Goal: Communication & Community: Answer question/provide support

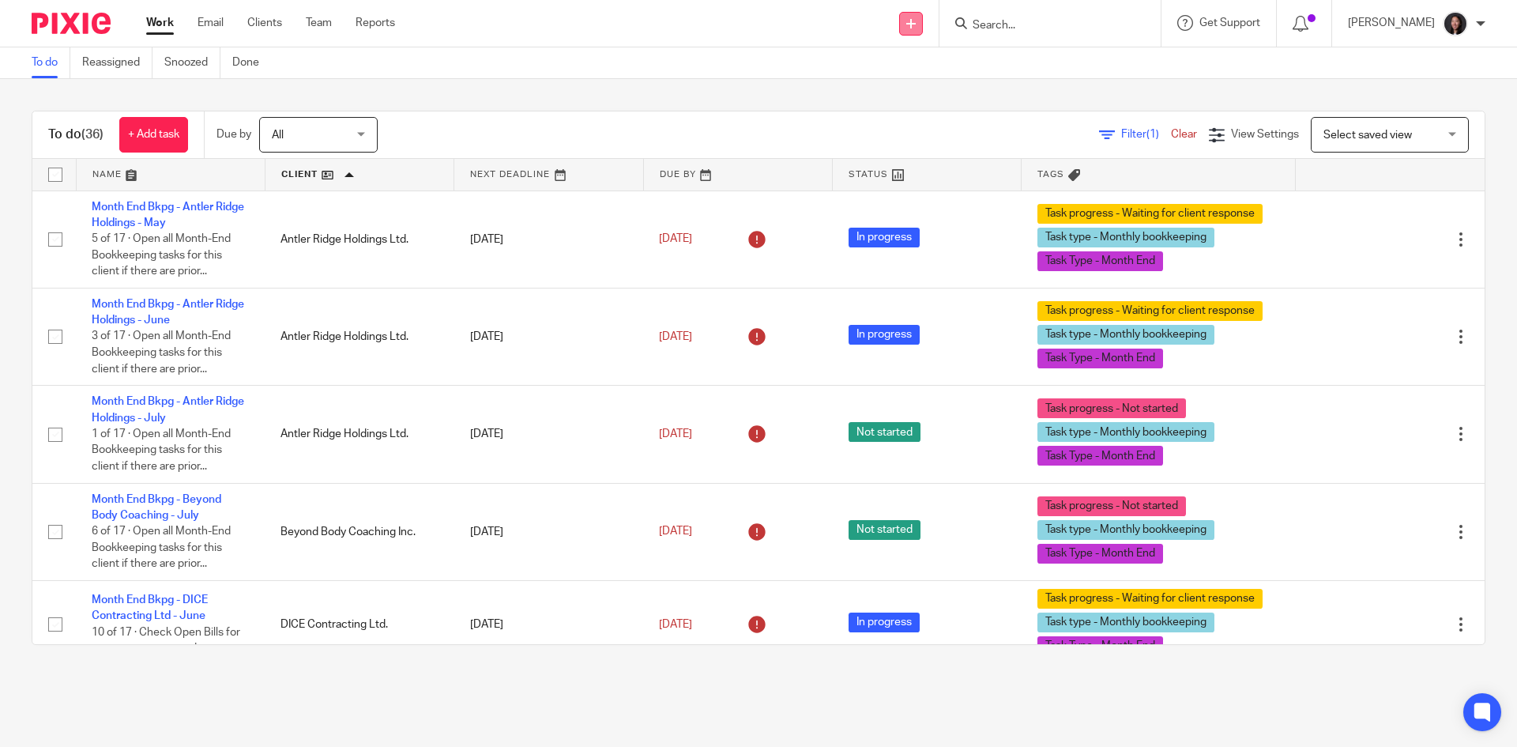
click at [923, 24] on link at bounding box center [911, 24] width 24 height 24
click at [938, 73] on link "Send new email" at bounding box center [946, 73] width 111 height 23
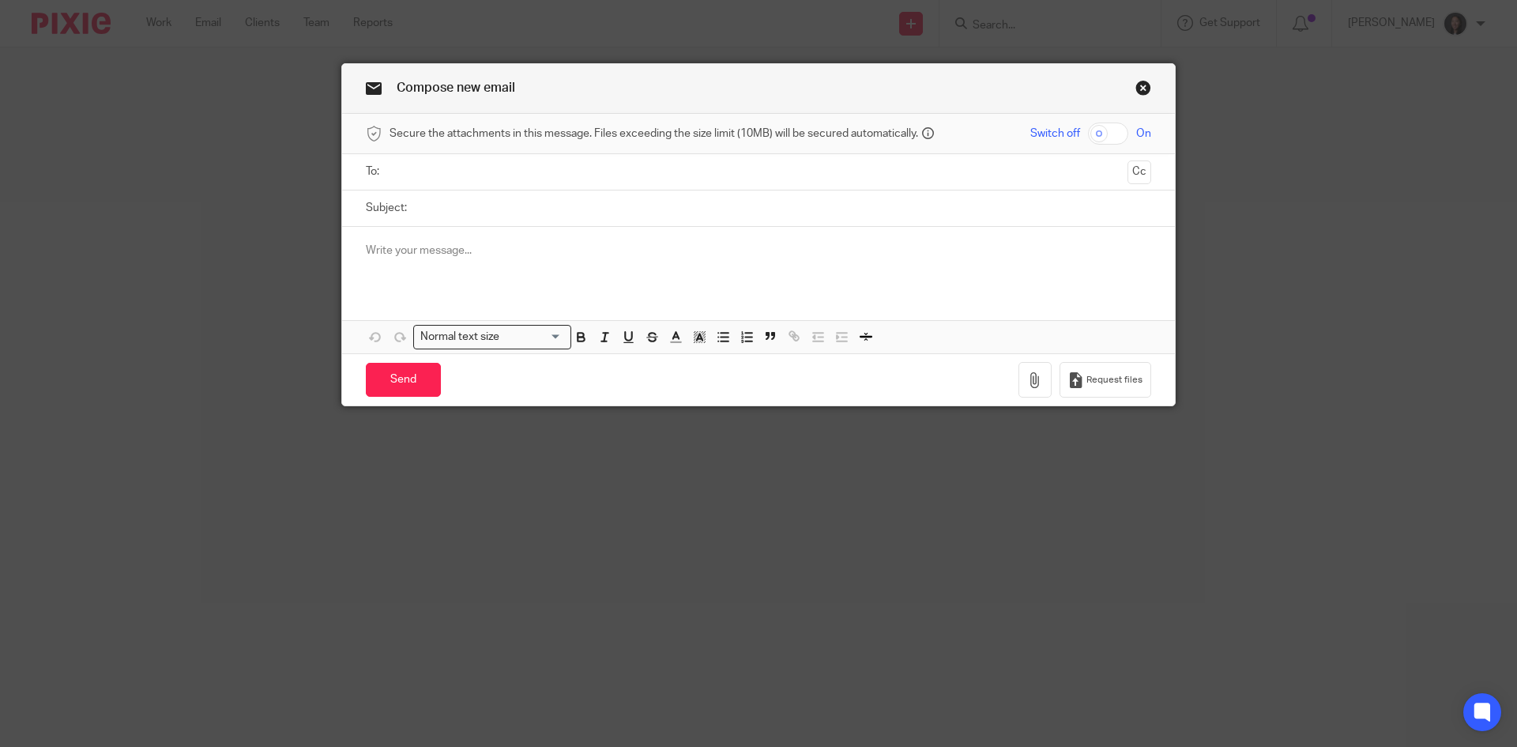
drag, startPoint x: 520, startPoint y: 251, endPoint x: 507, endPoint y: 241, distance: 15.8
click at [519, 251] on p at bounding box center [759, 251] width 786 height 16
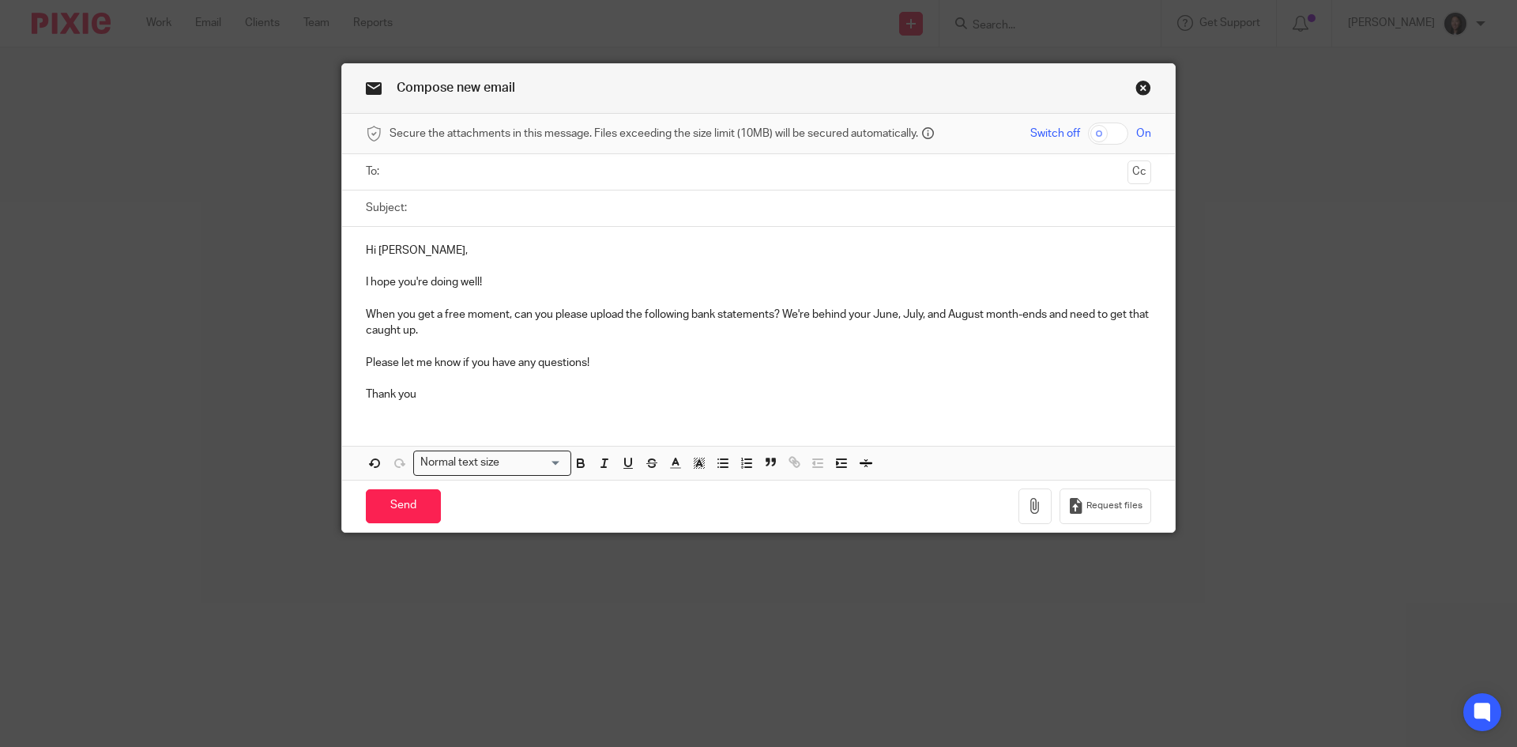
click at [1137, 87] on link "Close this dialog window" at bounding box center [1144, 90] width 16 height 21
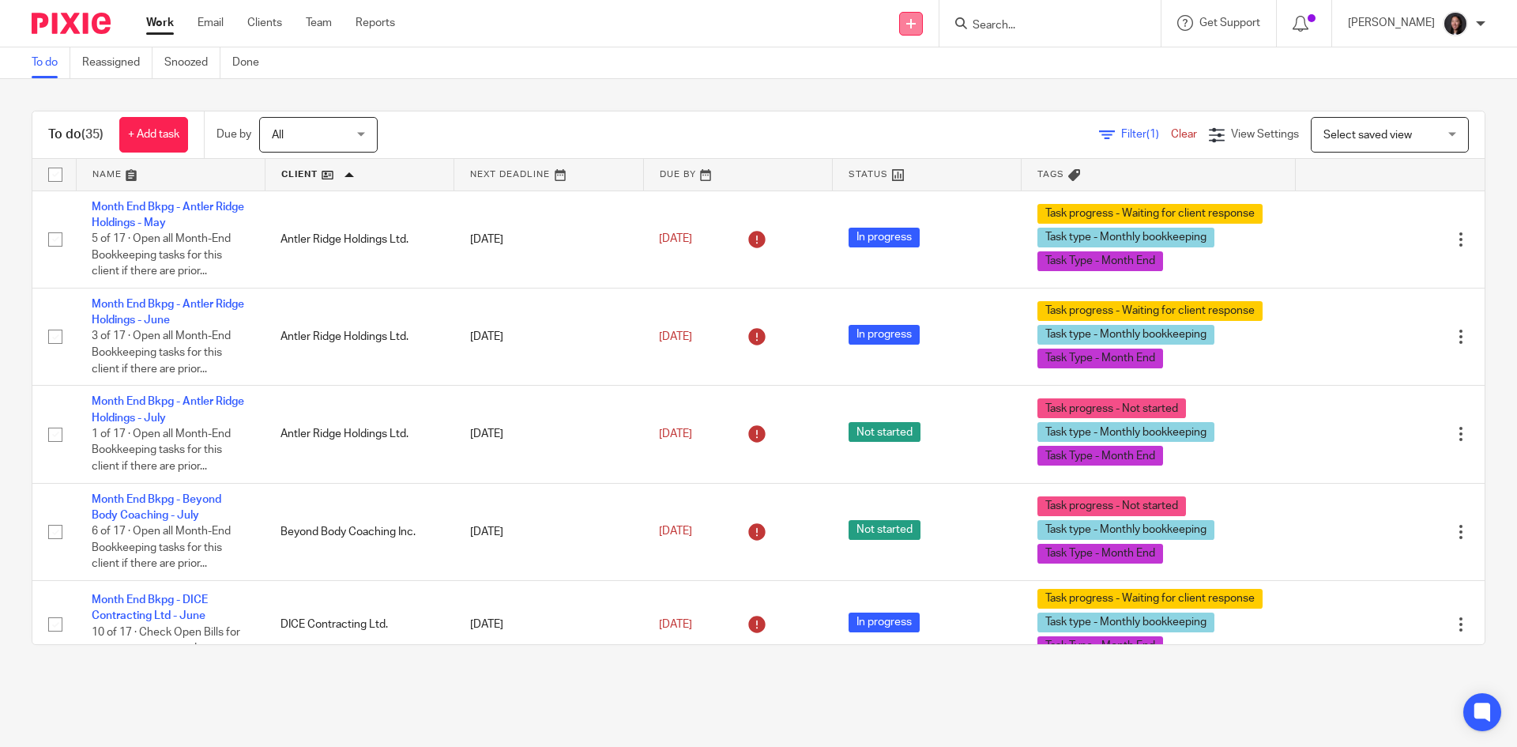
click at [916, 28] on icon at bounding box center [910, 23] width 9 height 9
click at [948, 67] on link "Send new email" at bounding box center [946, 73] width 111 height 23
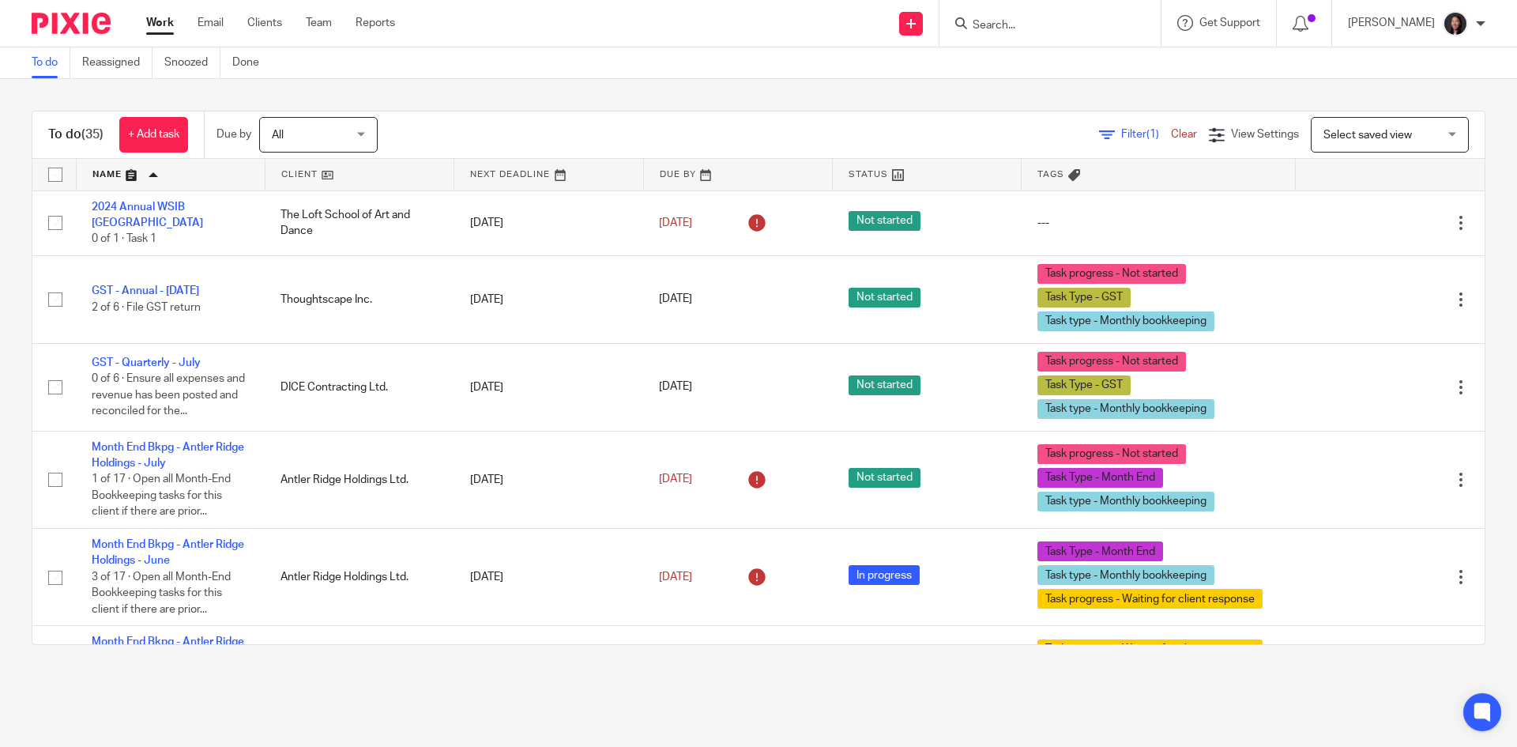
click at [355, 171] on link at bounding box center [360, 175] width 188 height 32
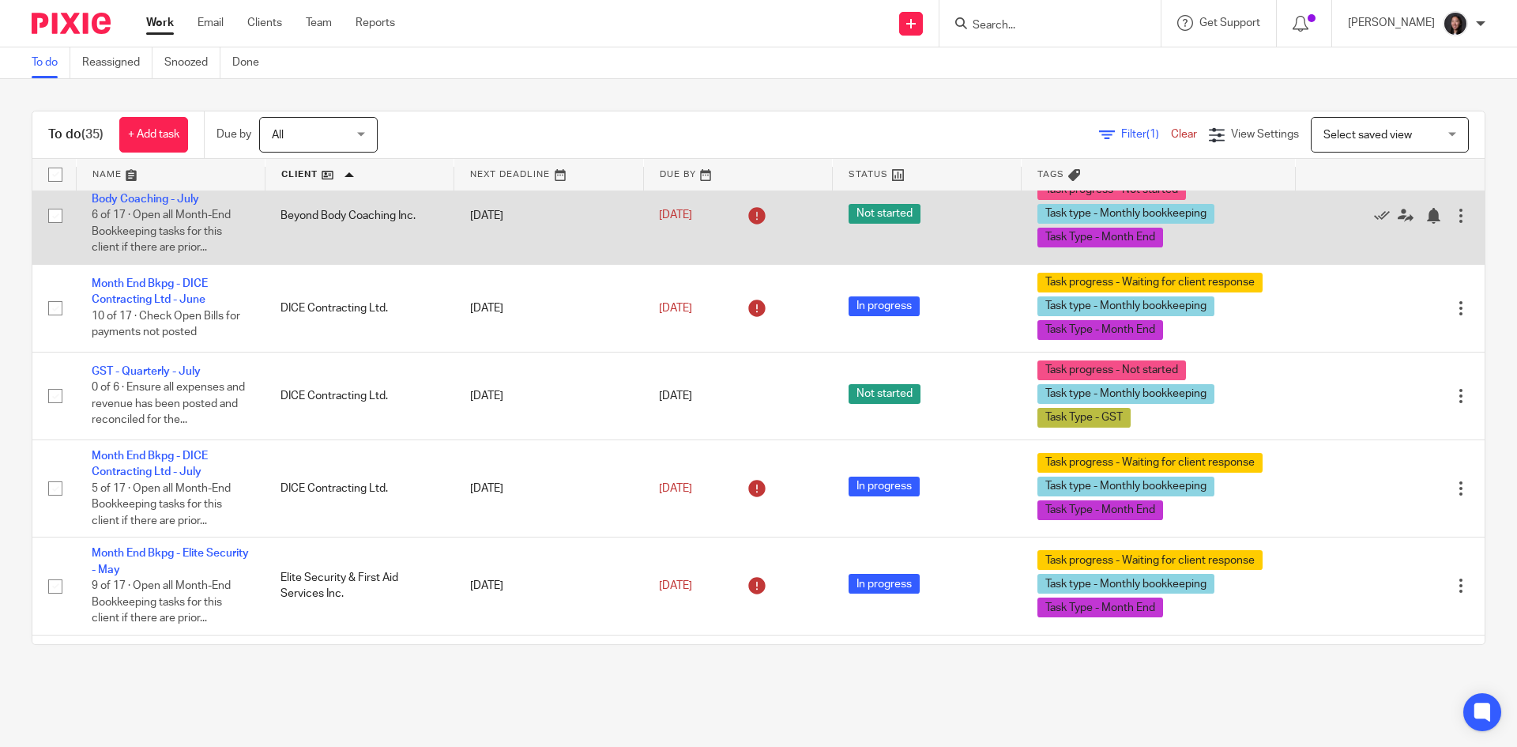
scroll to position [158, 0]
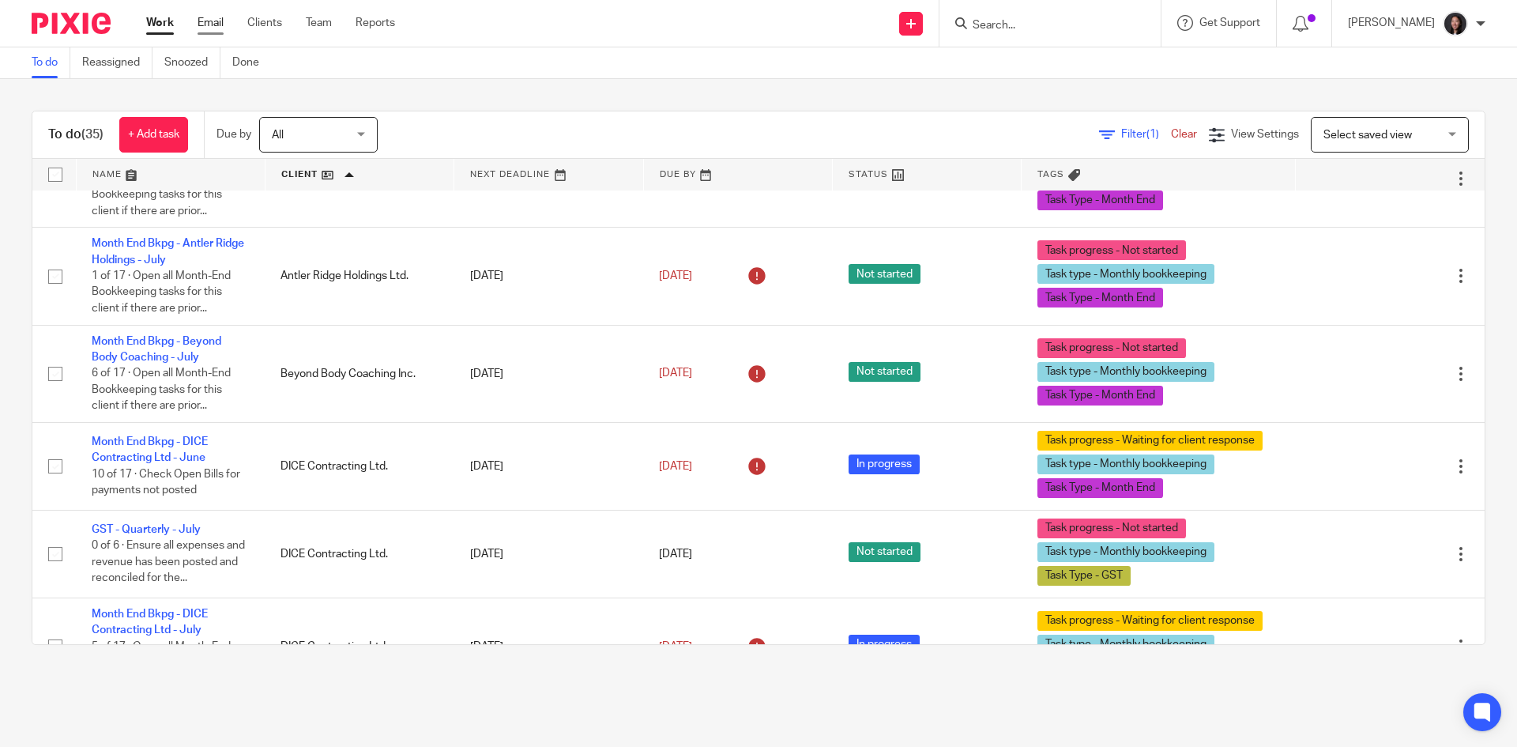
click at [201, 22] on link "Email" at bounding box center [211, 23] width 26 height 16
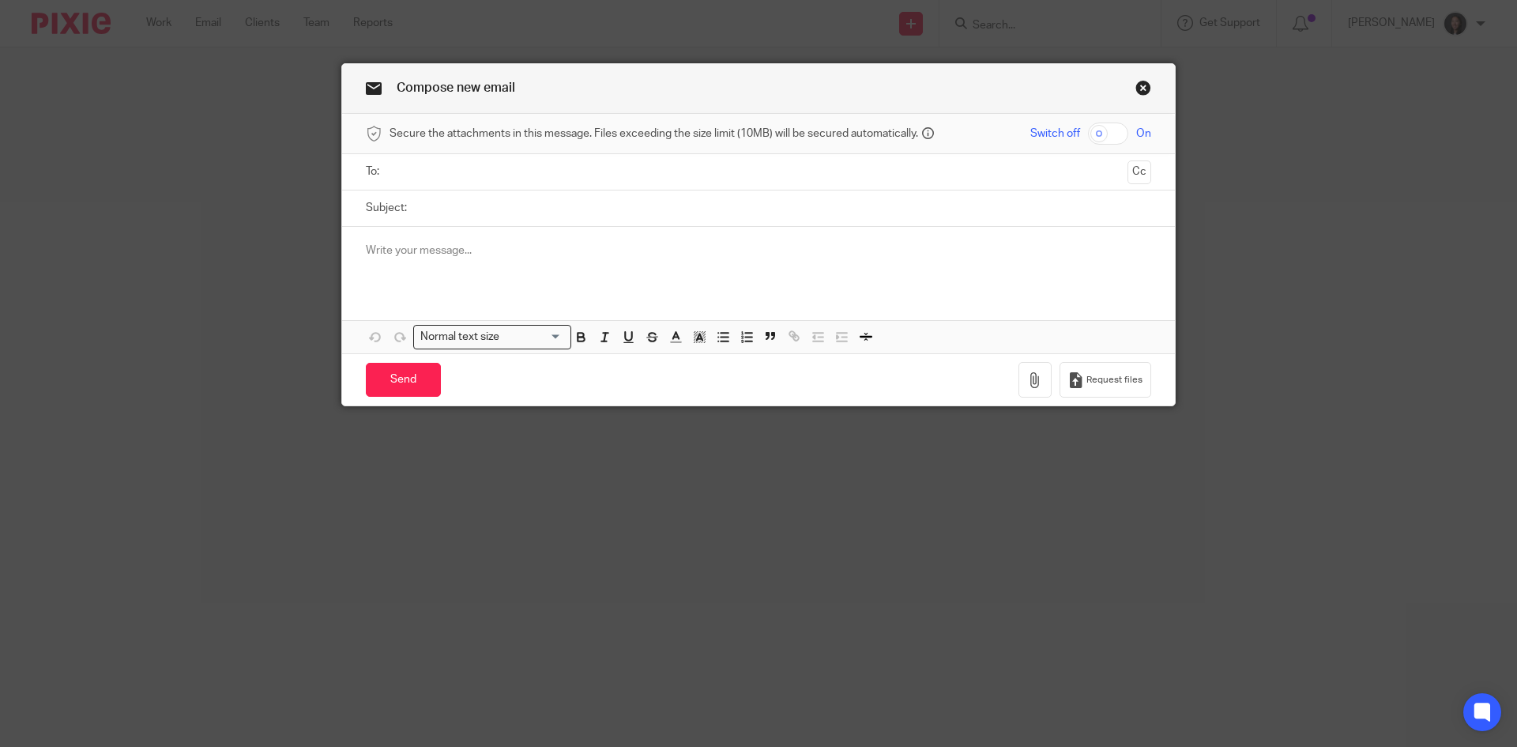
click at [465, 258] on p at bounding box center [759, 251] width 786 height 16
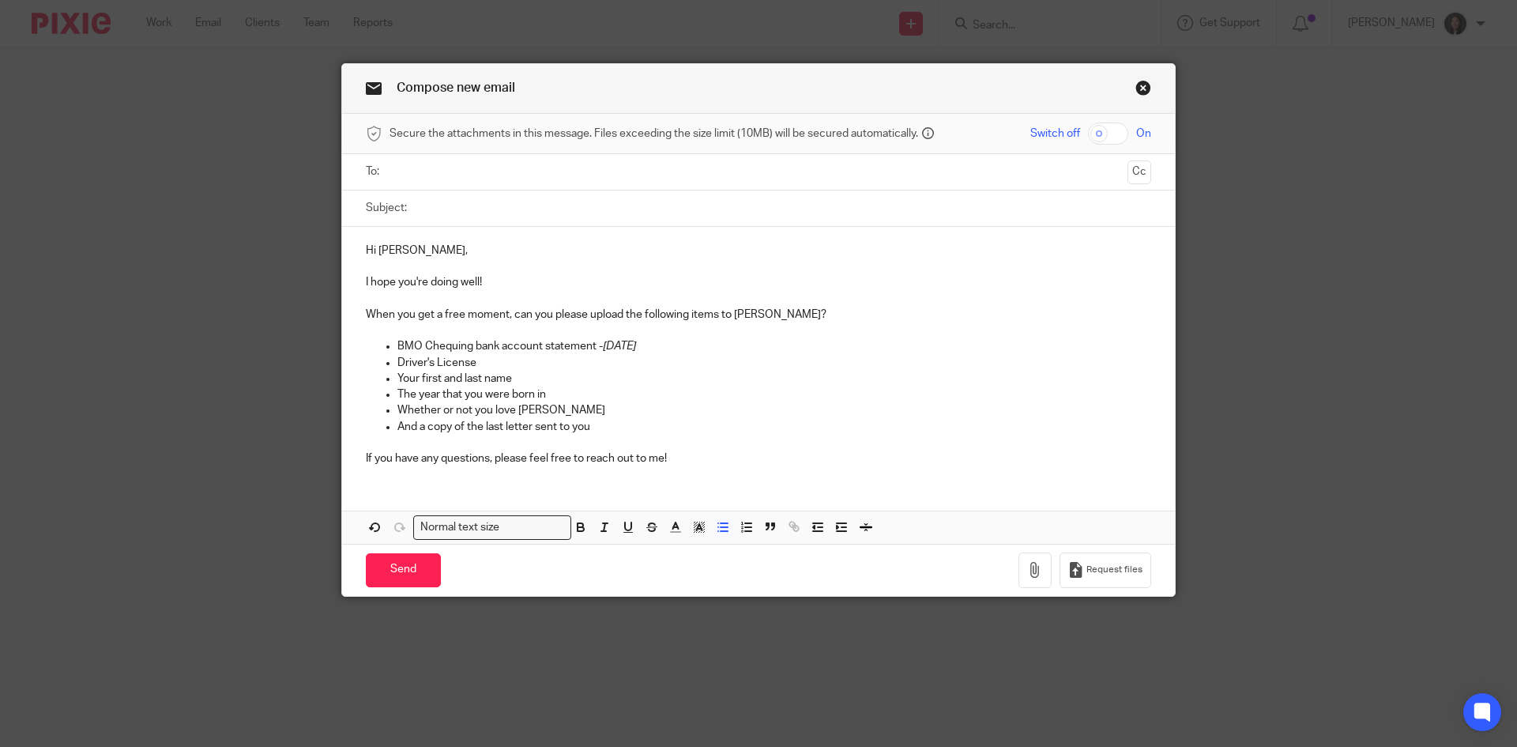
click at [671, 415] on p "Whether or not you love Taylor Swift" at bounding box center [775, 410] width 754 height 16
click at [1141, 89] on link "Close this dialog window" at bounding box center [1144, 90] width 16 height 21
click at [1139, 92] on link "Close this dialog window" at bounding box center [1144, 90] width 16 height 21
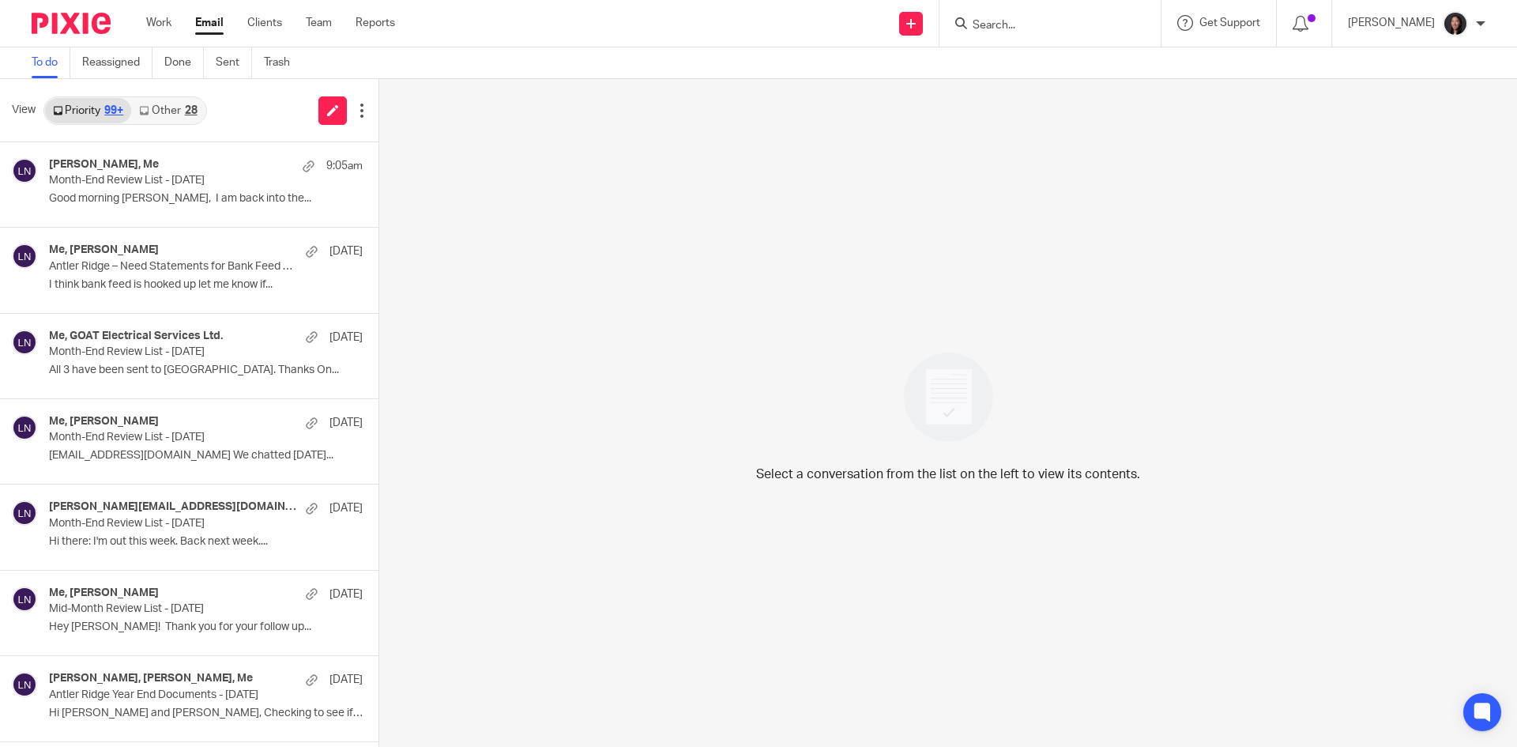
click at [165, 106] on link "Other 28" at bounding box center [167, 110] width 73 height 25
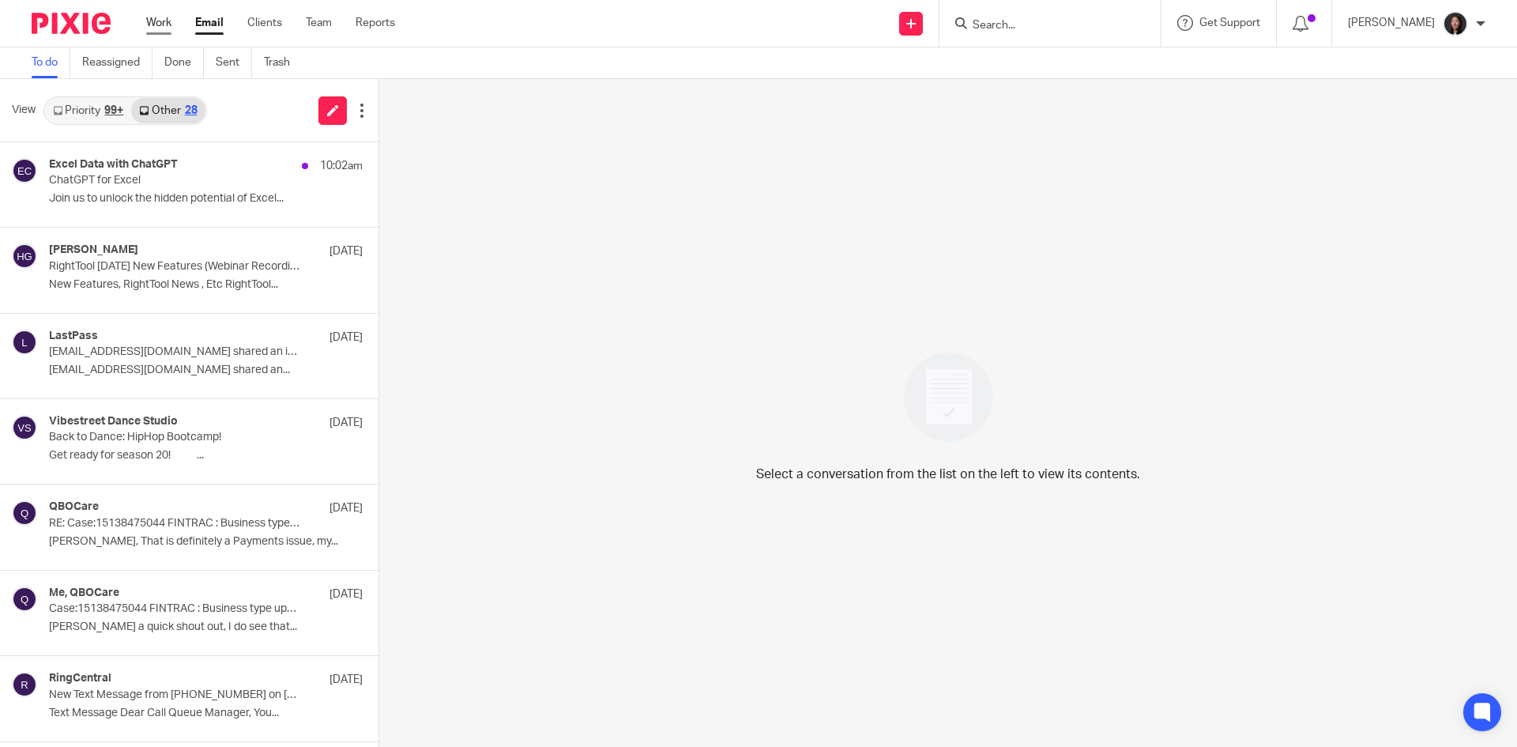
click at [162, 24] on link "Work" at bounding box center [158, 23] width 25 height 16
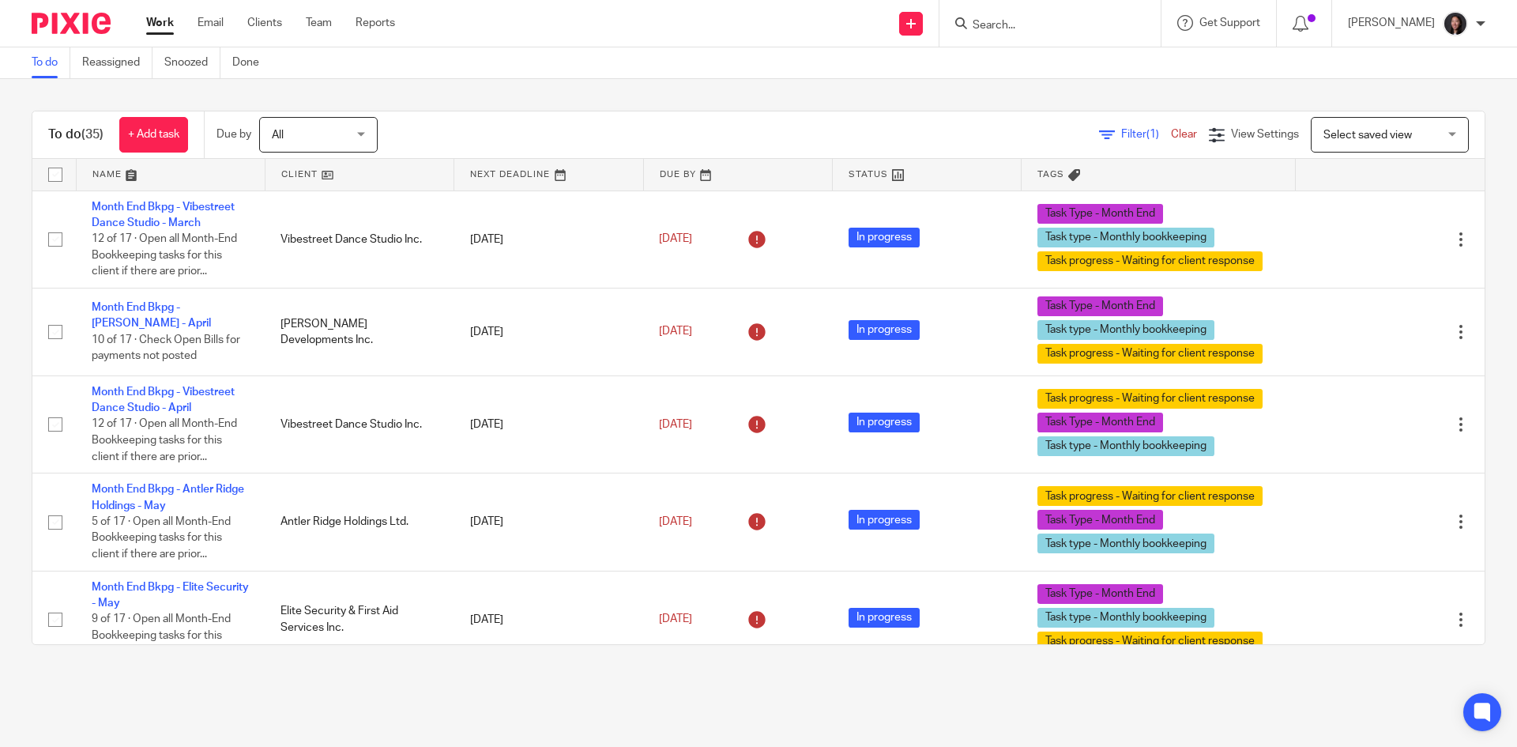
click at [220, 176] on link at bounding box center [171, 175] width 188 height 32
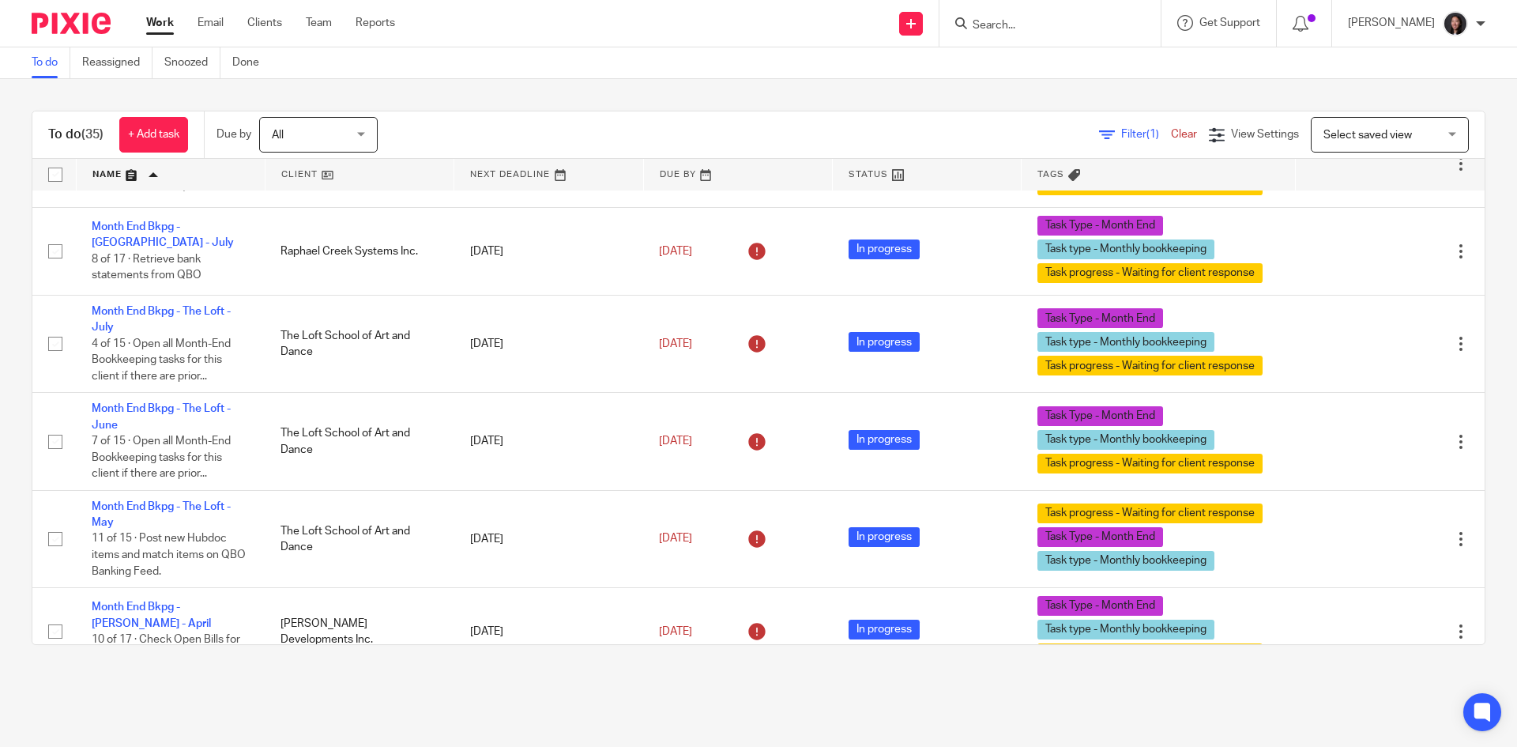
scroll to position [2055, 0]
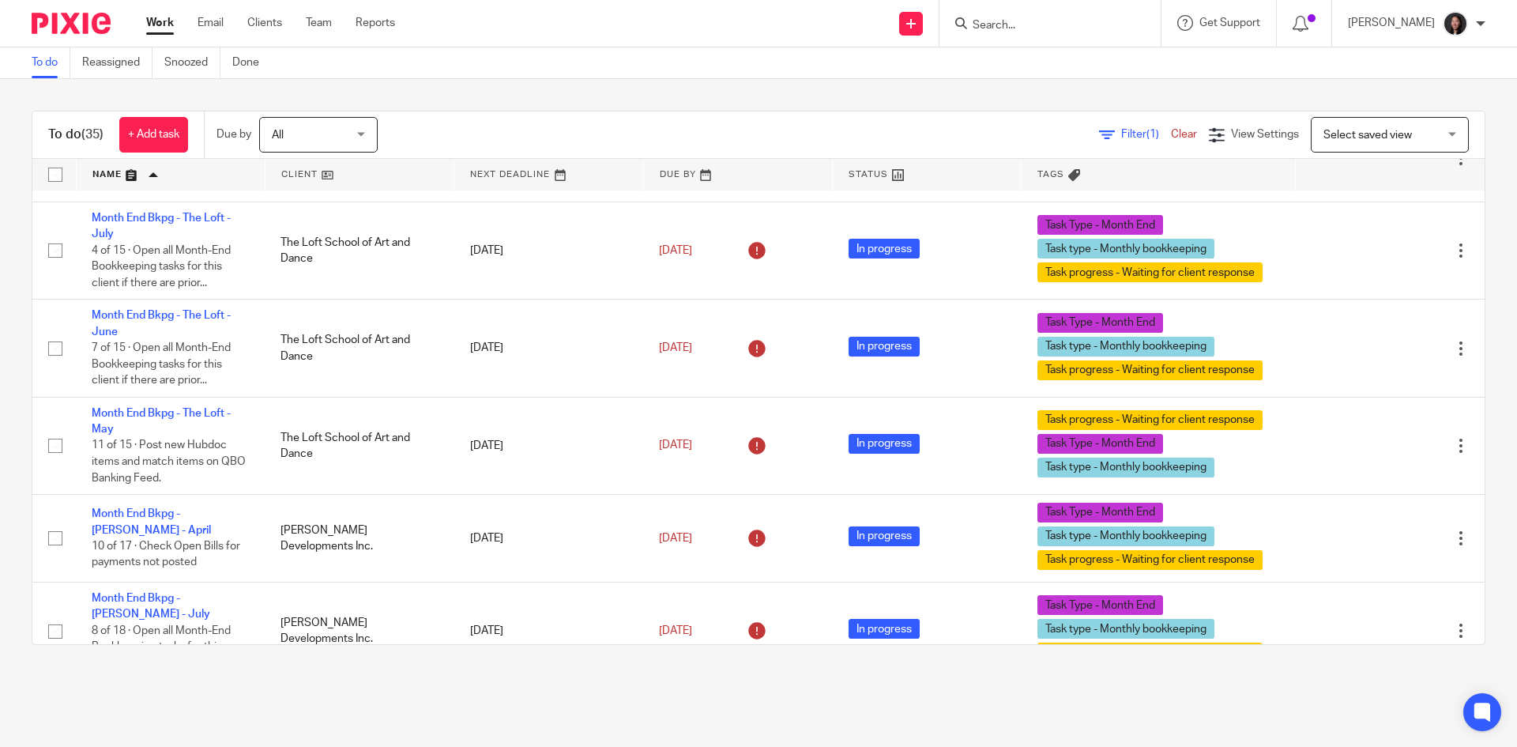
click at [349, 180] on link at bounding box center [360, 175] width 188 height 32
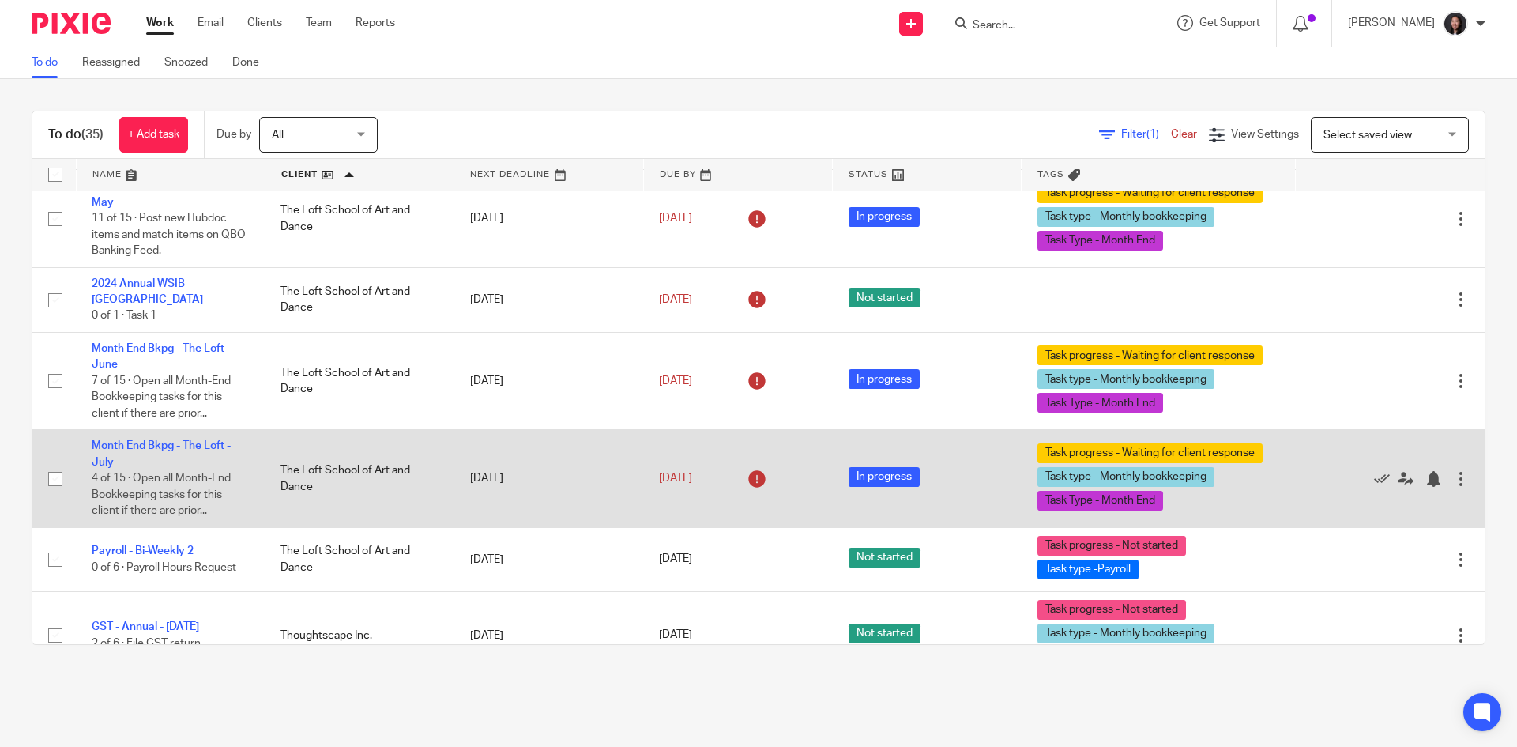
scroll to position [1995, 0]
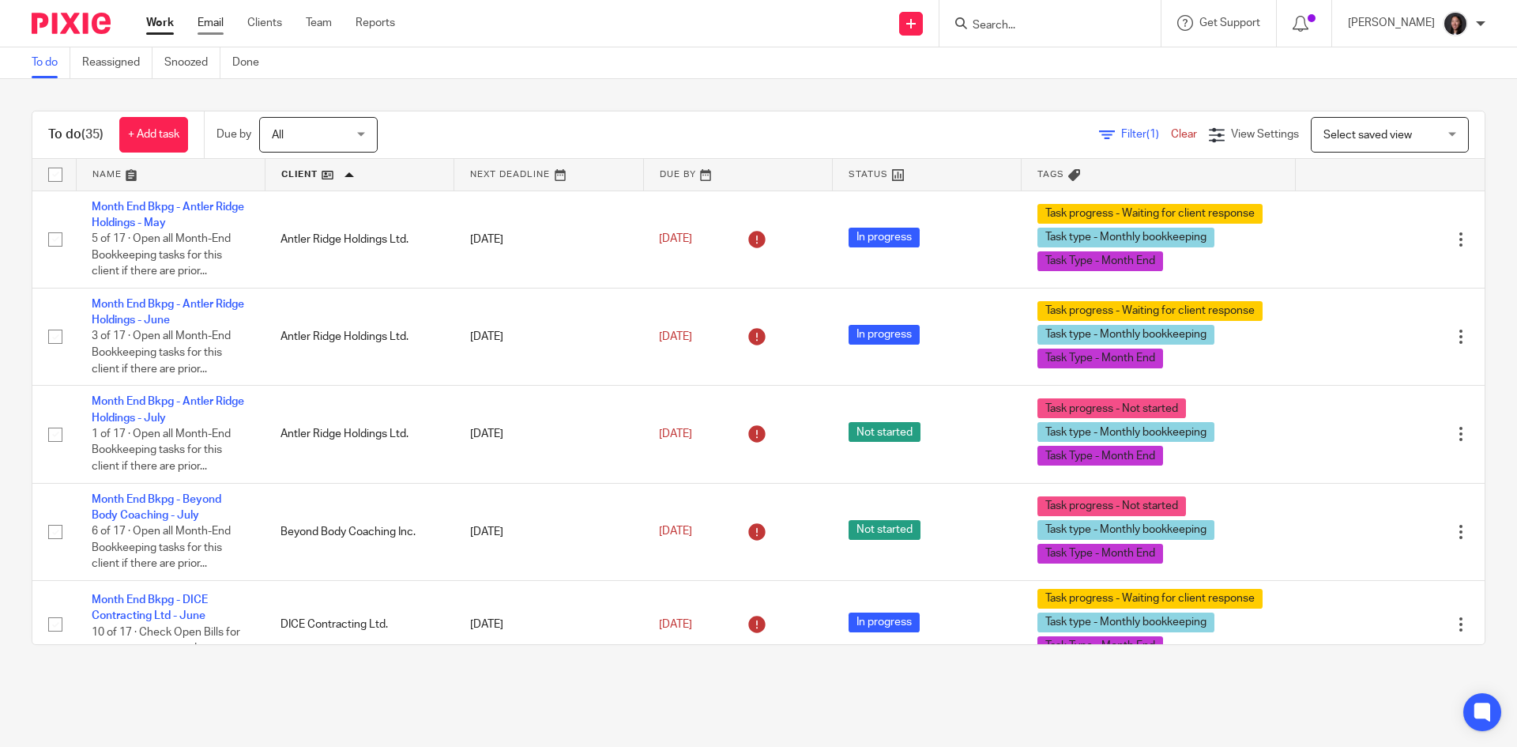
click at [210, 24] on link "Email" at bounding box center [211, 23] width 26 height 16
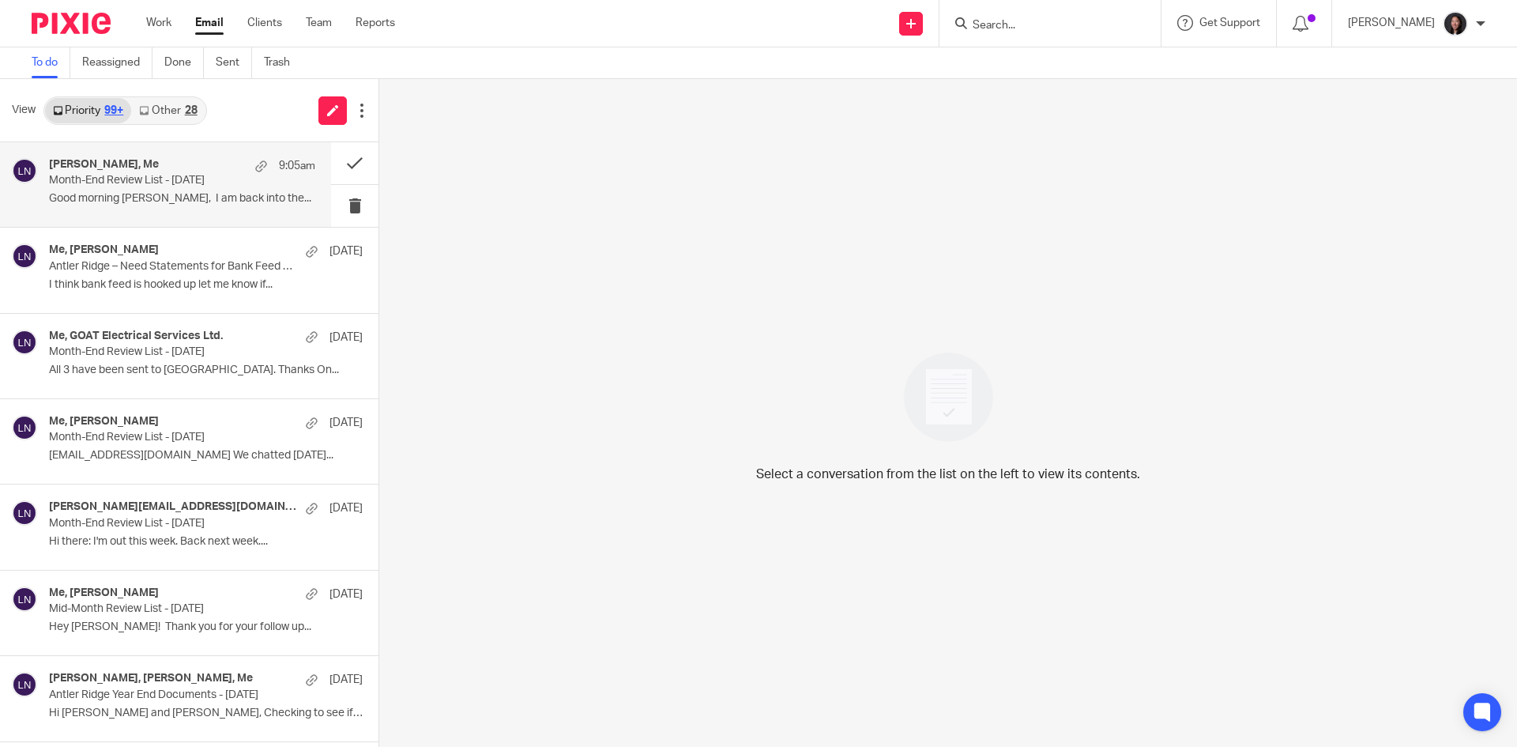
click at [177, 199] on p "Good morning Lili, I am back into the..." at bounding box center [182, 198] width 266 height 13
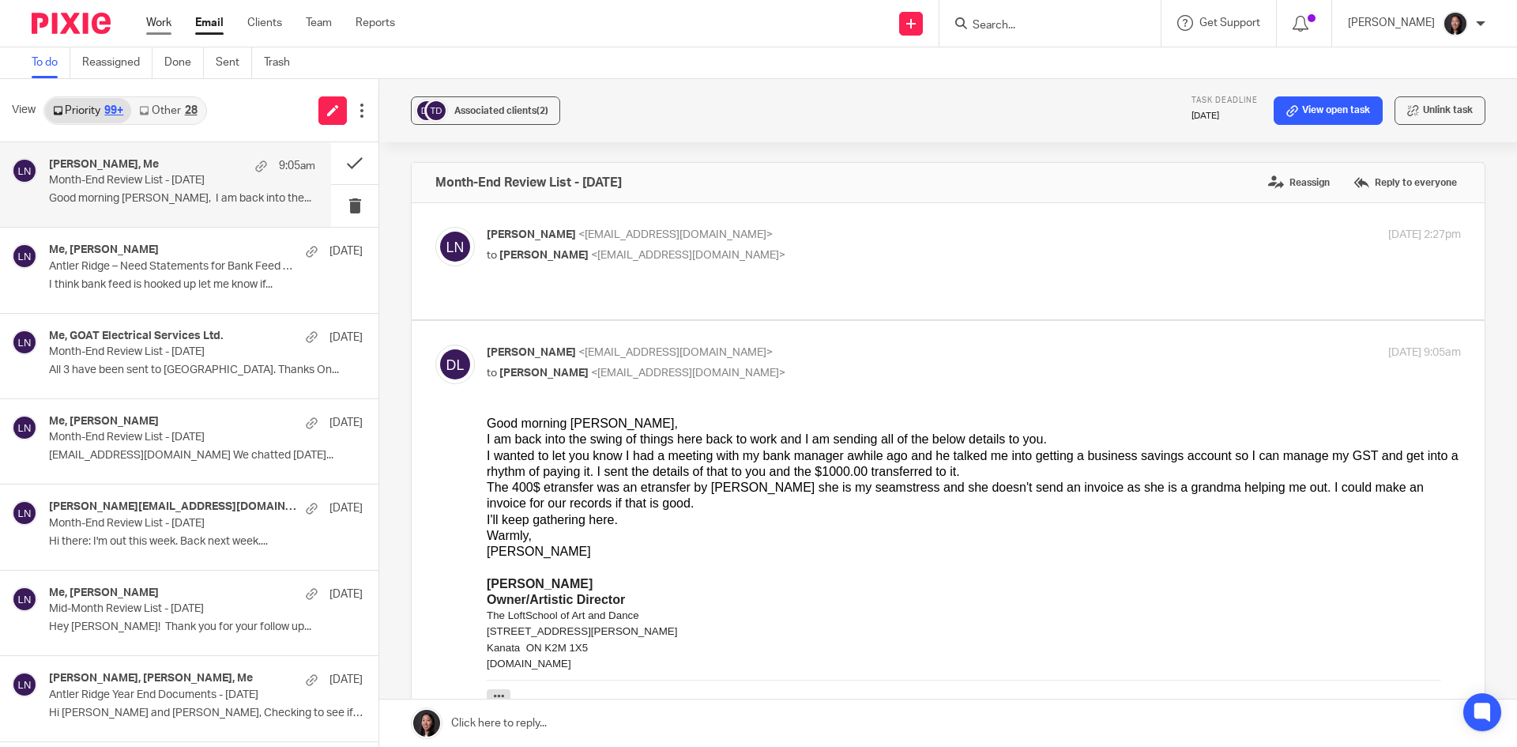
click at [156, 24] on link "Work" at bounding box center [158, 23] width 25 height 16
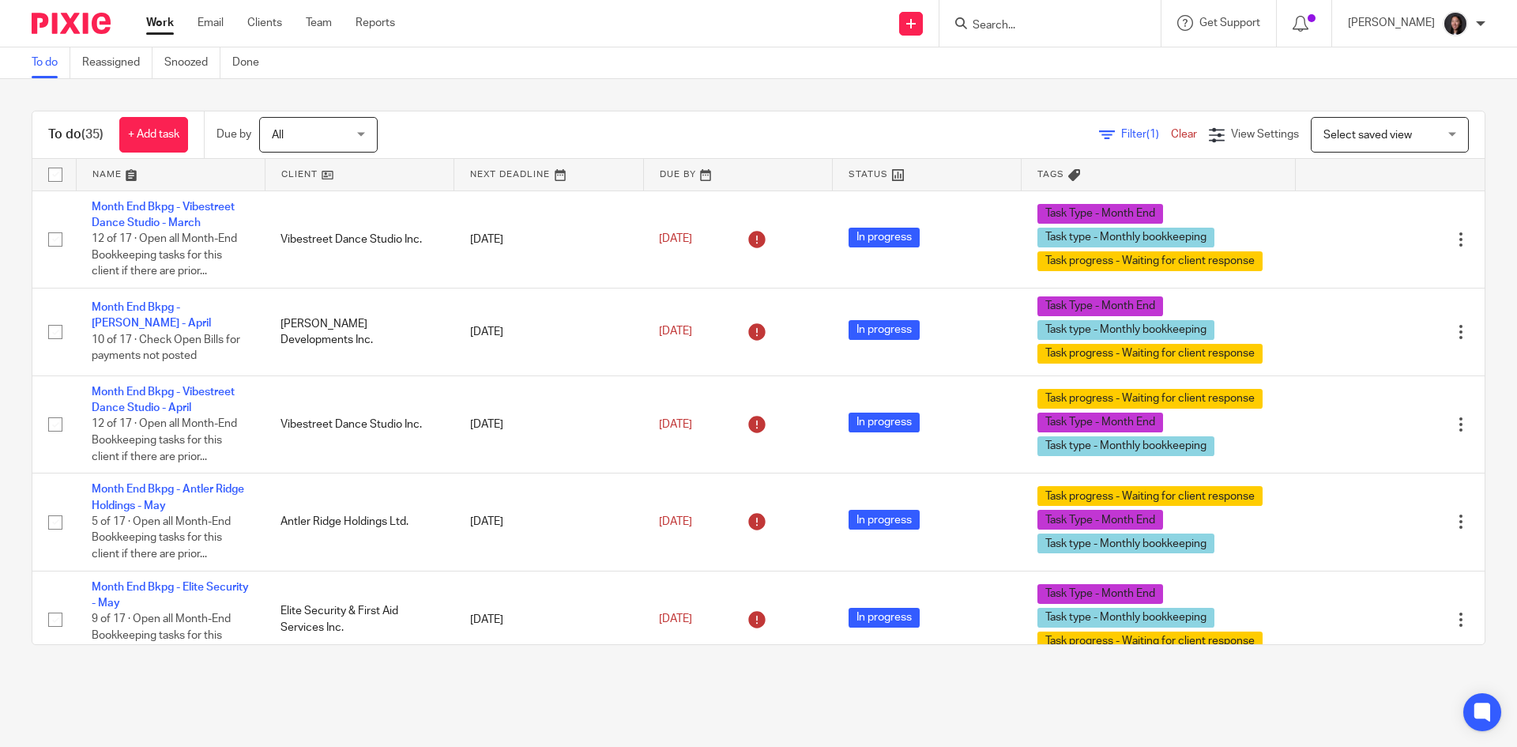
click at [355, 175] on link at bounding box center [360, 175] width 188 height 32
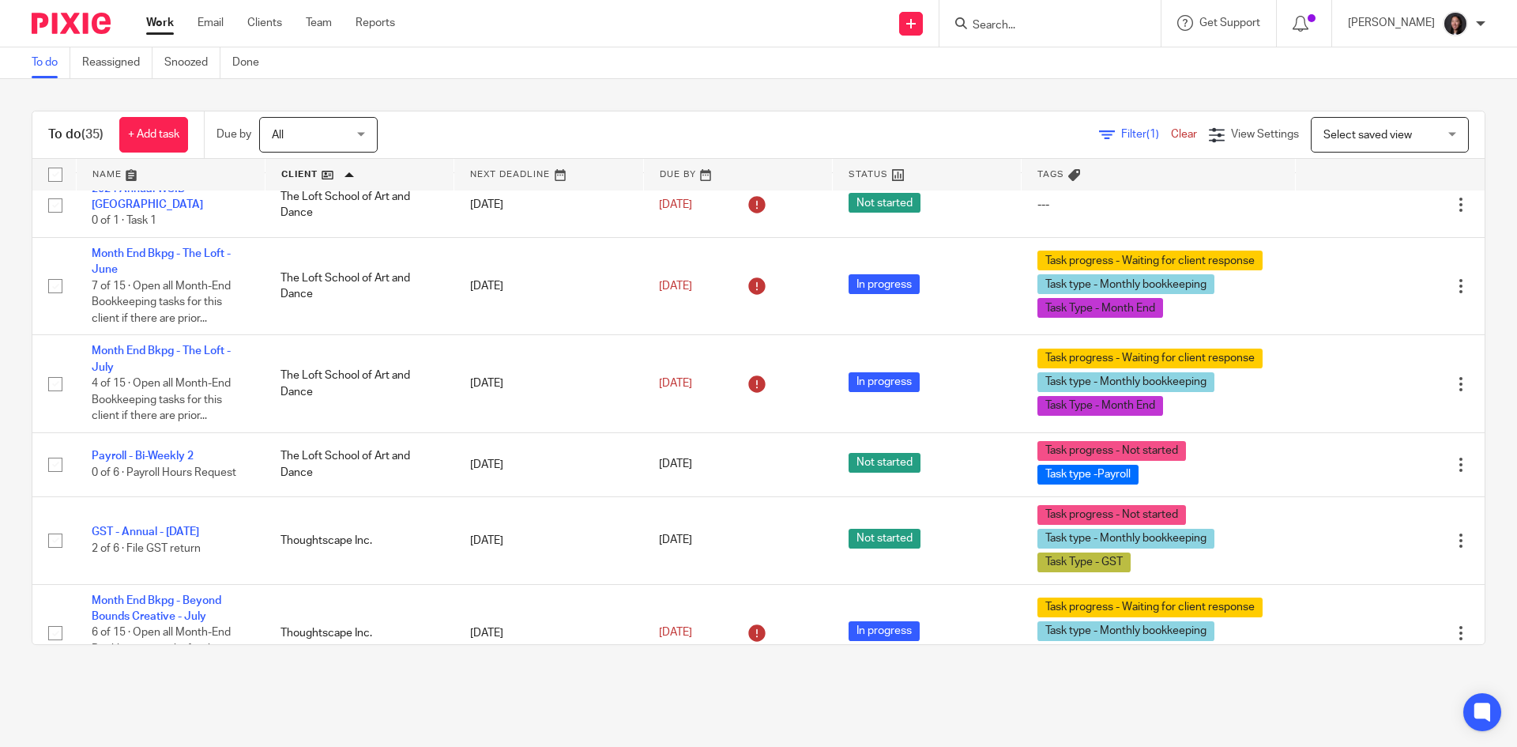
scroll to position [1897, 0]
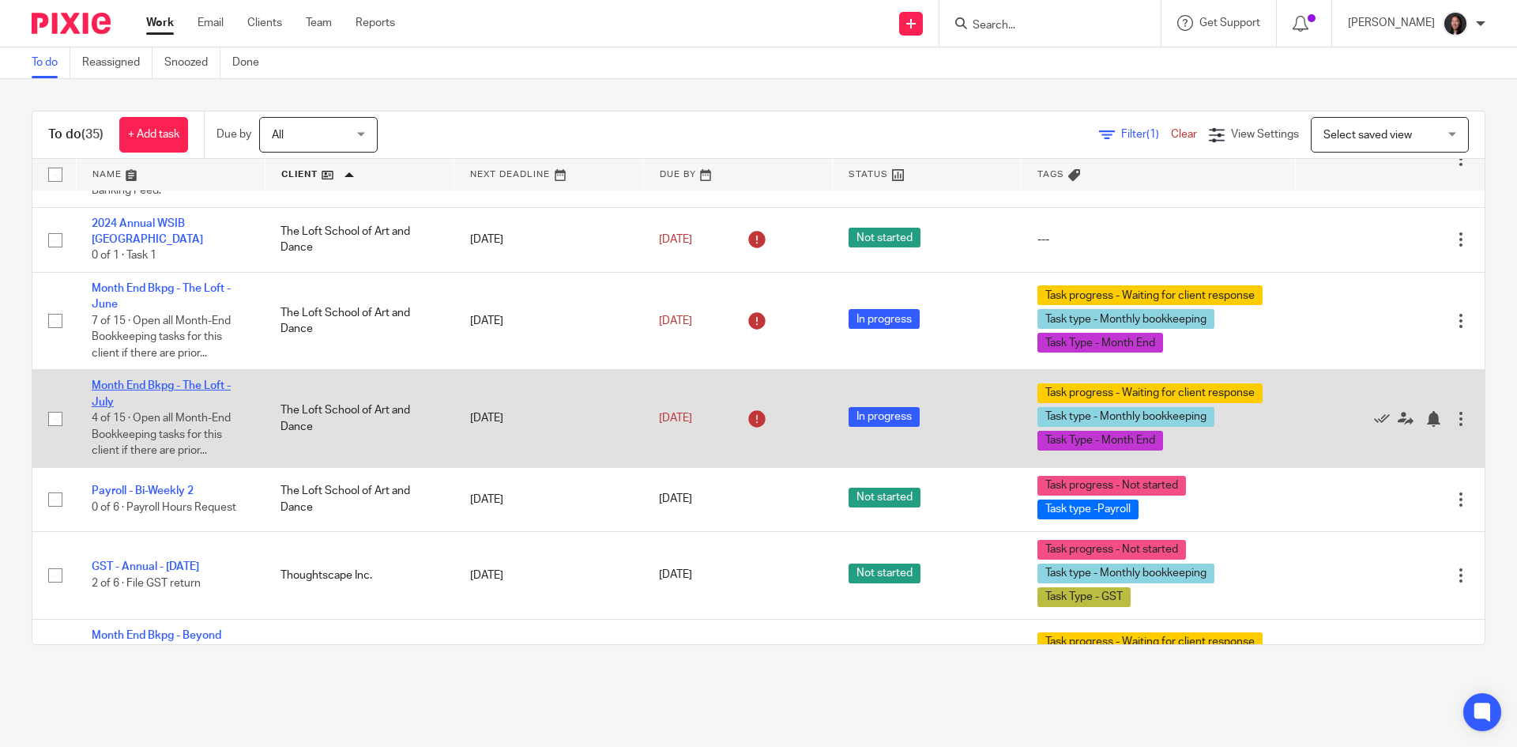
click at [160, 380] on link "Month End Bkpg - The Loft - July" at bounding box center [161, 393] width 139 height 27
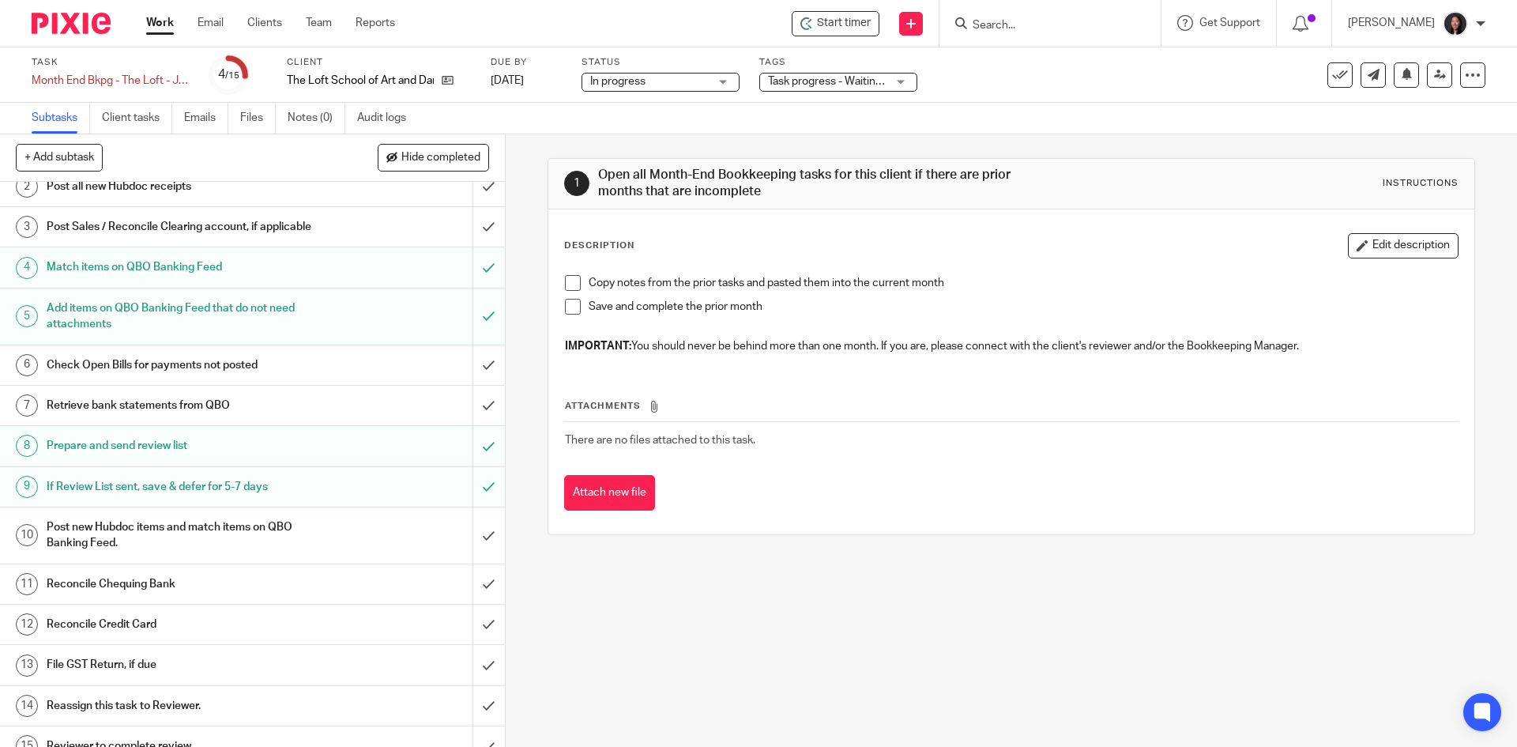
scroll to position [108, 0]
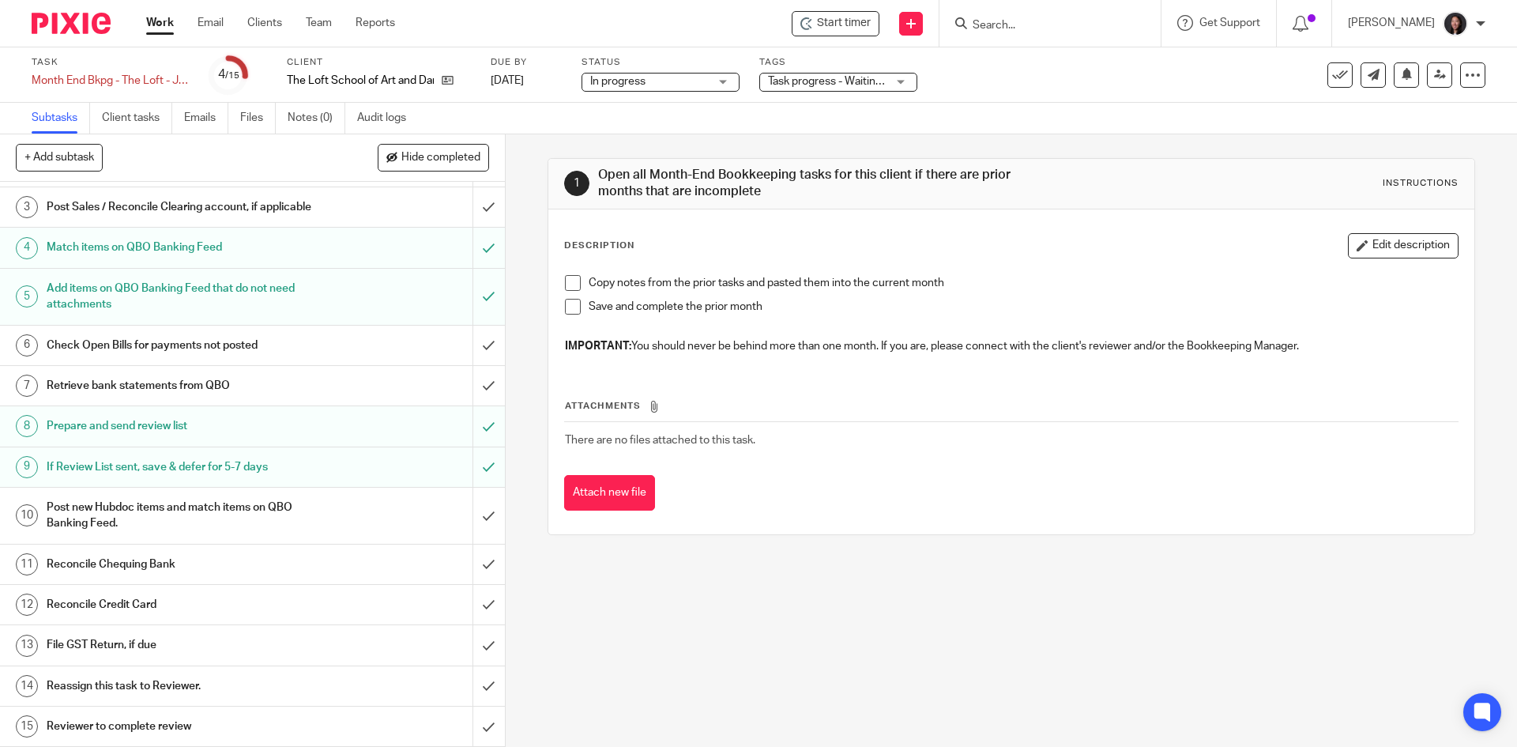
click at [294, 379] on h1 "Retrieve bank statements from QBO" at bounding box center [183, 386] width 273 height 24
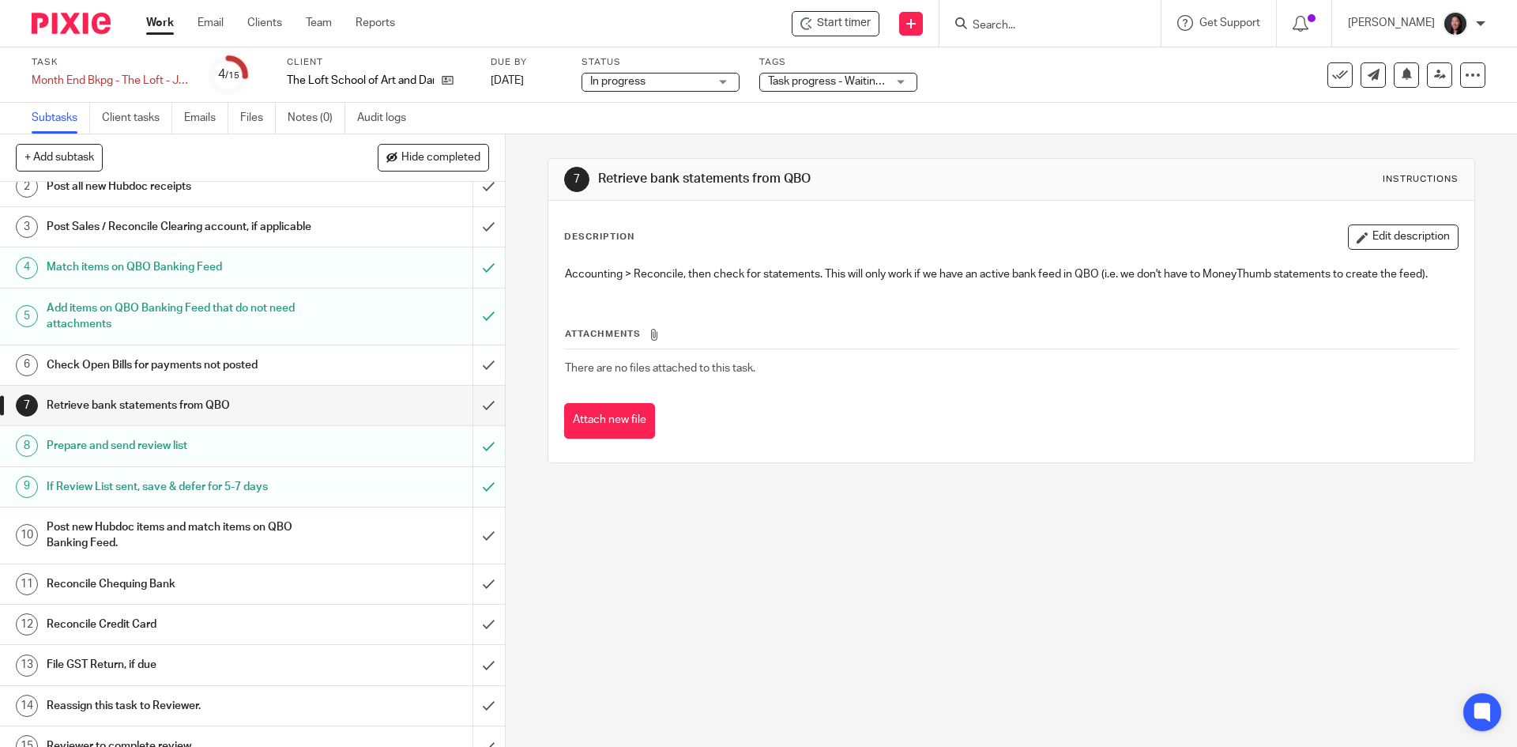
scroll to position [108, 0]
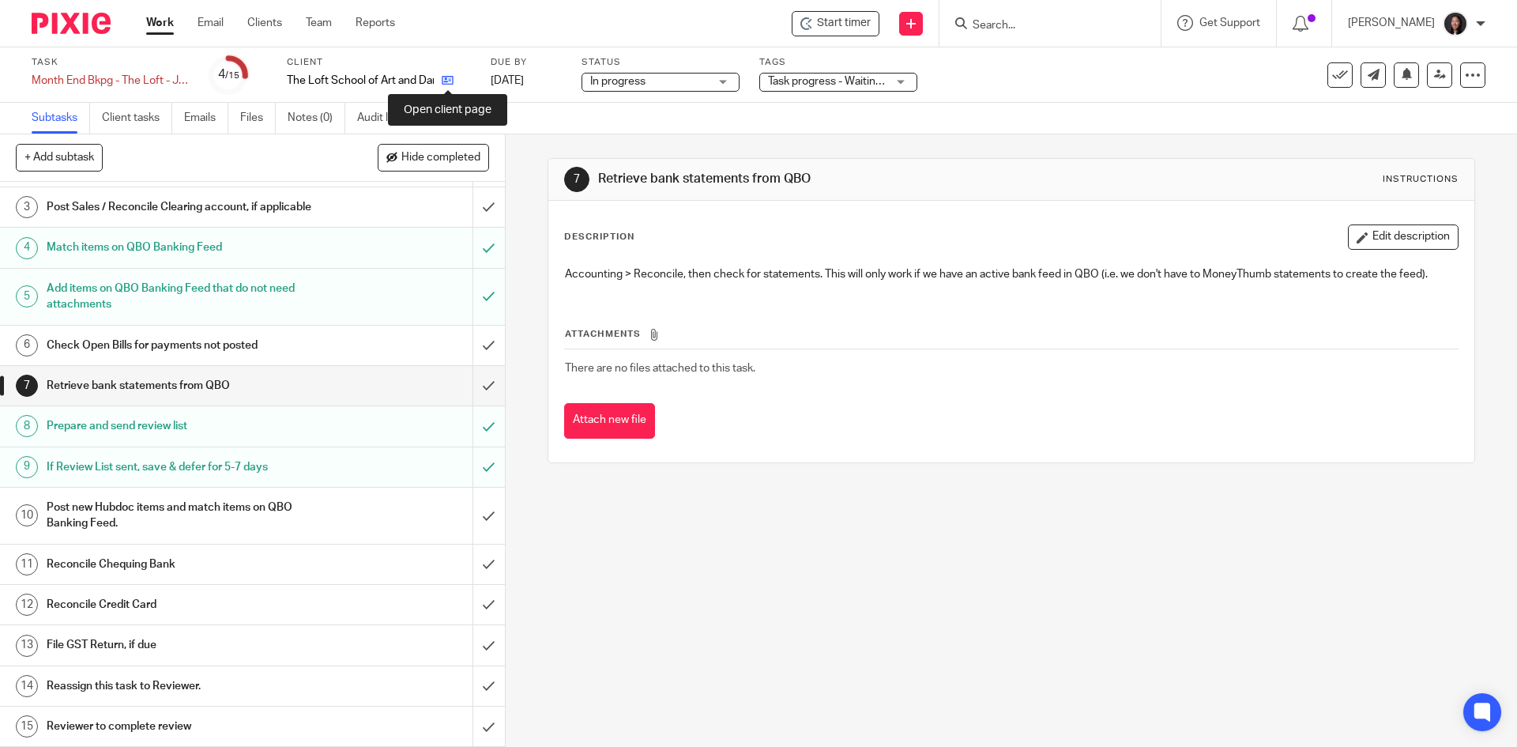
click at [445, 77] on icon at bounding box center [448, 80] width 12 height 12
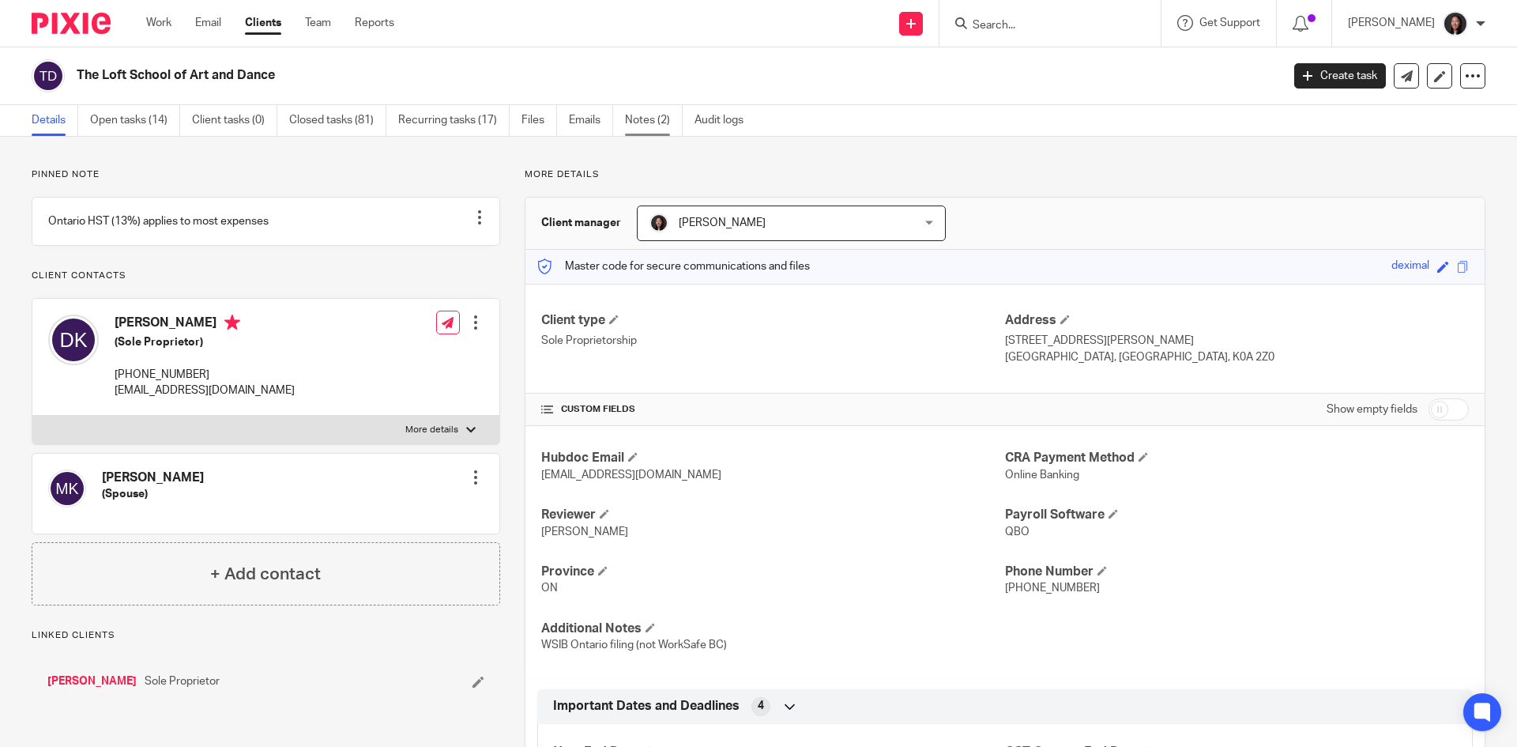
click at [653, 122] on link "Notes (2)" at bounding box center [654, 120] width 58 height 31
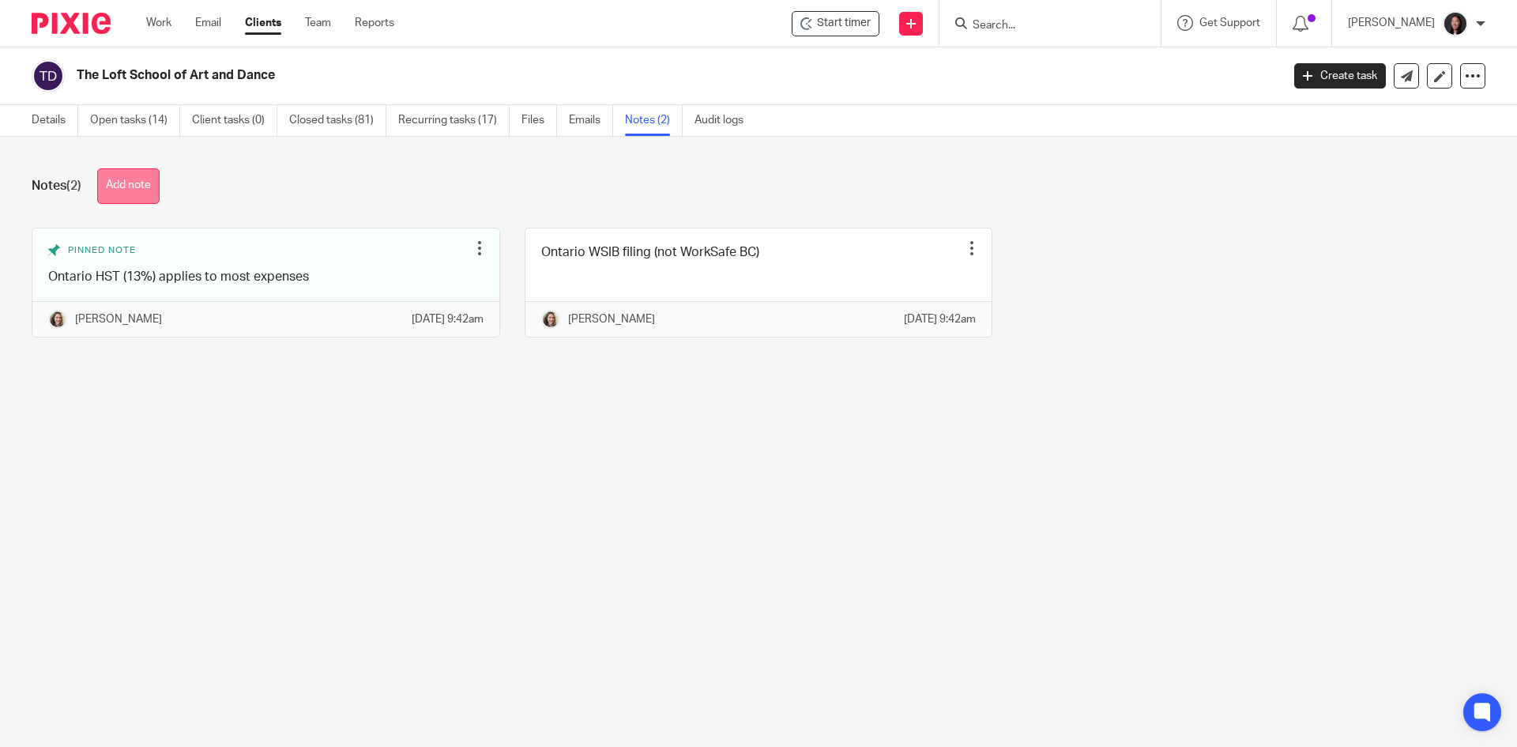
click at [138, 179] on button "Add note" at bounding box center [128, 186] width 62 height 36
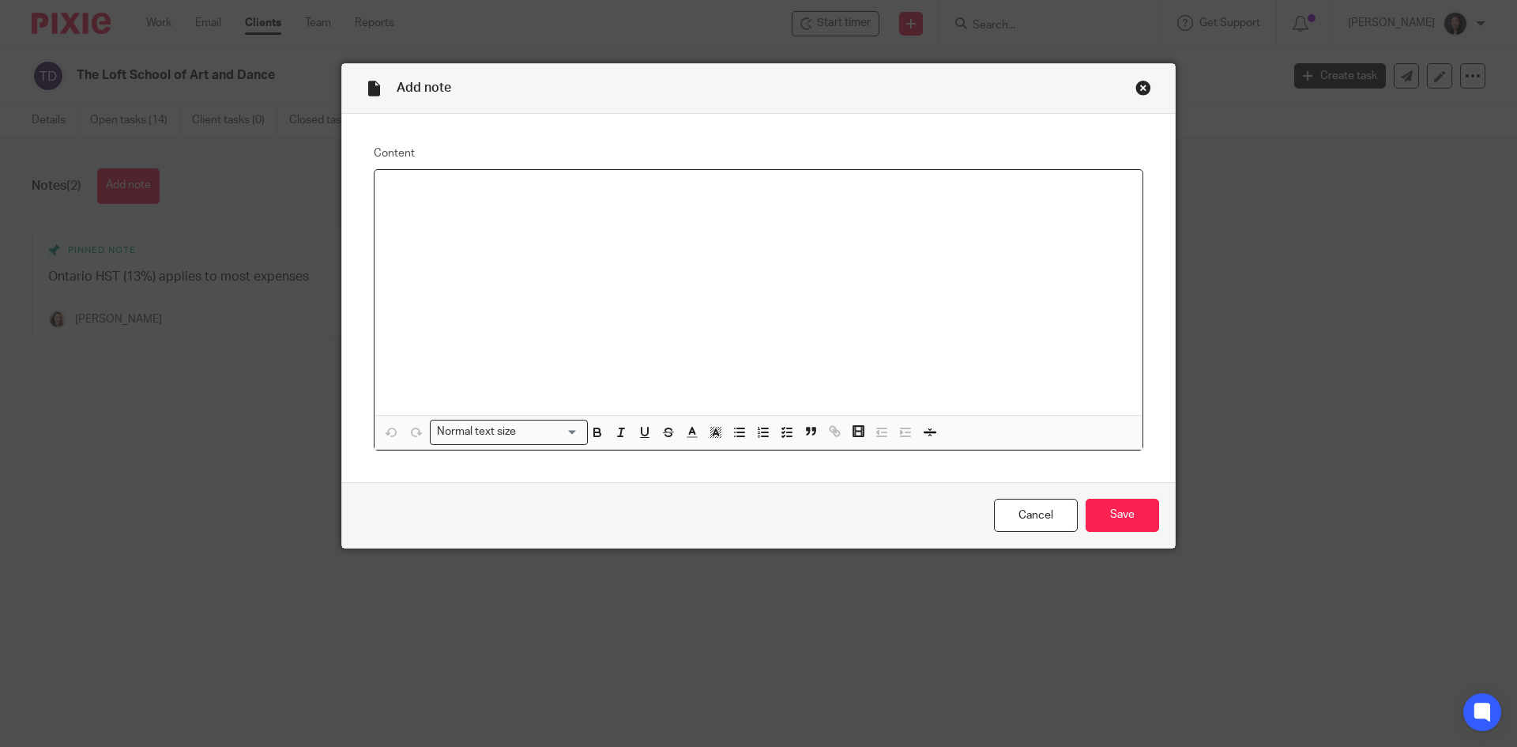
click at [552, 228] on div at bounding box center [759, 292] width 768 height 245
click at [1100, 510] on input "Save" at bounding box center [1122, 516] width 73 height 34
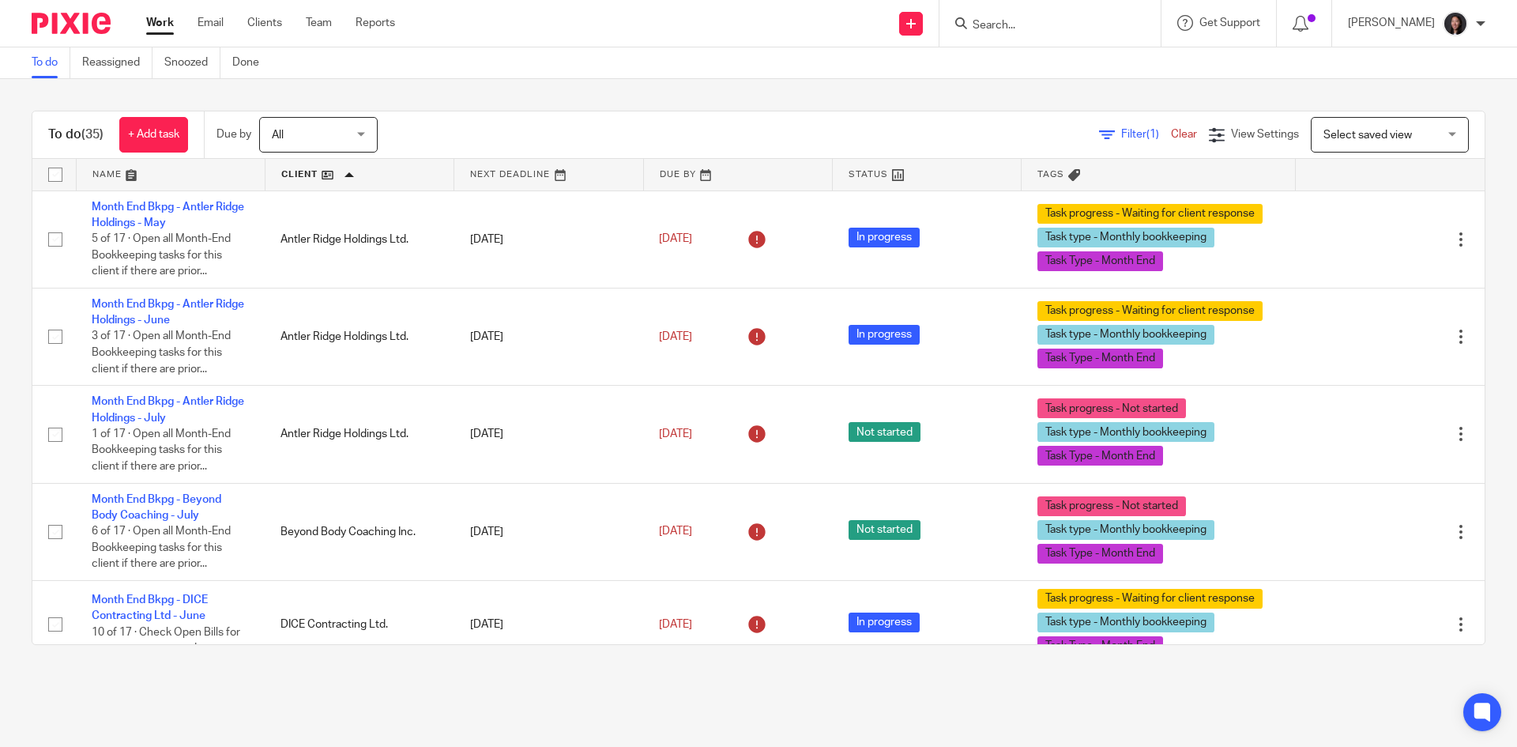
scroll to position [1995, 0]
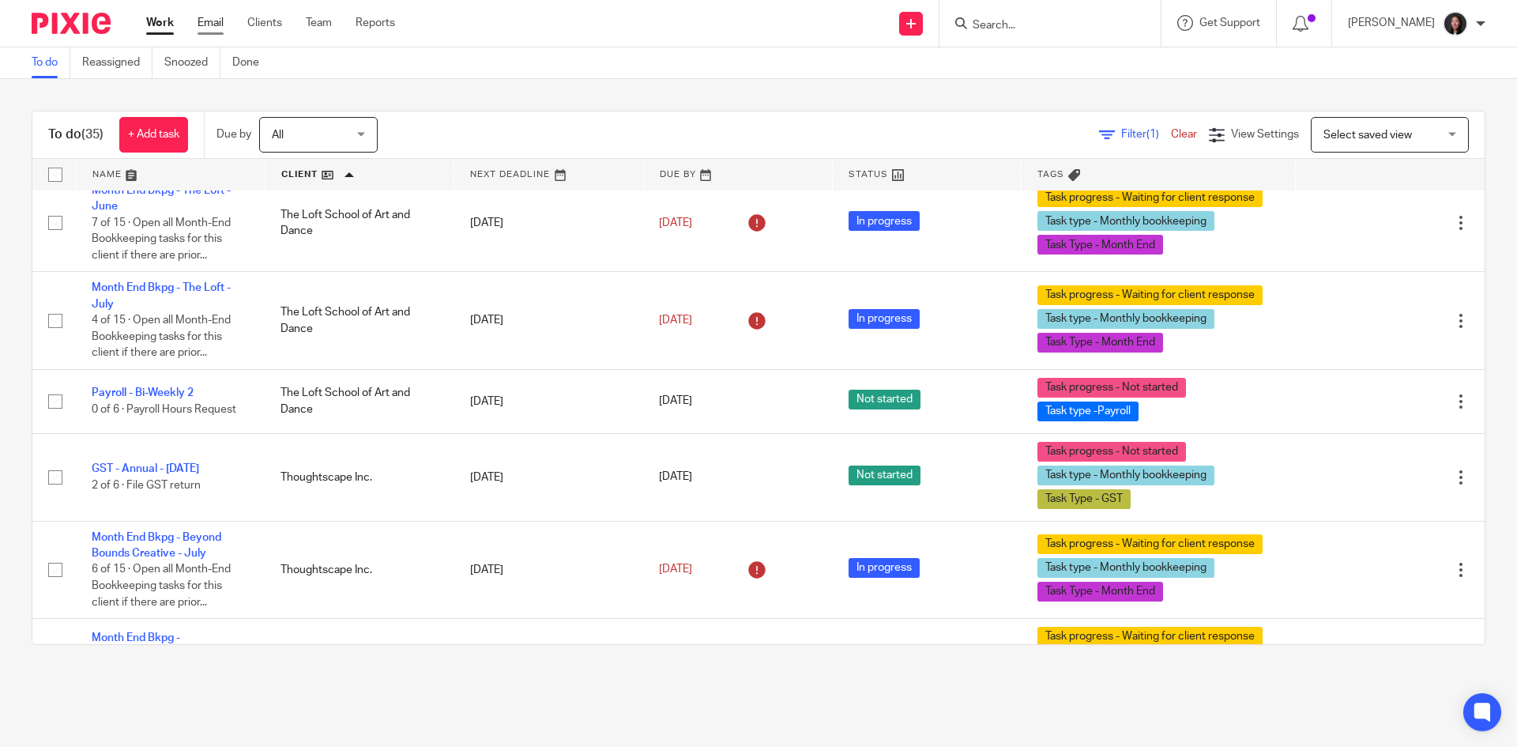
click at [199, 26] on link "Email" at bounding box center [211, 23] width 26 height 16
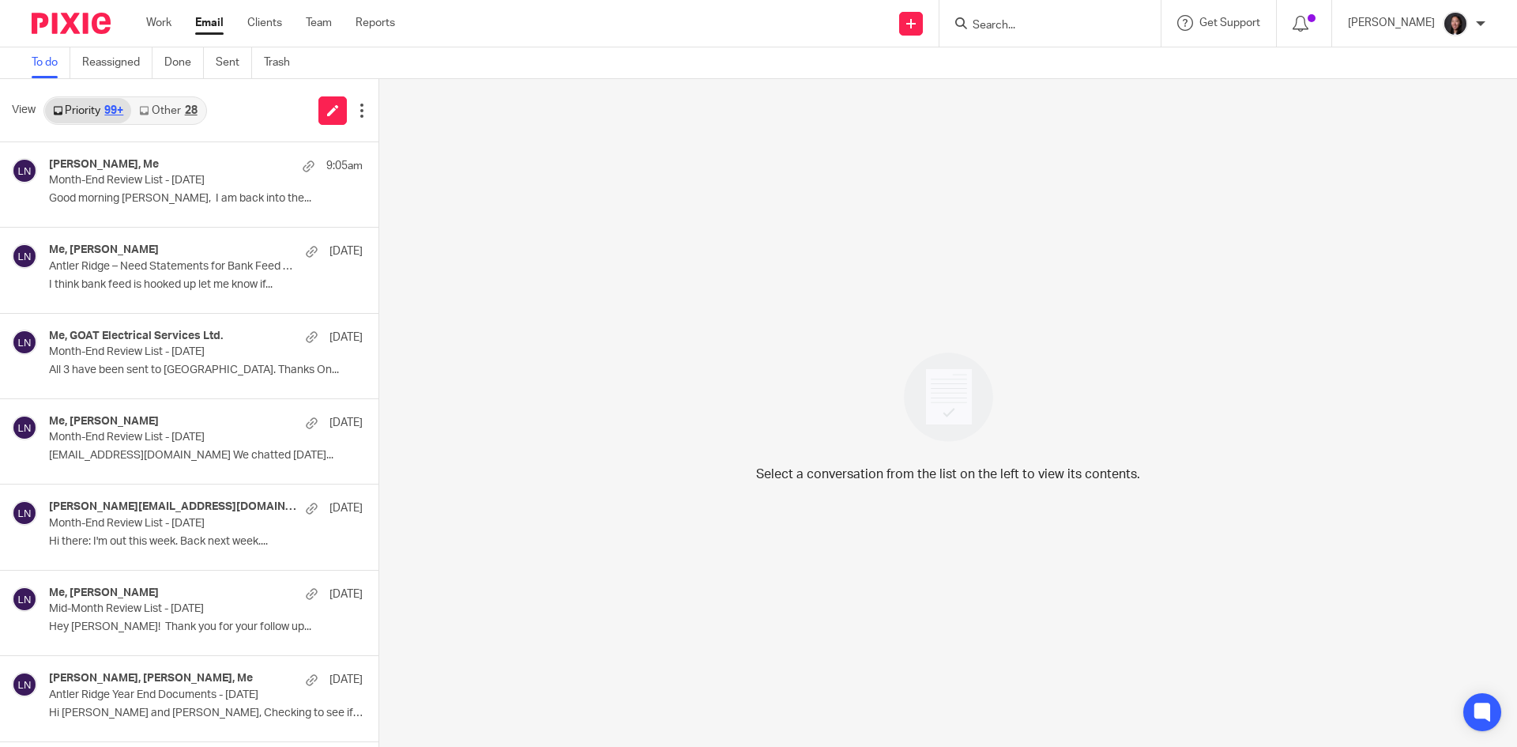
click at [148, 110] on icon at bounding box center [143, 110] width 9 height 9
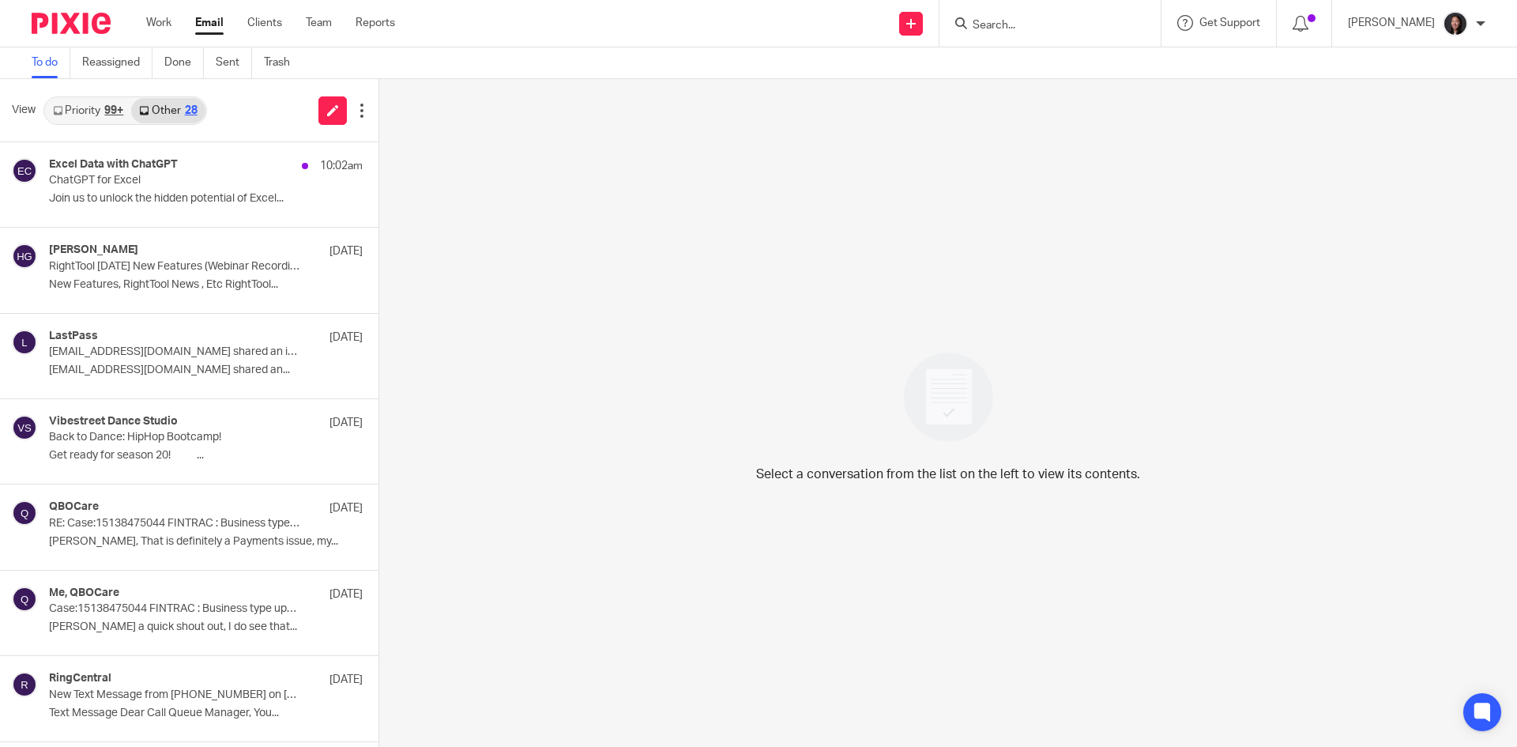
click at [82, 104] on link "Priority 99+" at bounding box center [88, 110] width 86 height 25
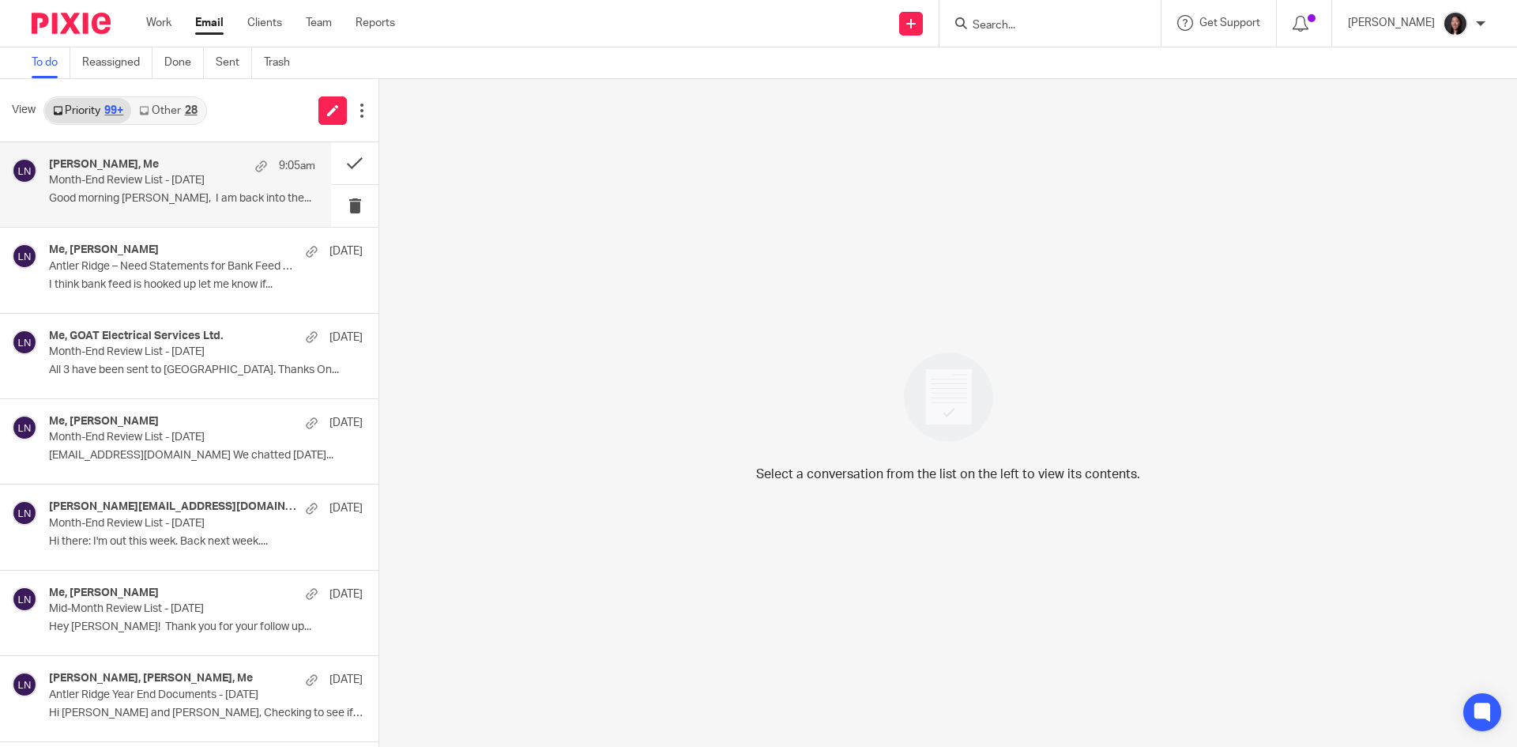
click at [145, 175] on p "Month-End Review List - July 2025" at bounding box center [155, 180] width 213 height 13
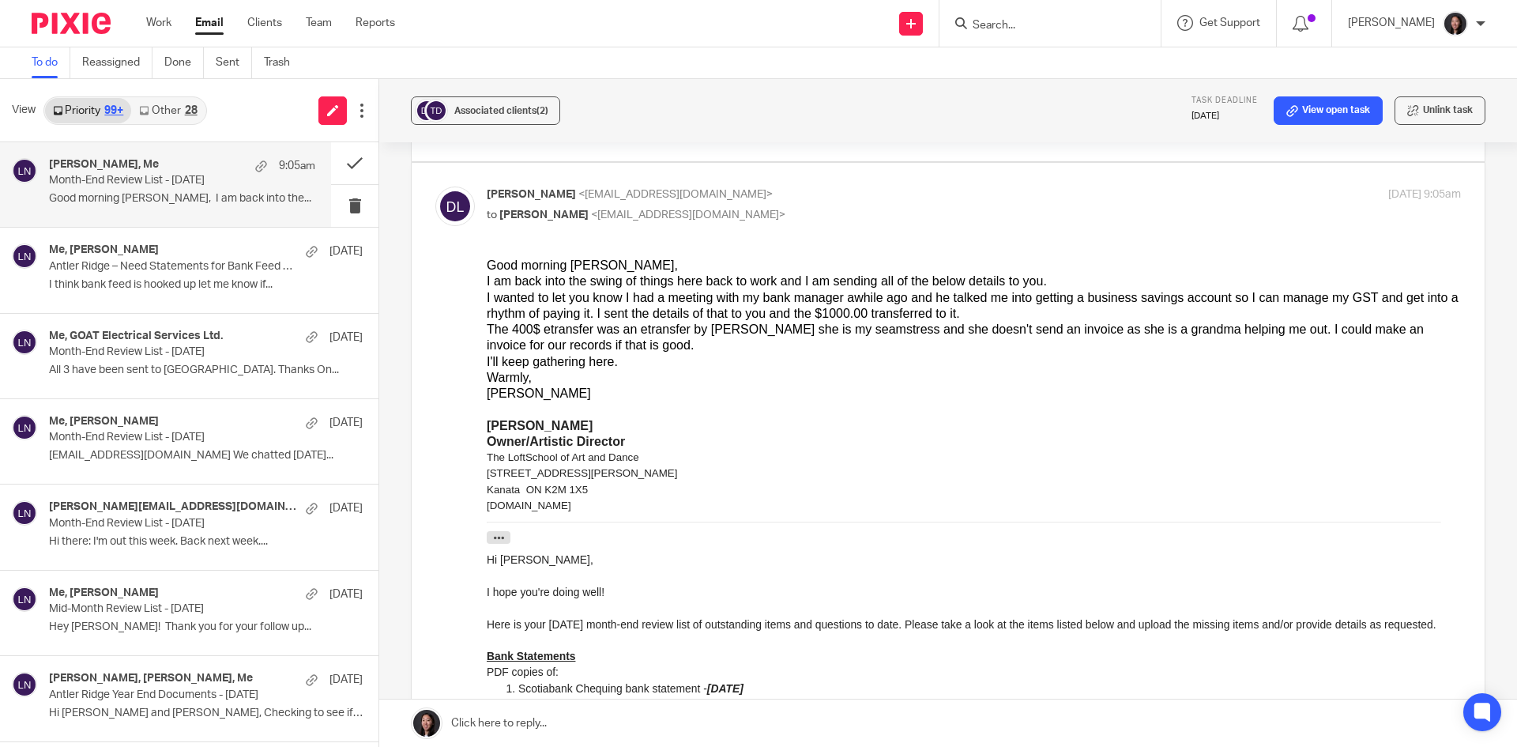
scroll to position [316, 0]
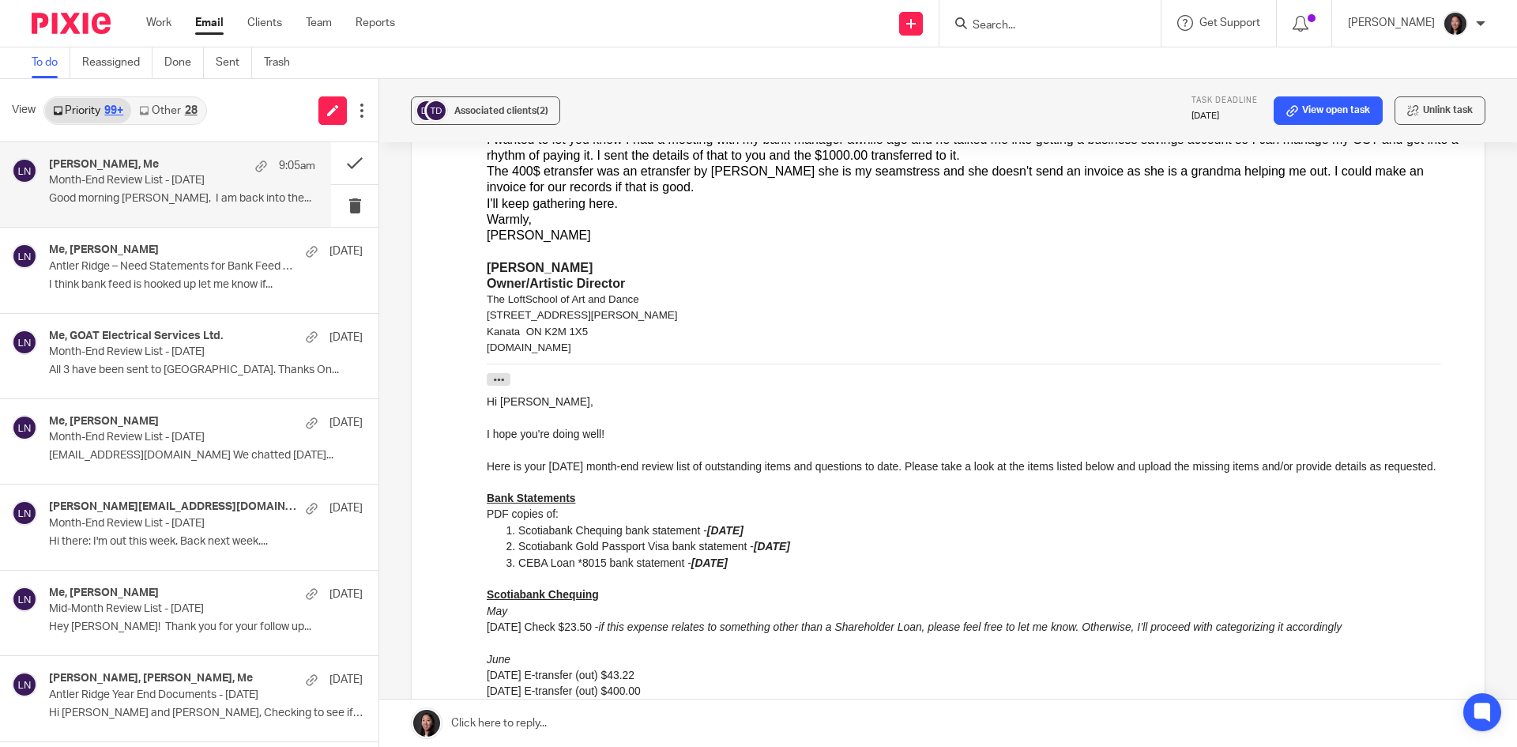
click at [814, 375] on div "From: Lili Nelson <lili@deximal.ca> Sent: August 7, 2025 5:27 PM To: Deborah La…" at bounding box center [974, 383] width 974 height 21
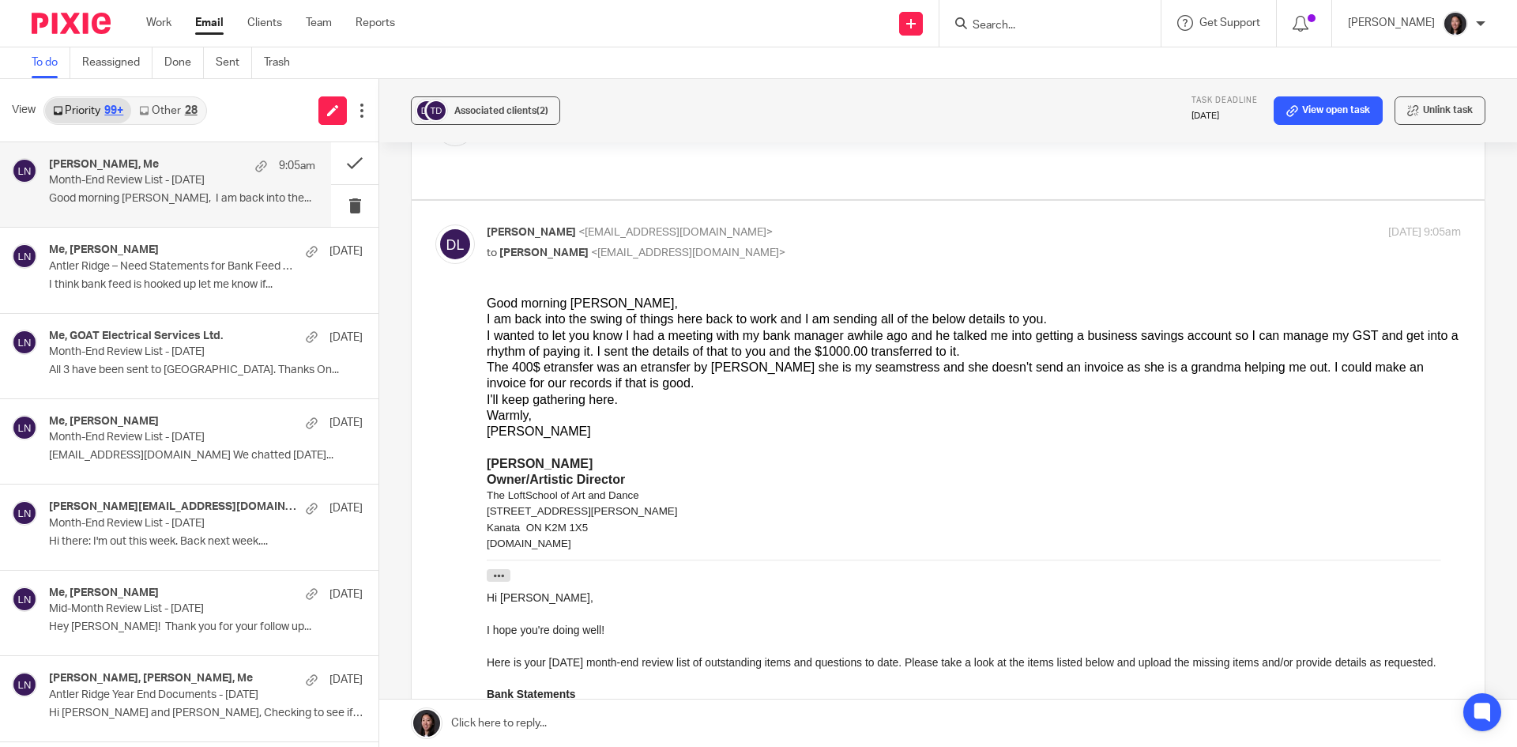
scroll to position [158, 0]
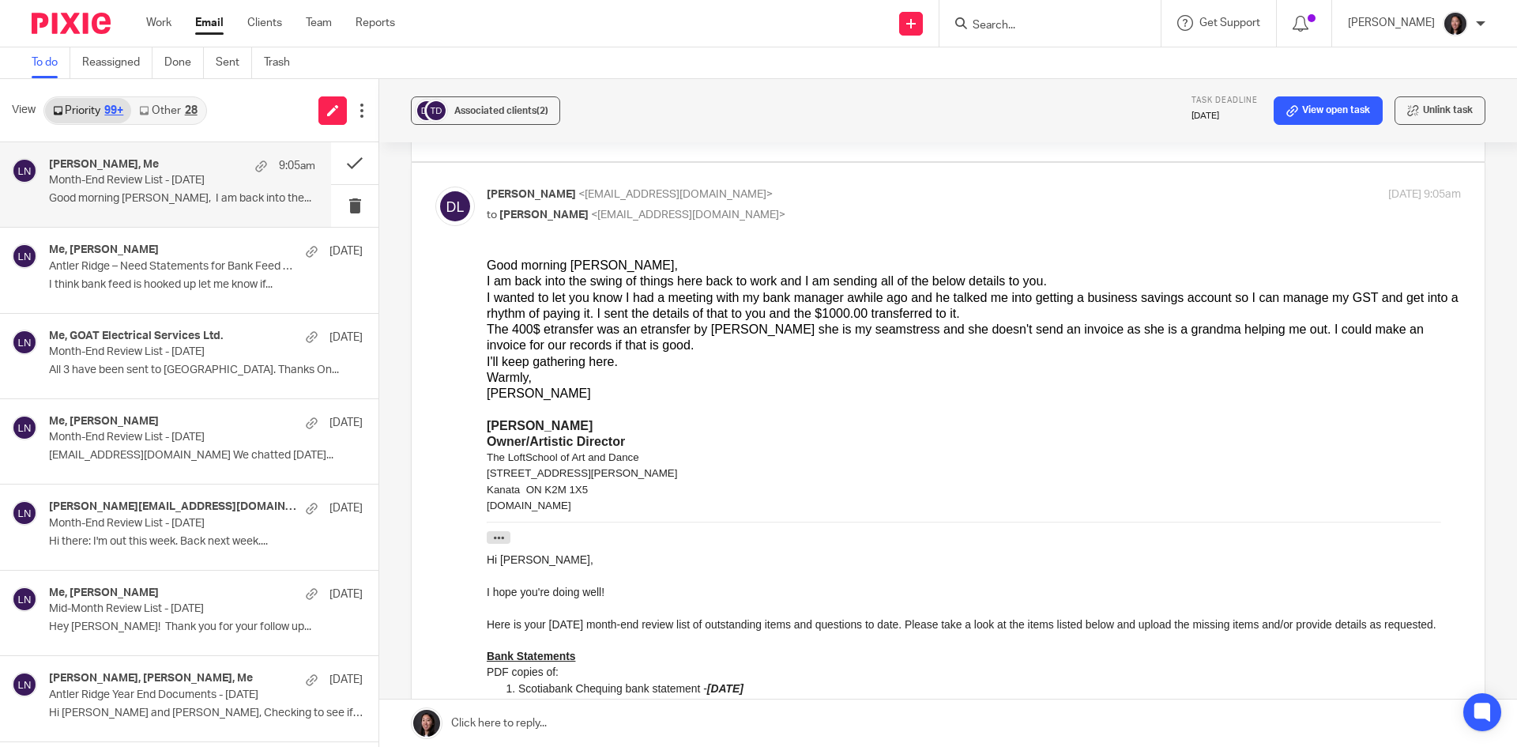
click at [1019, 468] on div "215 Terence Matthews Cres." at bounding box center [974, 473] width 974 height 16
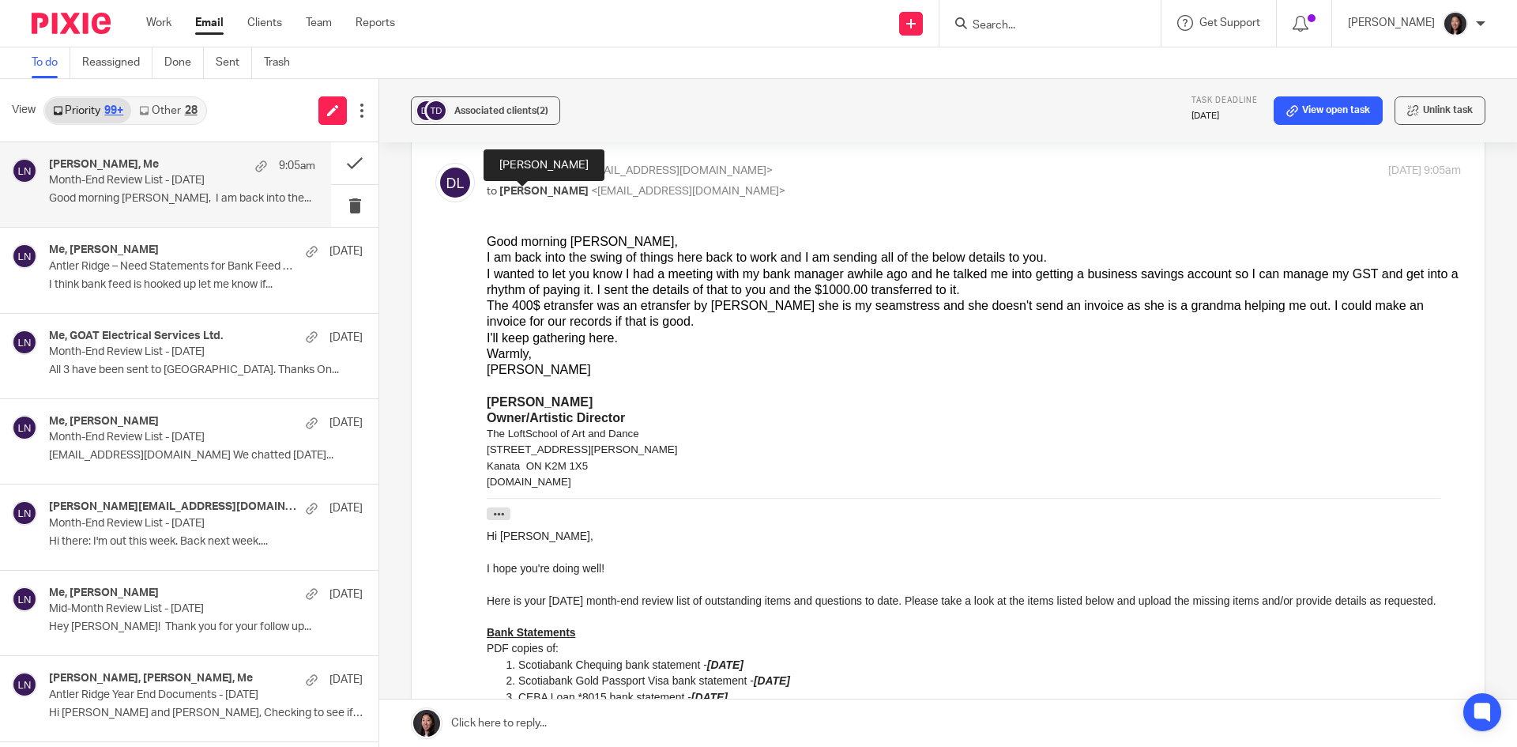
scroll to position [0, 0]
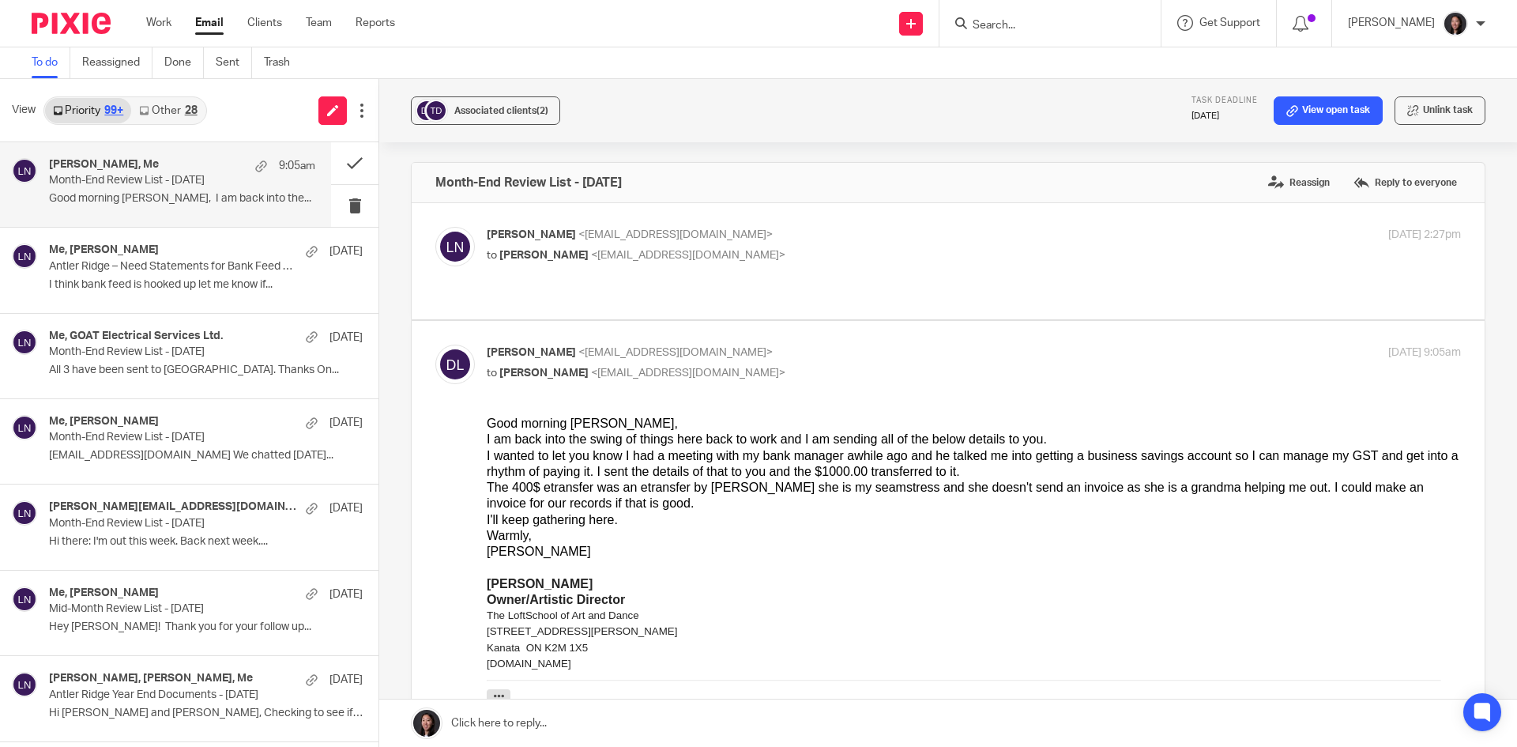
click at [582, 722] on link at bounding box center [948, 722] width 1138 height 47
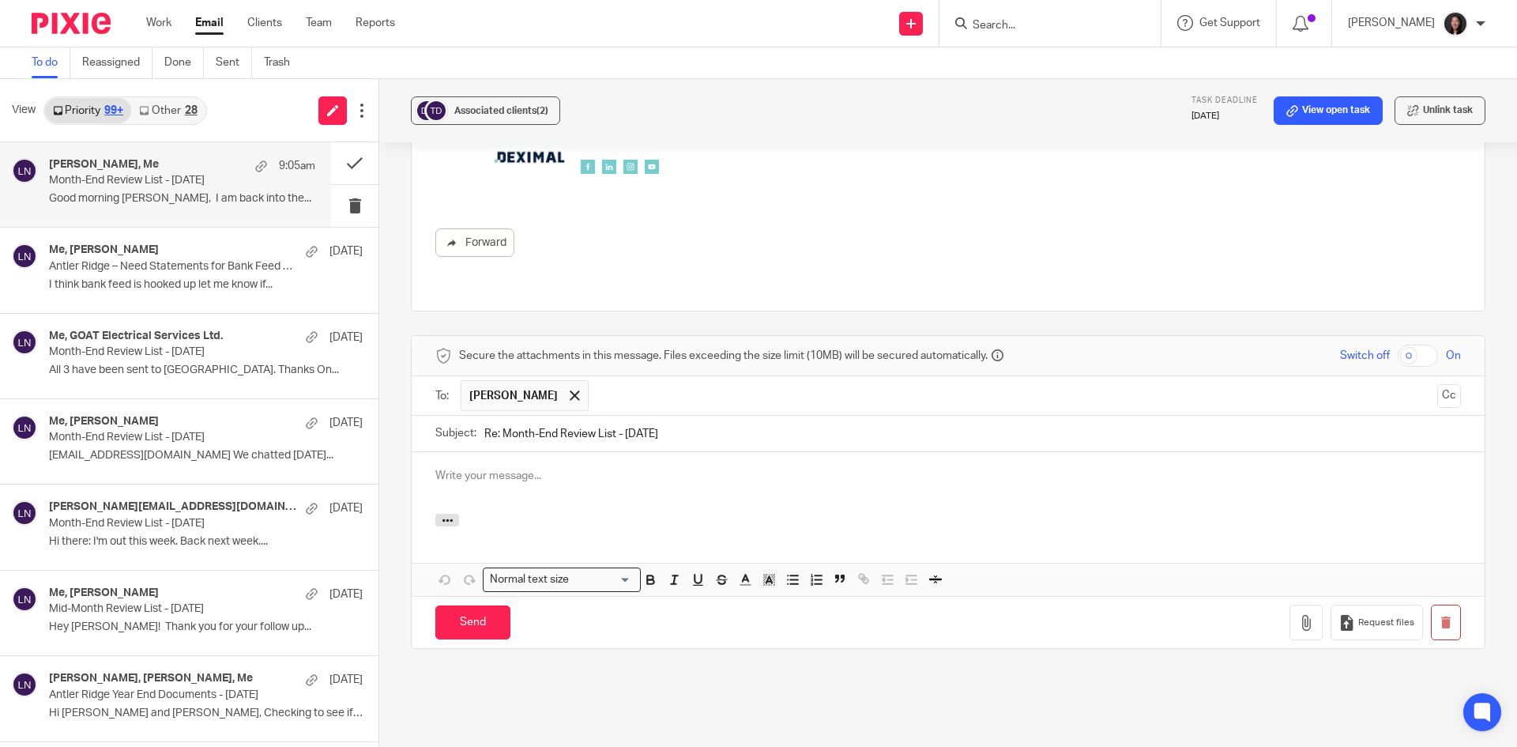
click at [568, 468] on p at bounding box center [948, 476] width 1026 height 16
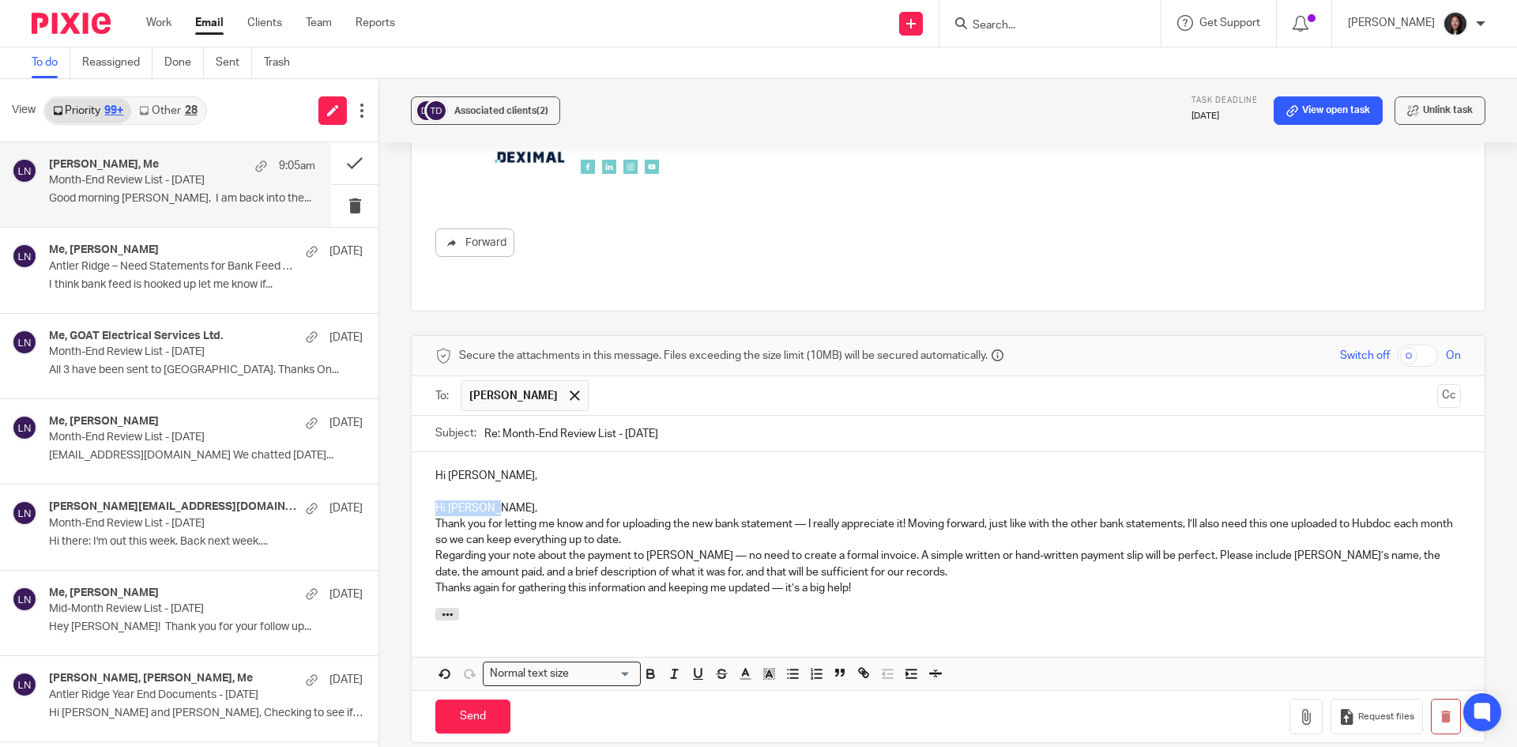
drag, startPoint x: 424, startPoint y: 465, endPoint x: 509, endPoint y: 464, distance: 84.6
click at [509, 464] on div "Hi Deborah, Hi Deborah, Thank you for letting me know and for uploading the new…" at bounding box center [948, 530] width 1073 height 156
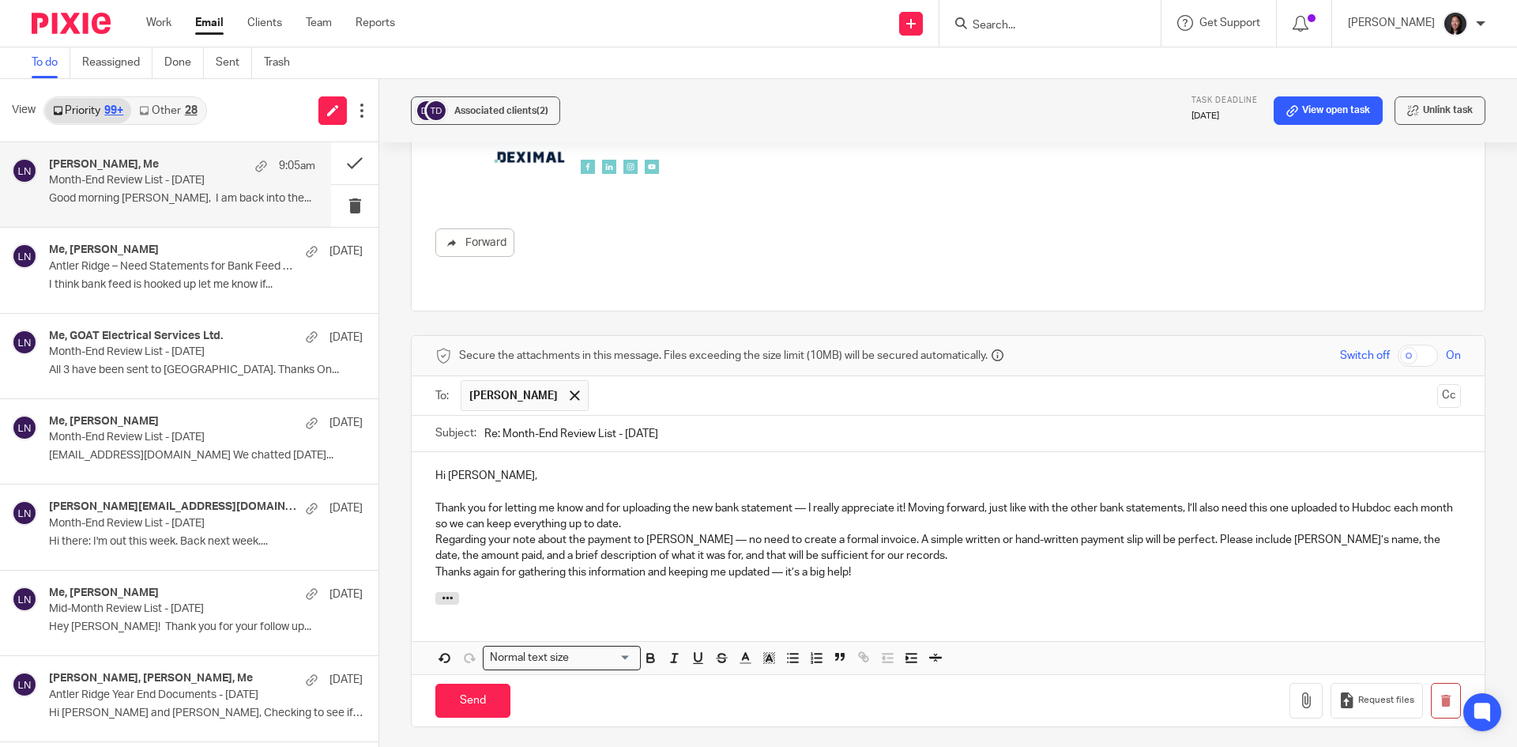
click at [910, 500] on p "Thank you for letting me know and for uploading the new bank statement — I real…" at bounding box center [948, 516] width 1026 height 32
click at [415, 495] on div "Hi Deborah, Thank you for letting me know and for uploading the new bank statem…" at bounding box center [948, 522] width 1073 height 140
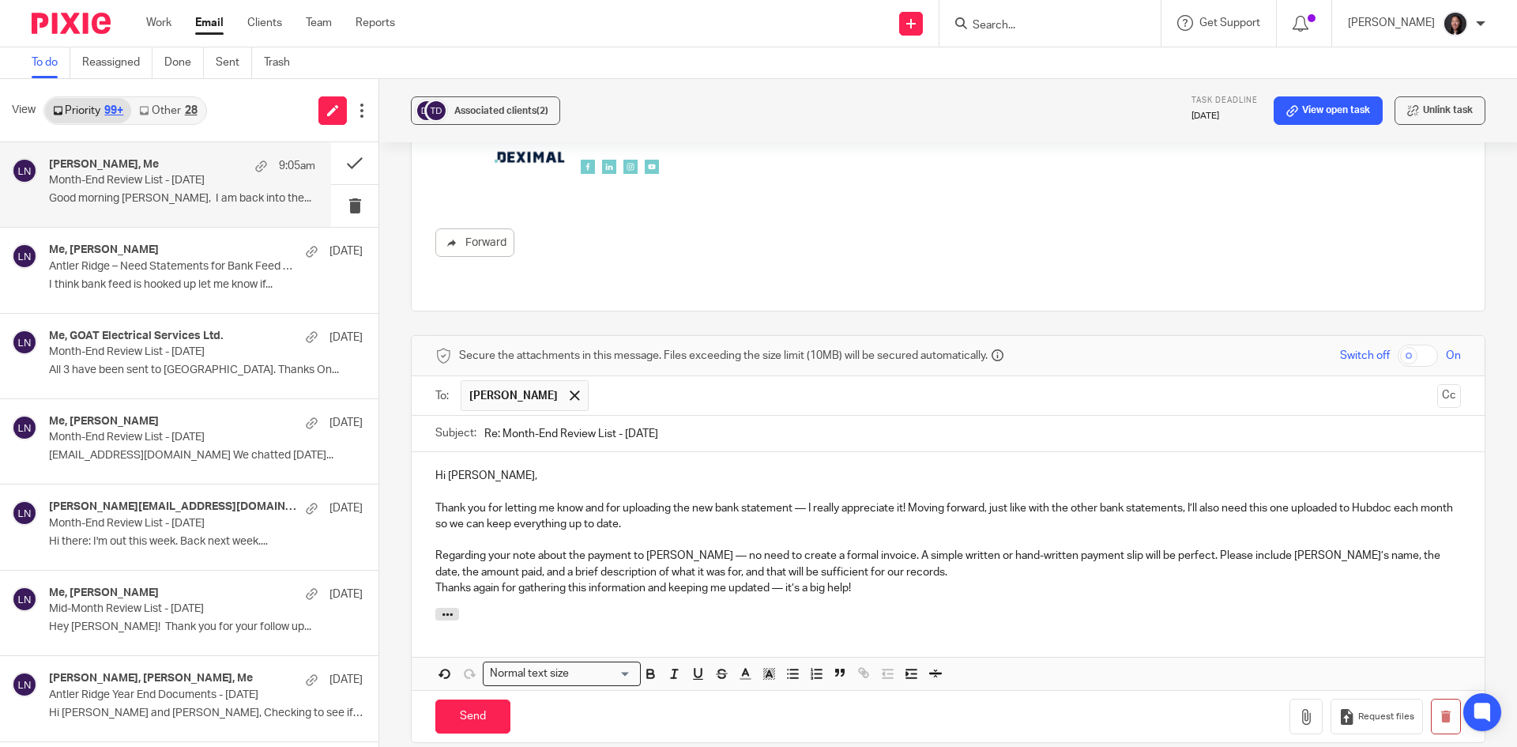
click at [910, 500] on p "Thank you for letting me know and for uploading the new bank statement — I real…" at bounding box center [948, 516] width 1026 height 32
click at [417, 545] on div "Hi Deborah, Thank you for letting me know and for uploading the new bank statem…" at bounding box center [948, 530] width 1073 height 156
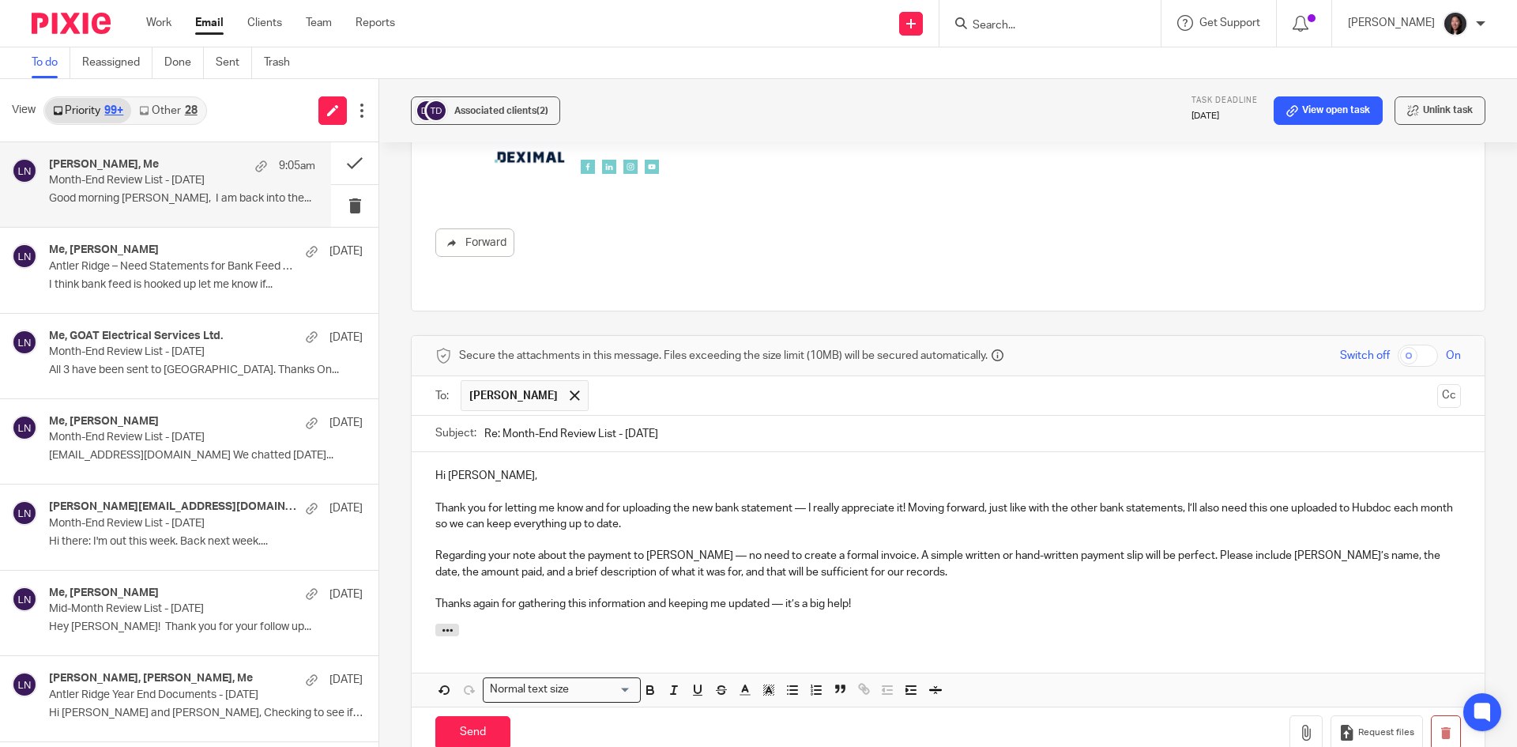
click at [866, 596] on p "Thanks again for gathering this information and keeping me updated — it’s a big…" at bounding box center [948, 604] width 1026 height 16
click at [872, 548] on p "Regarding your note about the payment to Debbie — no need to create a formal in…" at bounding box center [948, 564] width 1026 height 32
click at [857, 596] on p "Thanks again for gathering this information and keeping me updated — it’s a big…" at bounding box center [948, 604] width 1026 height 16
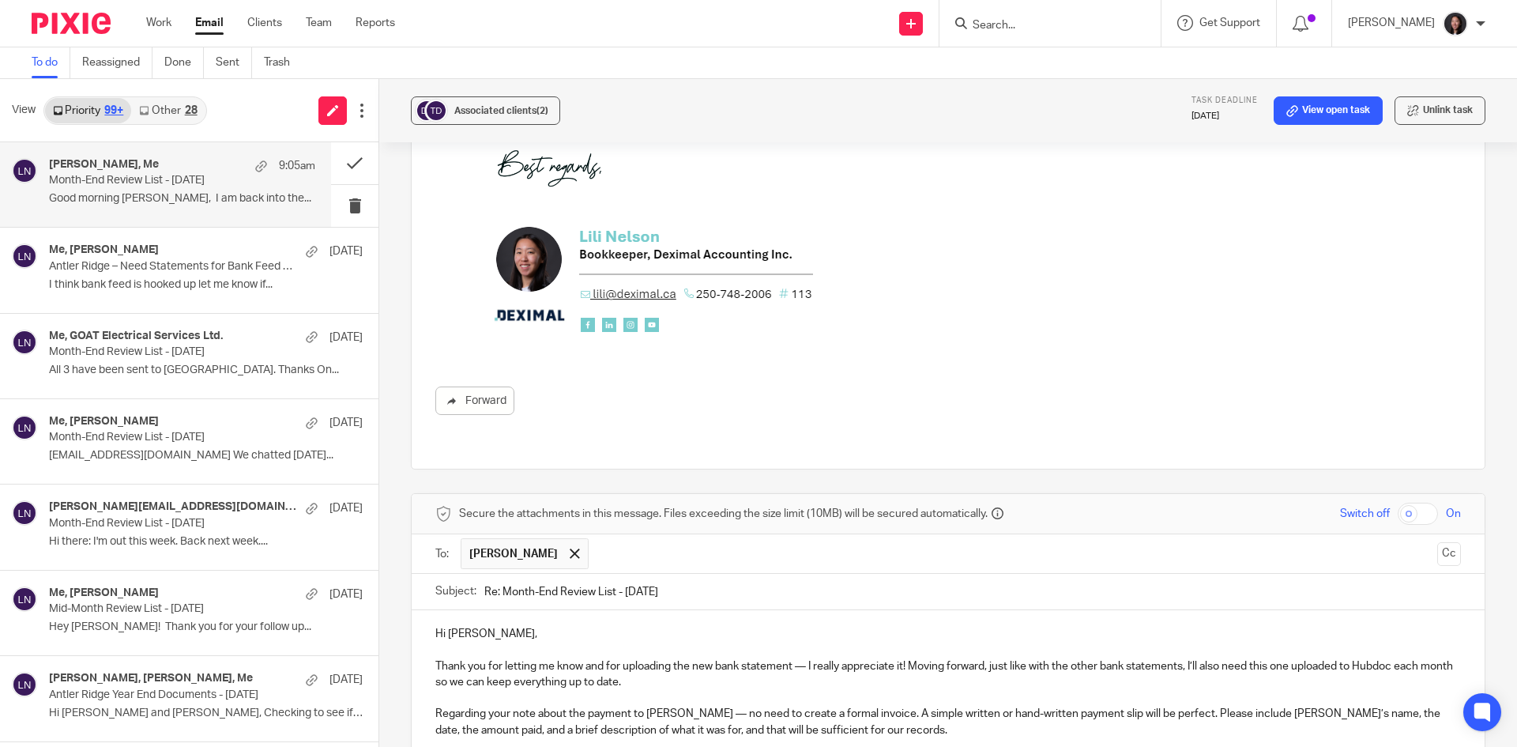
scroll to position [1464, 0]
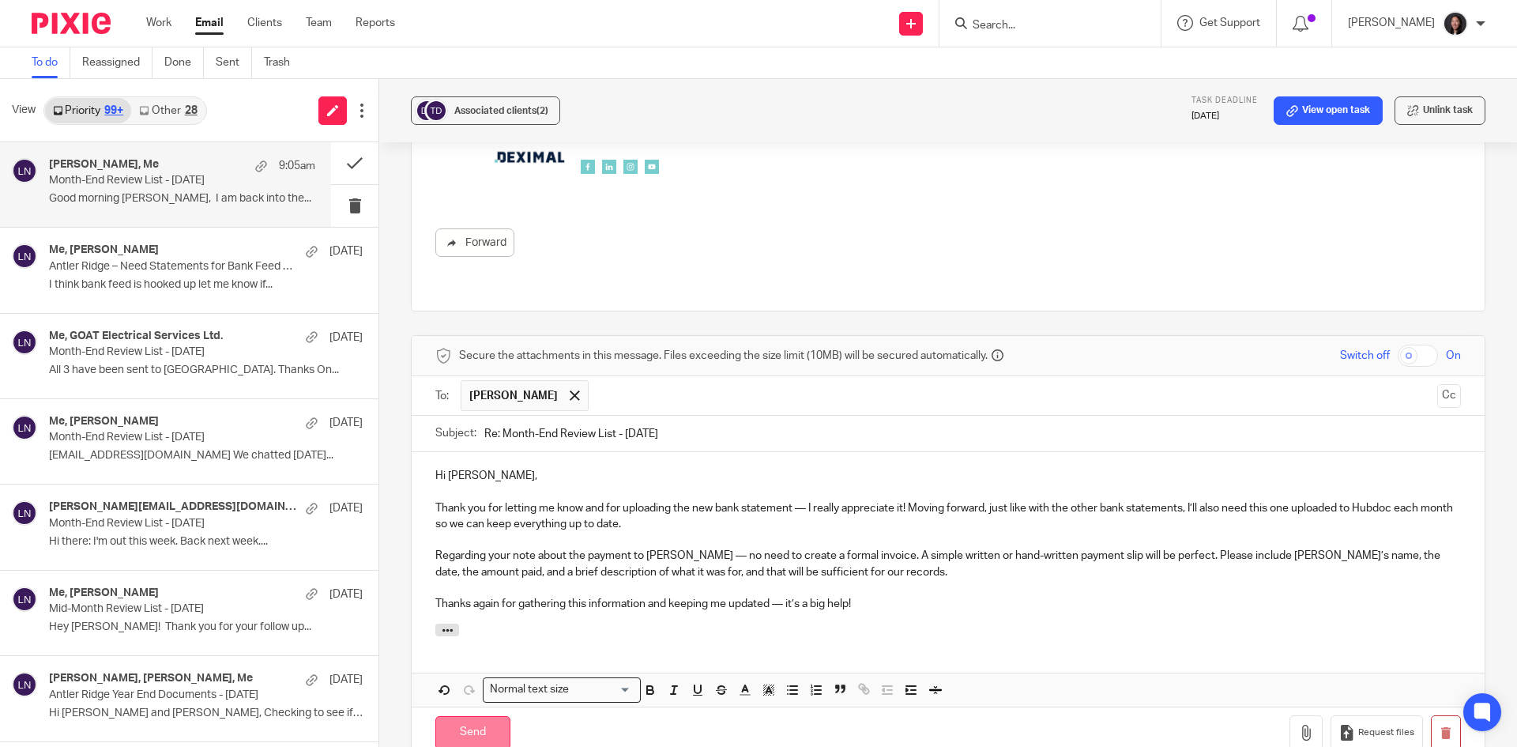
click at [465, 716] on input "Send" at bounding box center [472, 733] width 75 height 34
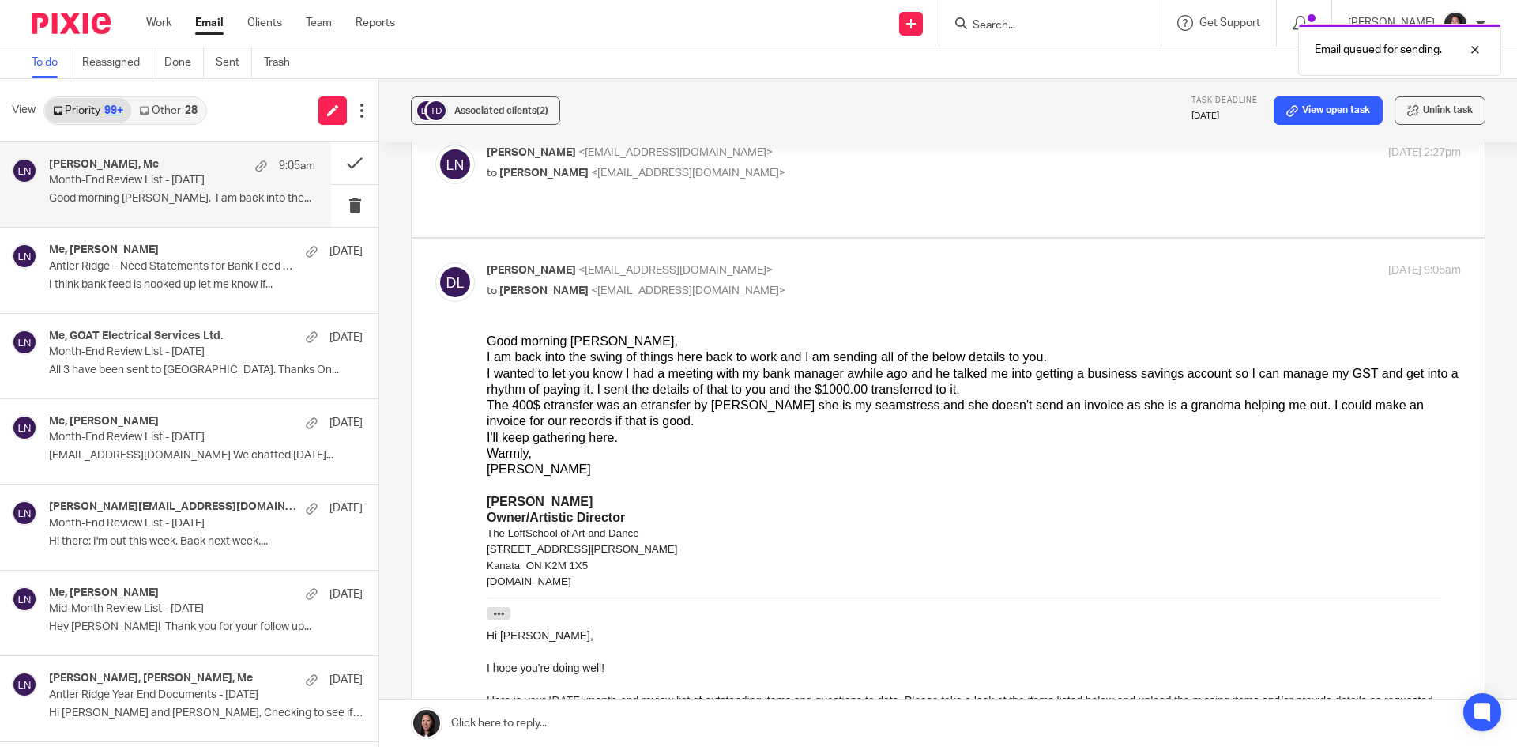
scroll to position [0, 0]
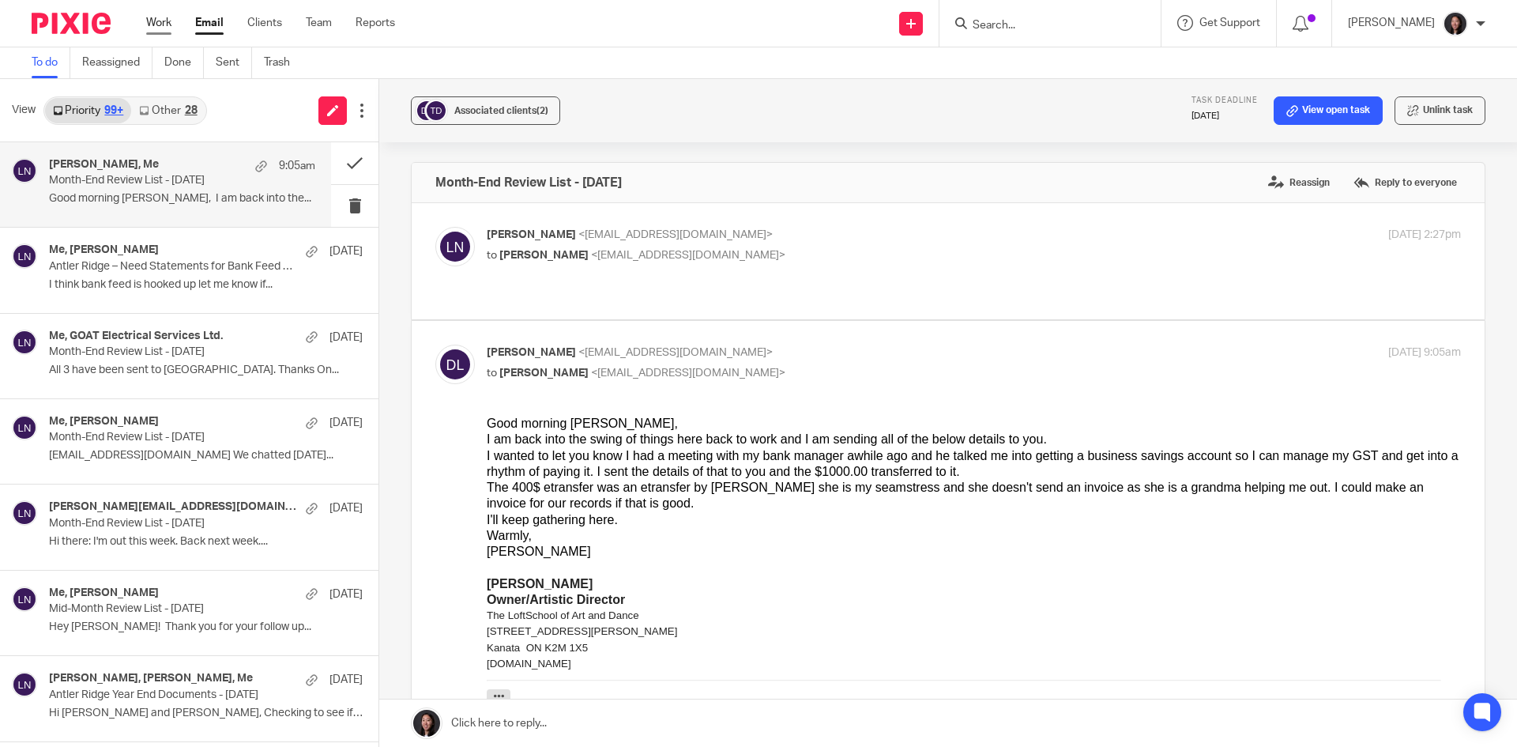
click at [158, 22] on link "Work" at bounding box center [158, 23] width 25 height 16
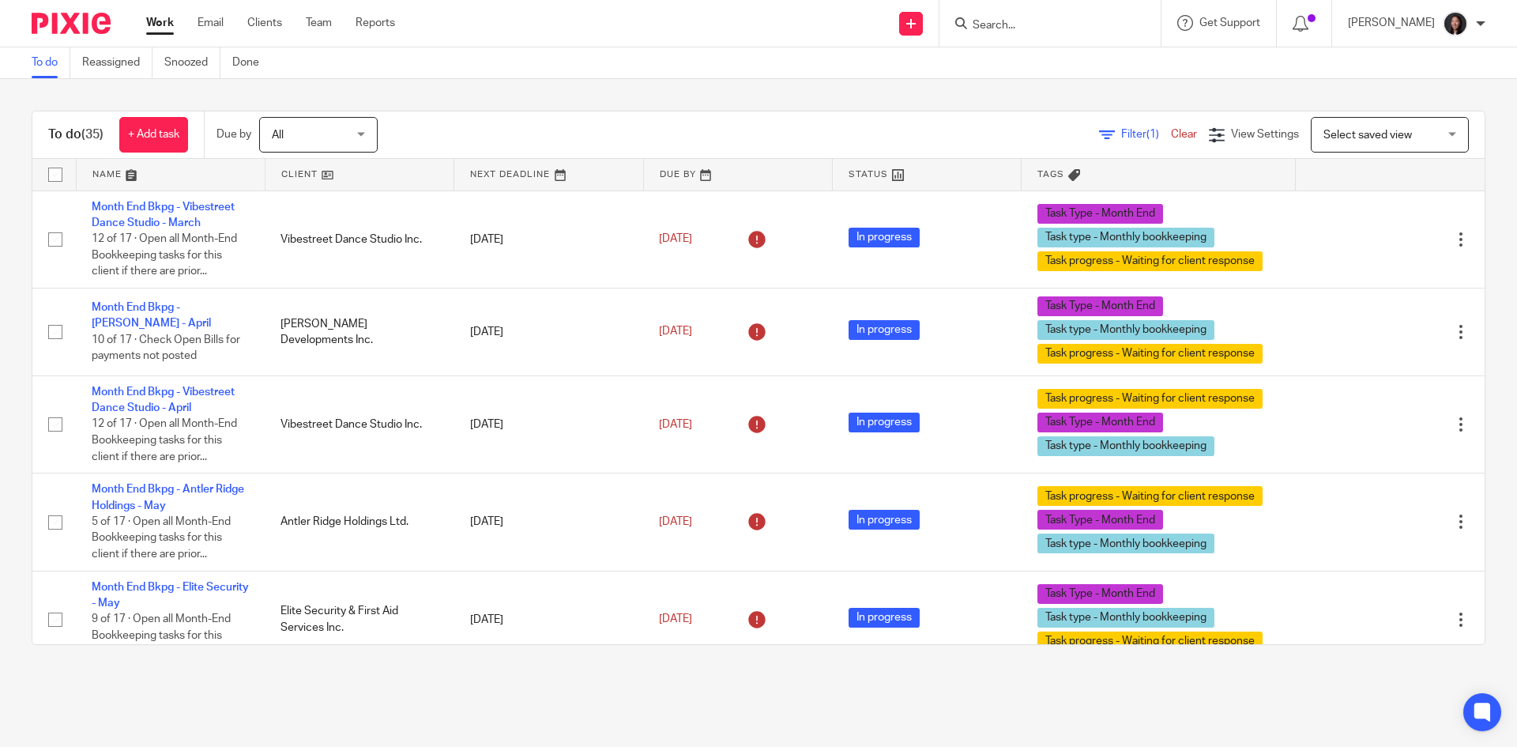
click at [352, 179] on link at bounding box center [360, 175] width 188 height 32
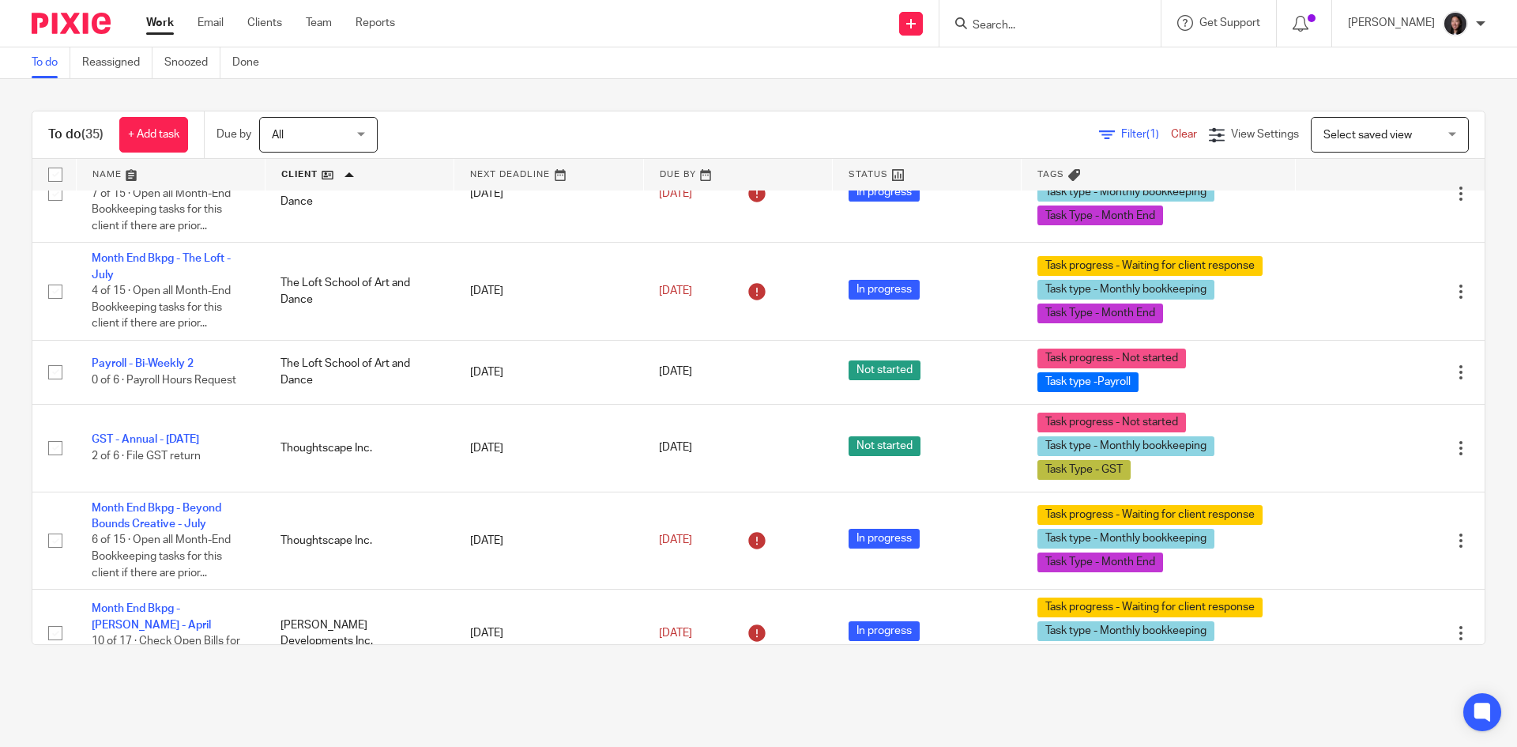
scroll to position [1995, 0]
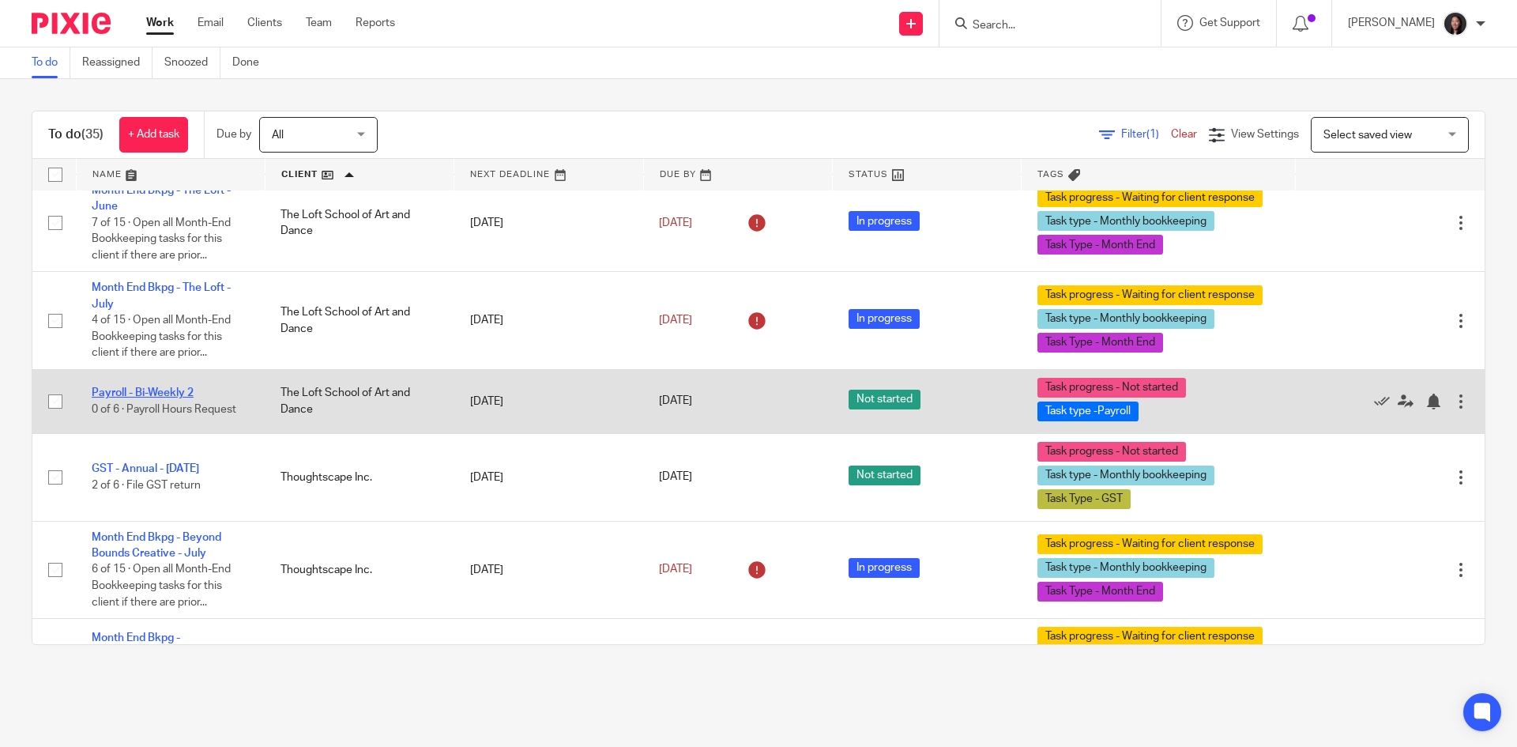
click at [160, 387] on link "Payroll - Bi-Weekly 2" at bounding box center [143, 392] width 102 height 11
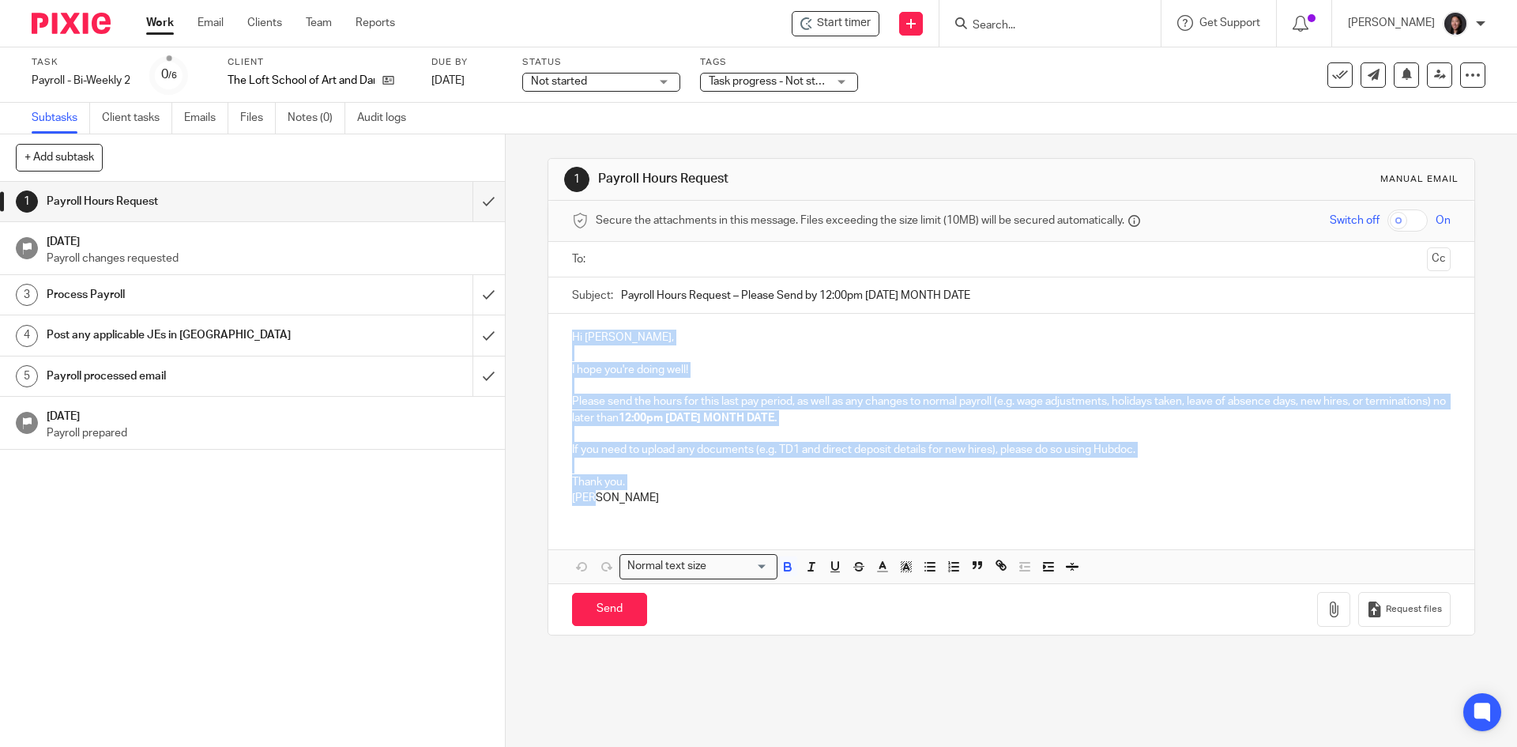
drag, startPoint x: 564, startPoint y: 334, endPoint x: 669, endPoint y: 497, distance: 193.8
click at [669, 497] on div "Hi Deborah, I hope you're doing well! Please send the hours for this last pay p…" at bounding box center [1010, 416] width 925 height 204
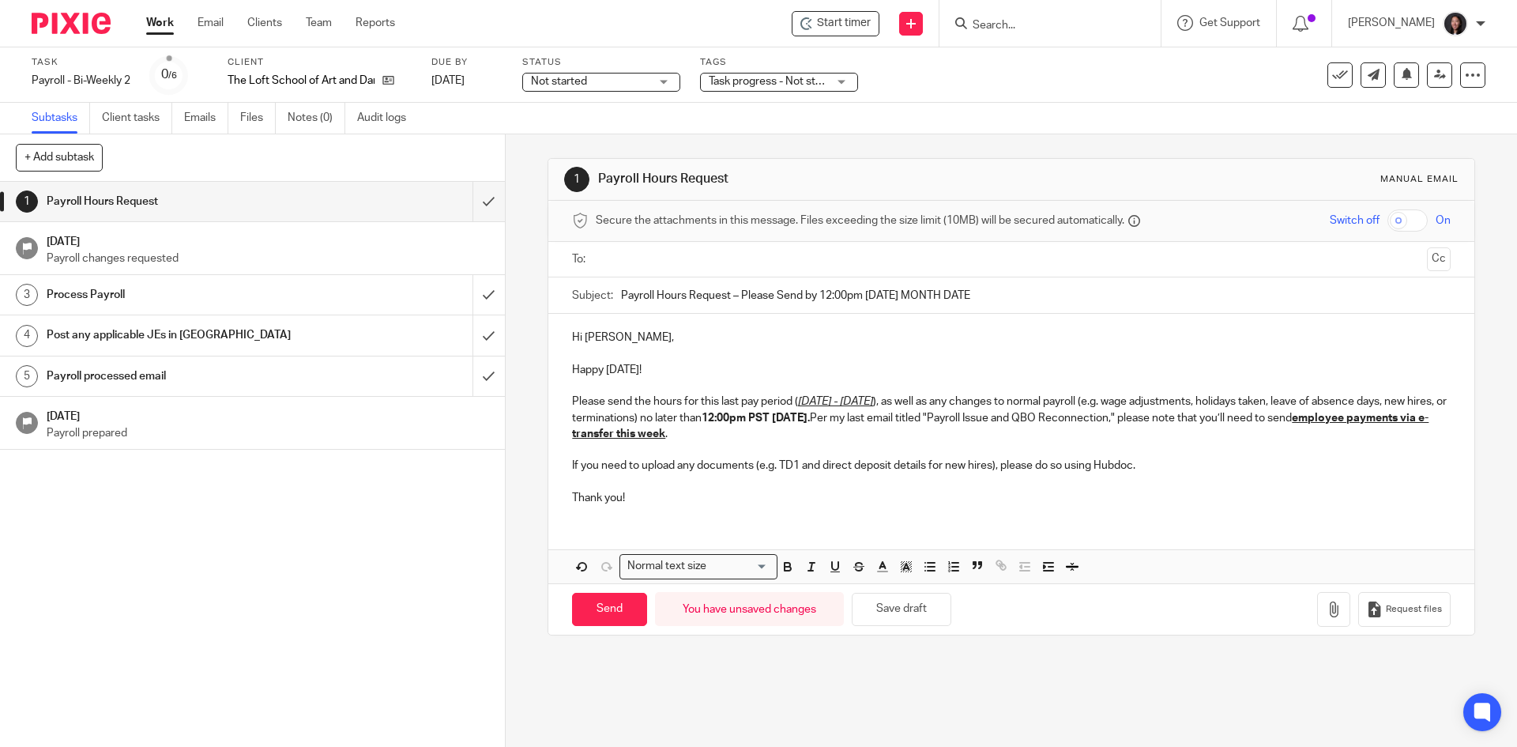
click at [827, 401] on u "July 13 - July 26, 2025" at bounding box center [835, 401] width 75 height 11
click at [829, 401] on u "July 13 - July 26, 2025" at bounding box center [835, 401] width 75 height 11
click at [826, 407] on p "Please send the hours for this last pay period ( July 13 - July 26, 2025 ), as …" at bounding box center [1011, 418] width 878 height 48
click at [830, 400] on u "July 13 - July 26, 2025" at bounding box center [835, 401] width 75 height 11
click at [873, 398] on u "July 27 - July 26, 2025" at bounding box center [835, 401] width 75 height 11
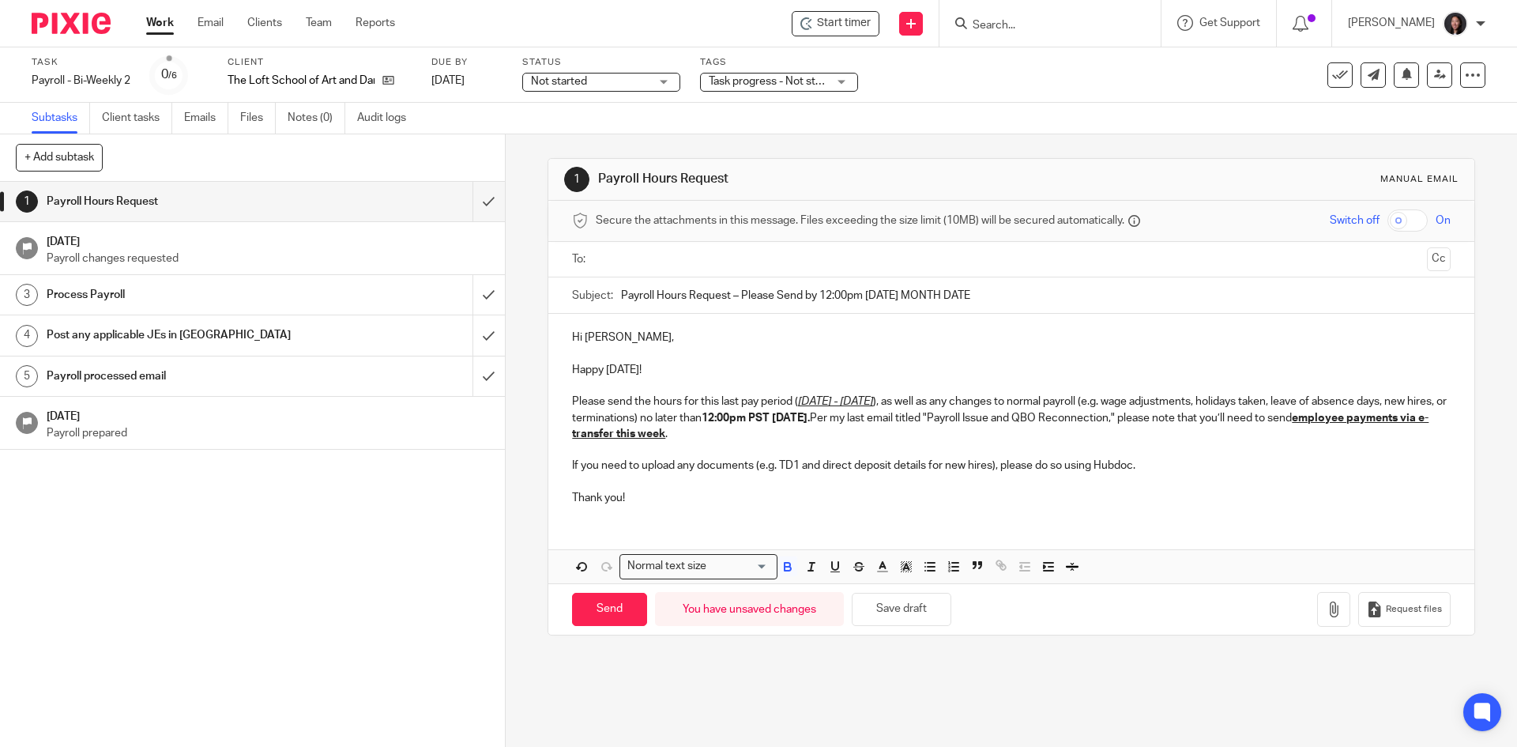
click at [810, 419] on strong "12:00pm PST Tuesday, July 29." at bounding box center [756, 418] width 108 height 11
click at [891, 431] on p "Please send the hours for this last pay period ( July 27 - August 09, 2025 ), a…" at bounding box center [1011, 418] width 878 height 48
drag, startPoint x: 970, startPoint y: 417, endPoint x: 1003, endPoint y: 434, distance: 36.4
click at [1003, 434] on p "Please send the hours for this last pay period ( July 27 - August 09, 2025 ), a…" at bounding box center [1011, 418] width 878 height 48
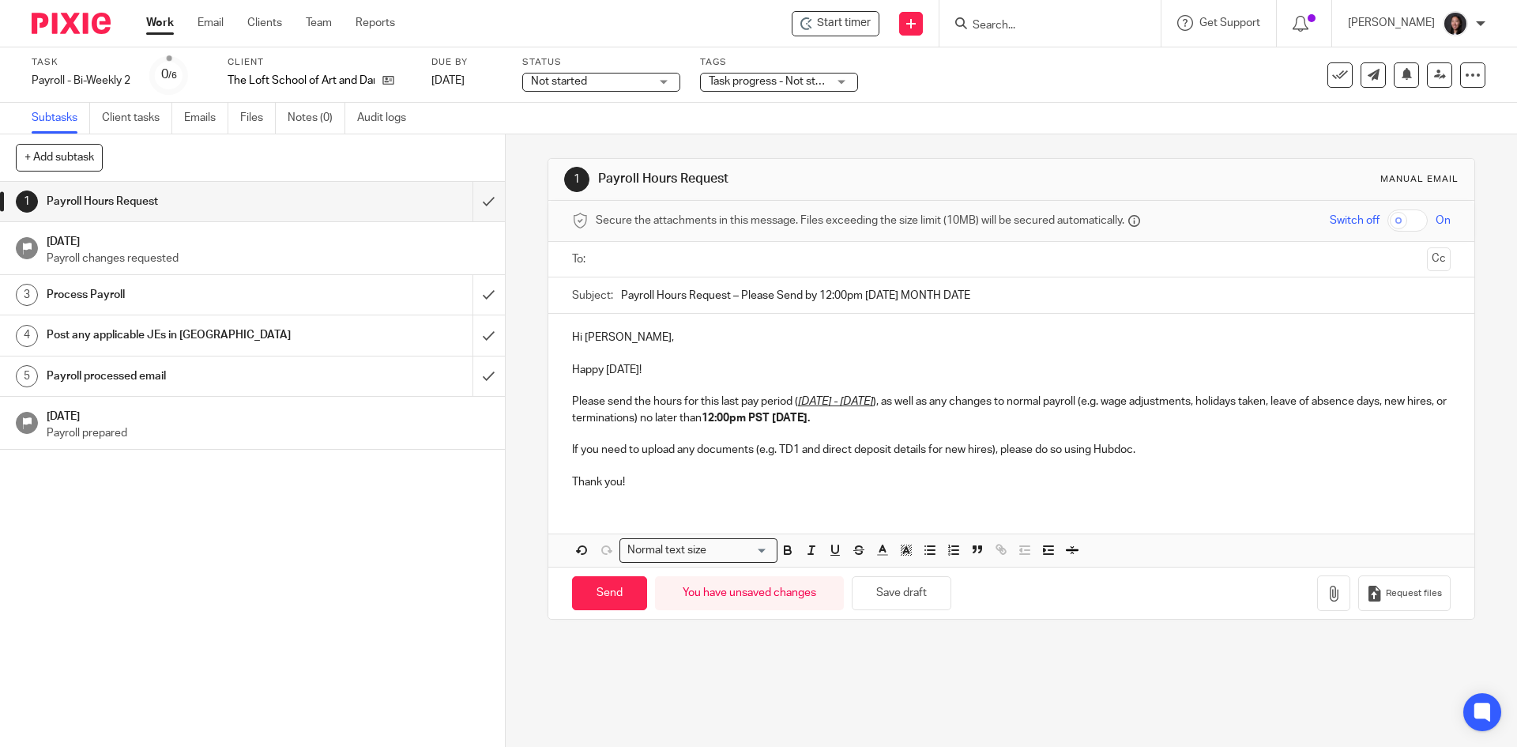
click at [996, 419] on p "Please send the hours for this last pay period ( July 27 - August 09, 2025 ), a…" at bounding box center [1011, 410] width 878 height 32
click at [993, 294] on input "Payroll Hours Request – Please Send by 12:00pm Tuesday MONTH DATE" at bounding box center [1035, 295] width 829 height 36
drag, startPoint x: 1047, startPoint y: 296, endPoint x: 564, endPoint y: 303, distance: 482.9
click at [561, 303] on div "Subject: Payroll Hours Request – Please Send by 12:00pm Tuesday MONTH DATE" at bounding box center [1010, 295] width 925 height 36
paste input "Payroll Hours Request – Please Send by 12:00pm PST Tuesday July 29"
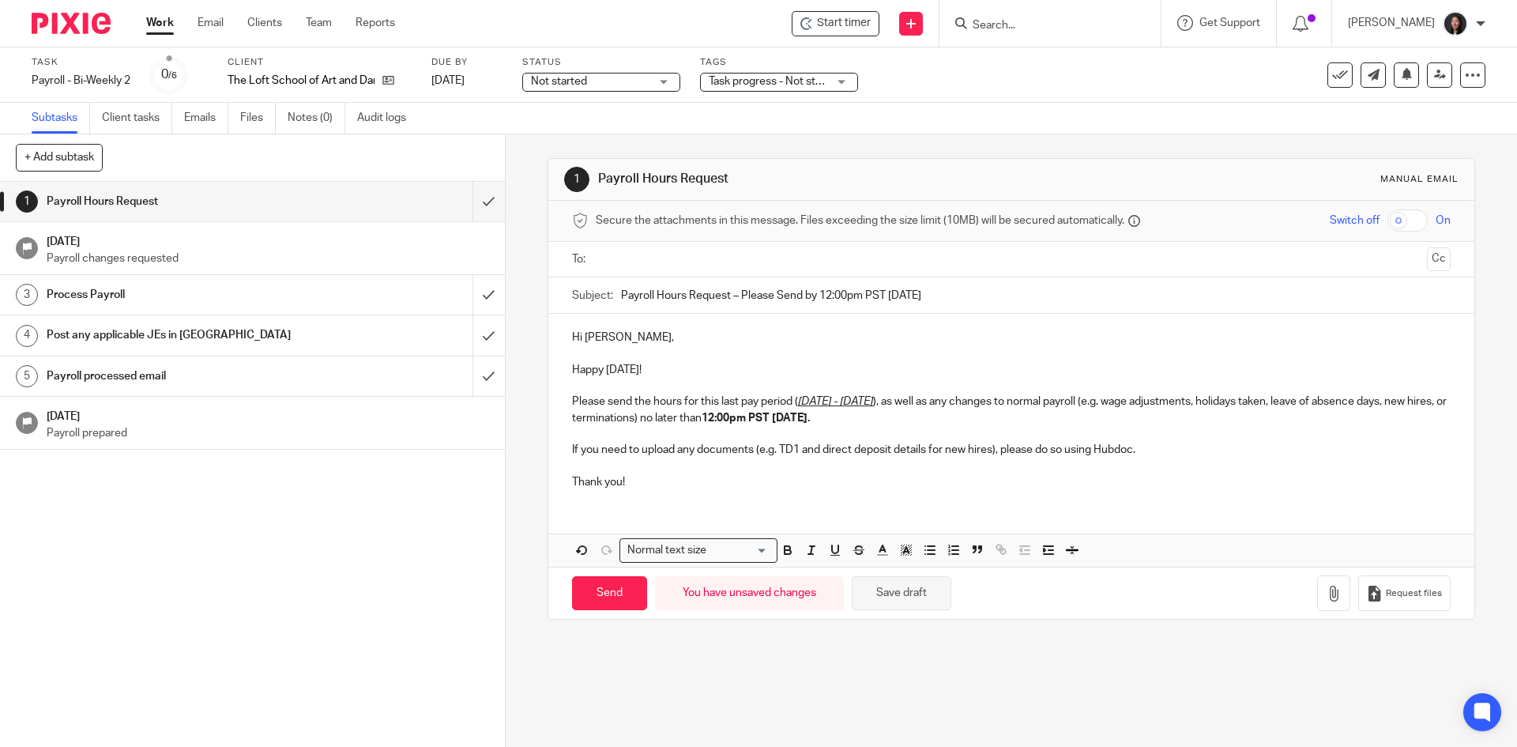
type input "Payroll Hours Request – Please Send by 12:00pm PST Tuesday August 12"
click at [896, 590] on button "Save draft" at bounding box center [902, 593] width 100 height 34
click at [732, 269] on ul at bounding box center [1011, 260] width 829 height 26
click at [734, 264] on input "text" at bounding box center [1010, 260] width 819 height 18
click at [594, 599] on input "Send" at bounding box center [609, 597] width 75 height 34
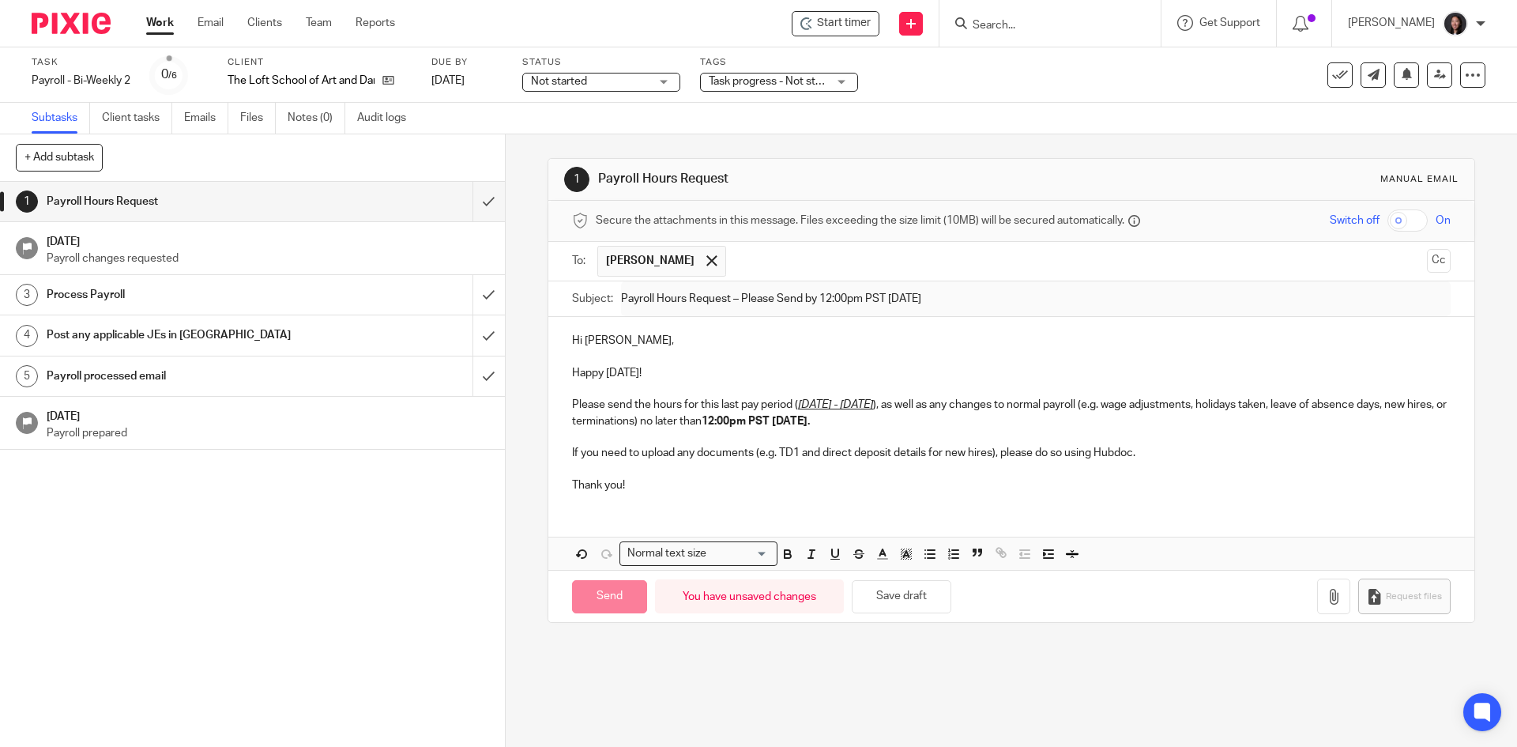
type input "Sent"
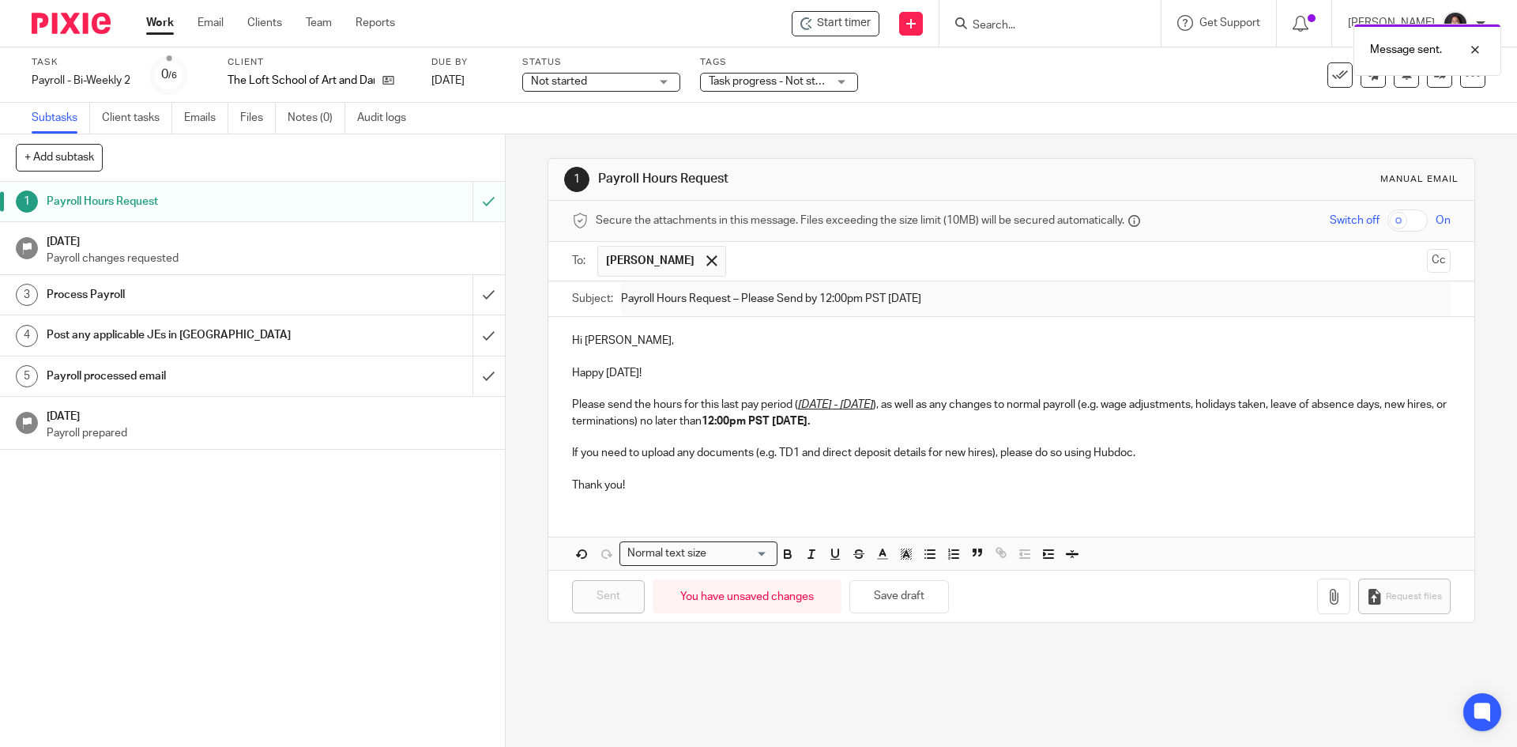
click at [563, 84] on span "Not started" at bounding box center [559, 81] width 56 height 11
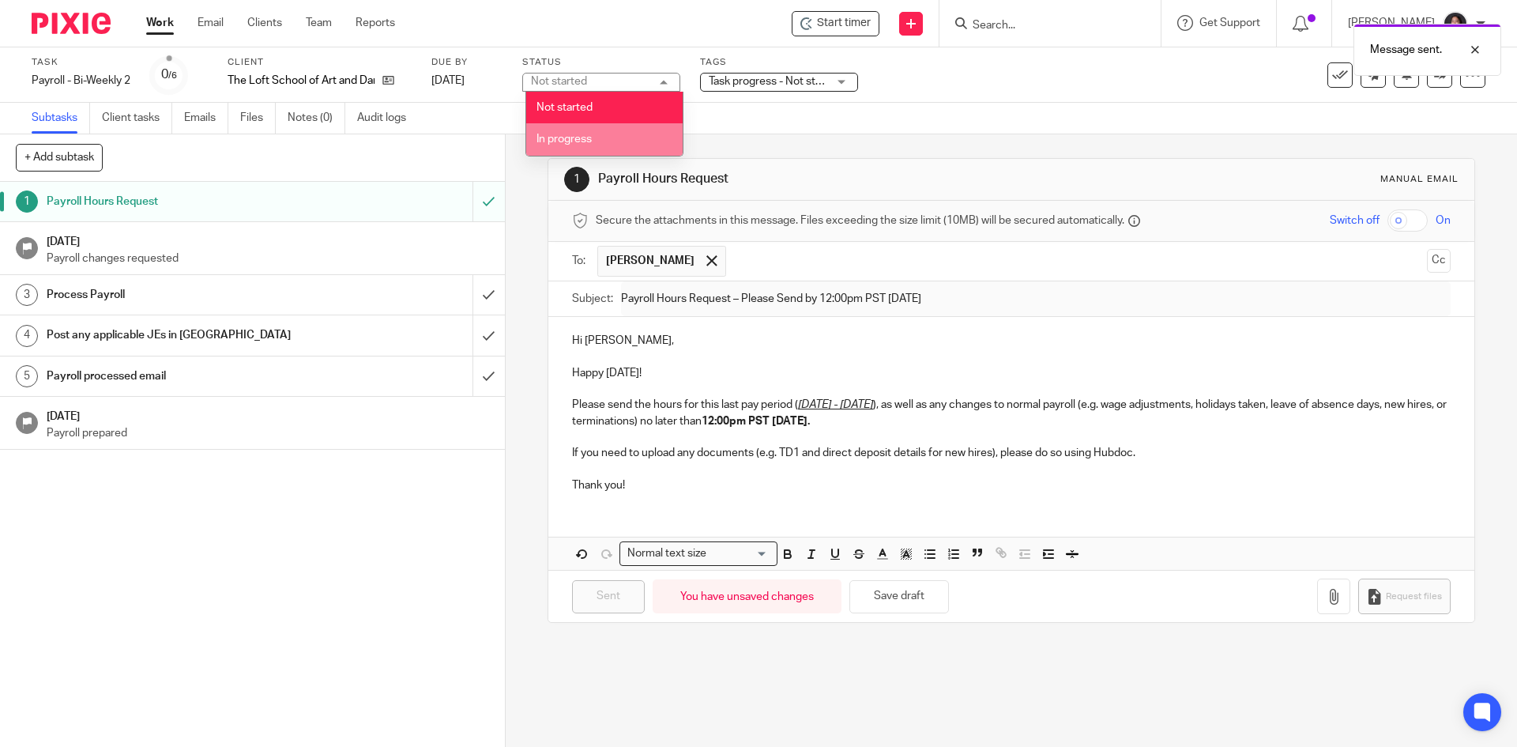
click at [592, 134] on span "In progress" at bounding box center [564, 139] width 55 height 11
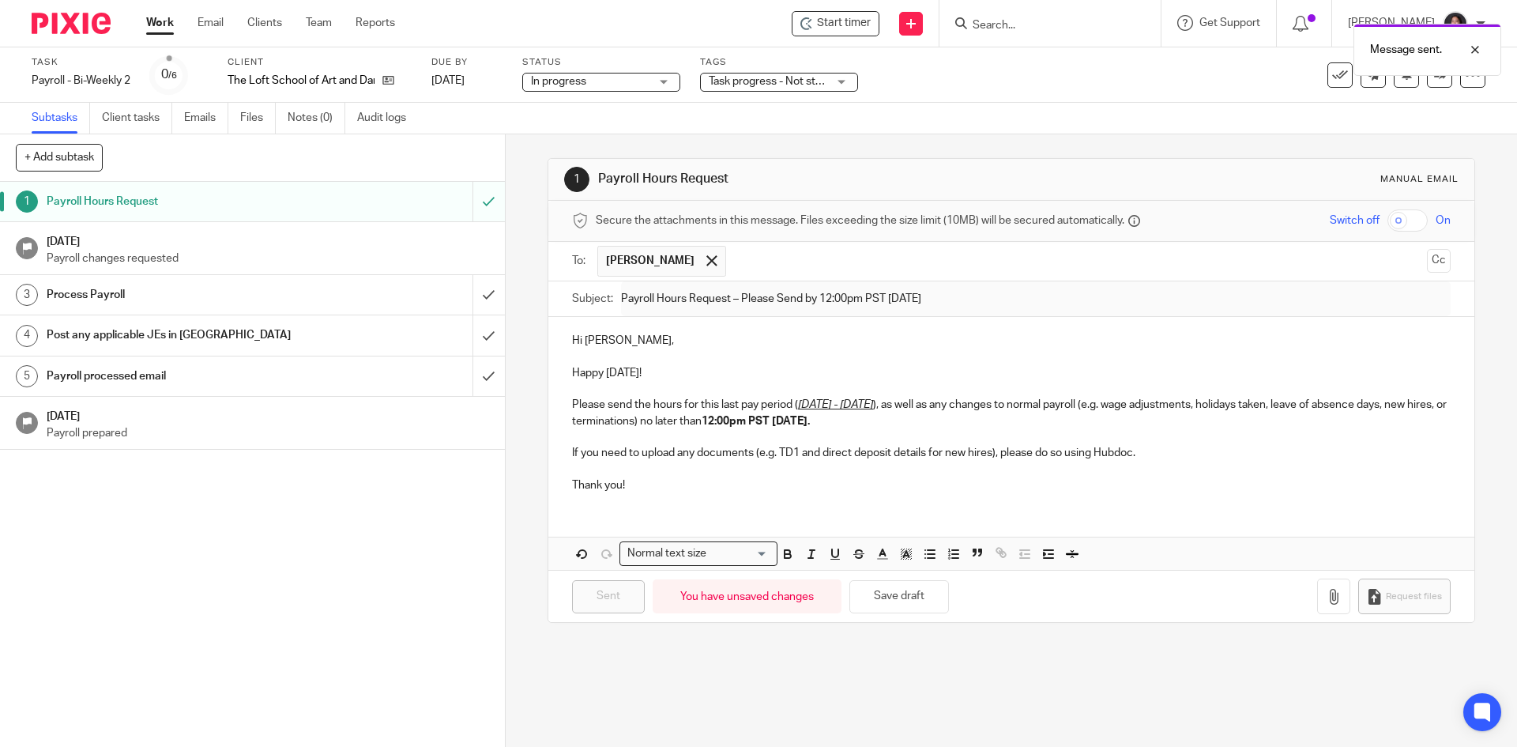
click at [759, 77] on span "Task progress - Not started + 1" at bounding box center [784, 81] width 150 height 11
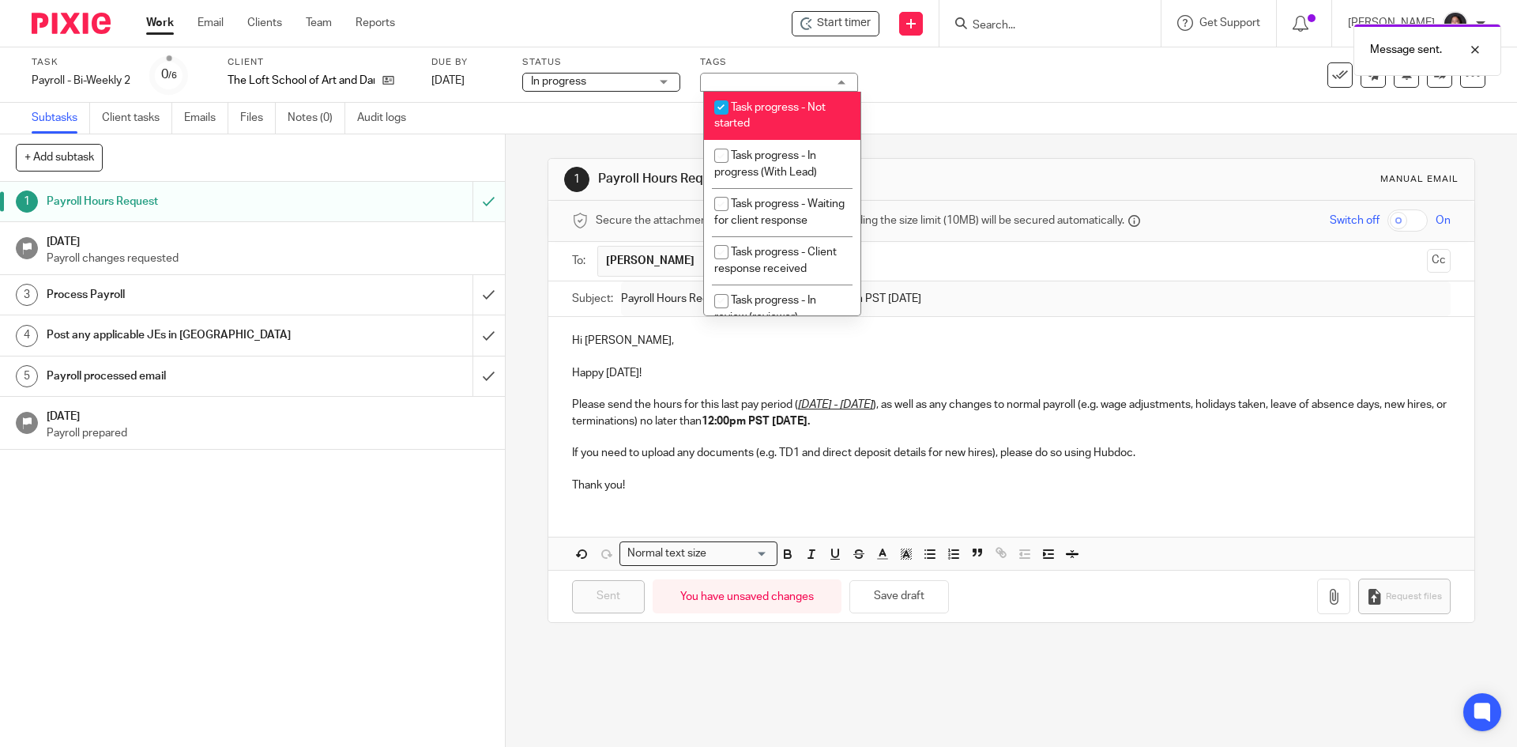
click at [770, 115] on li "Task progress - Not started" at bounding box center [782, 116] width 156 height 48
checkbox input "false"
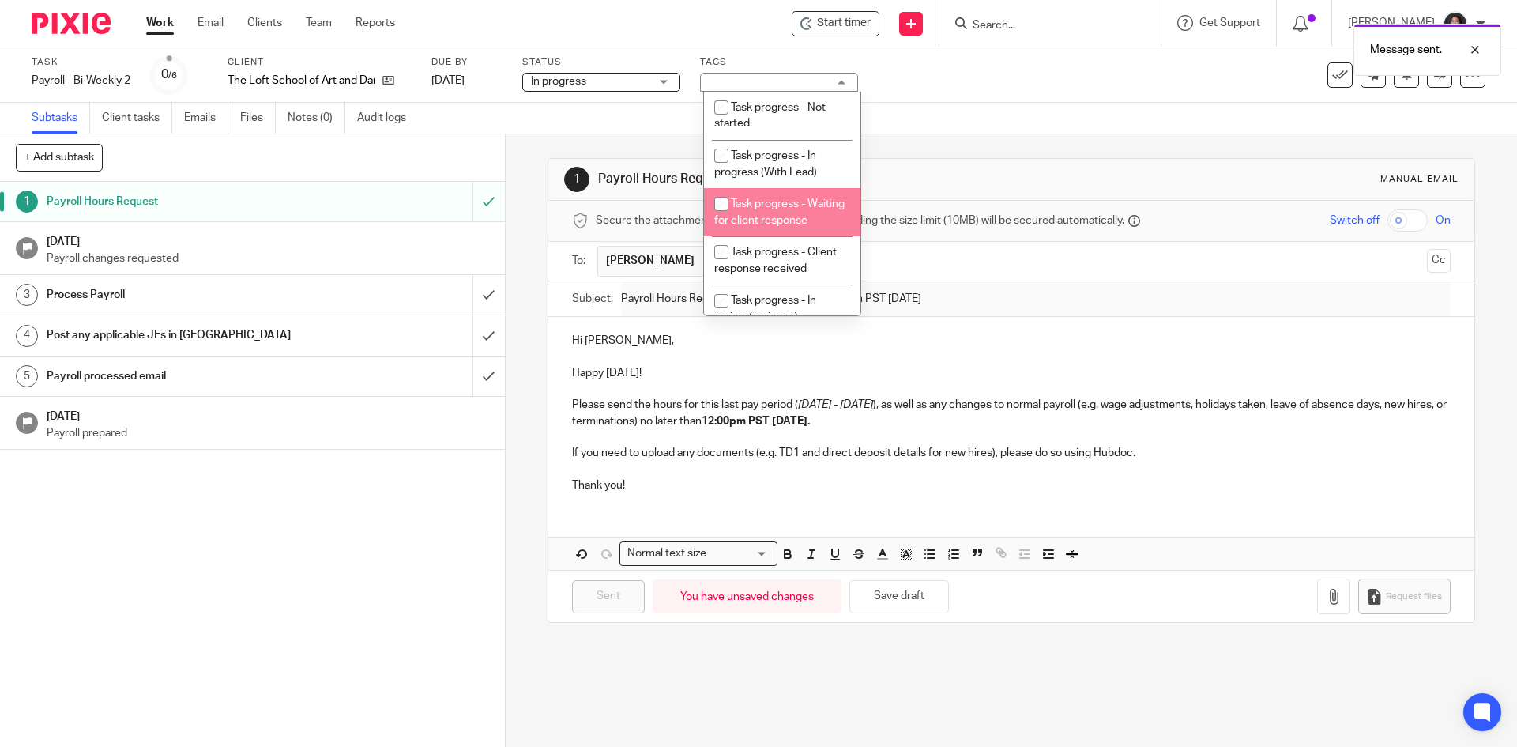
click at [781, 220] on span "Task progress - Waiting for client response" at bounding box center [779, 212] width 130 height 28
checkbox input "true"
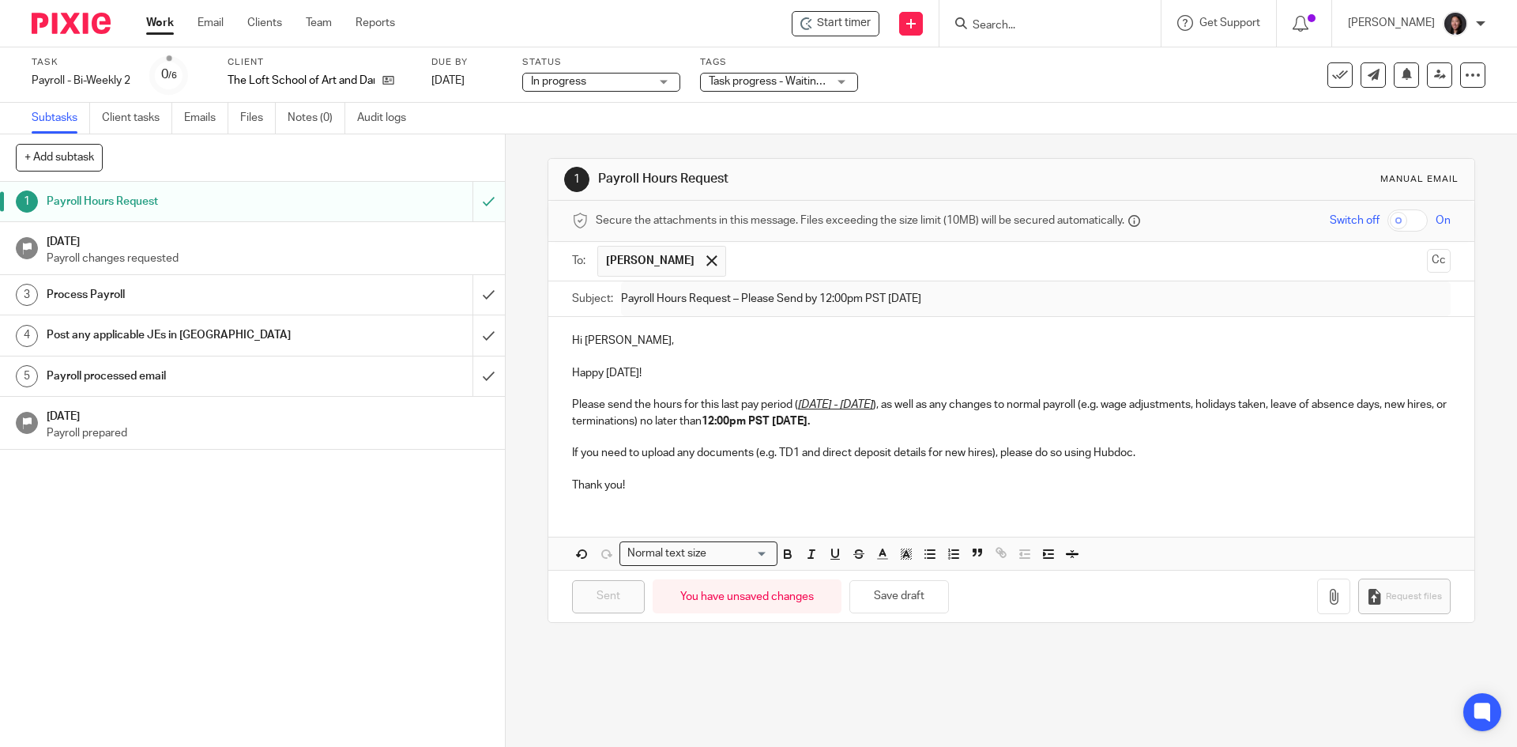
click at [1011, 121] on div "Subtasks Client tasks Emails Files Notes (0) Audit logs" at bounding box center [758, 119] width 1517 height 32
click at [155, 21] on link "Work" at bounding box center [160, 23] width 28 height 16
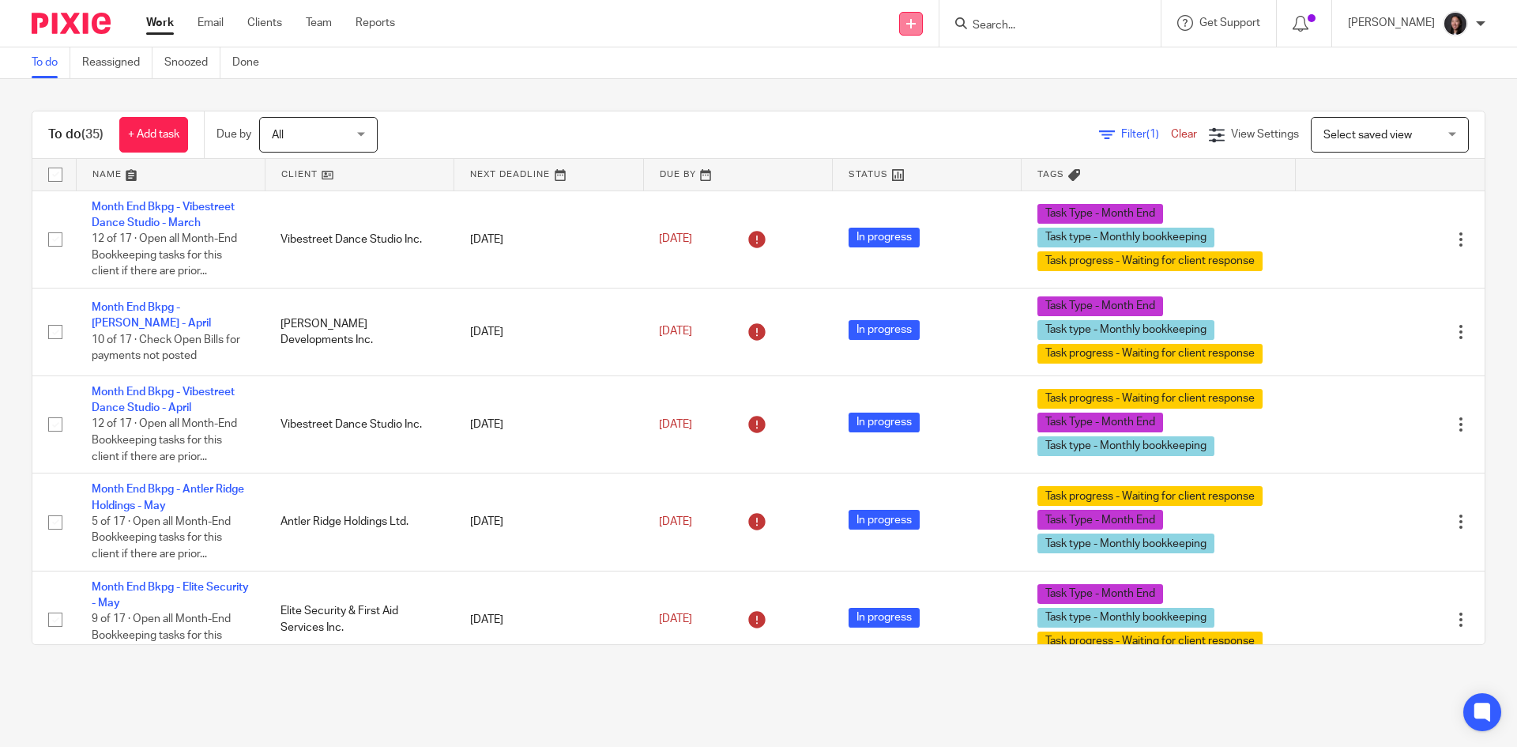
click at [923, 30] on link at bounding box center [911, 24] width 24 height 24
click at [933, 68] on link "Send new email" at bounding box center [946, 73] width 111 height 23
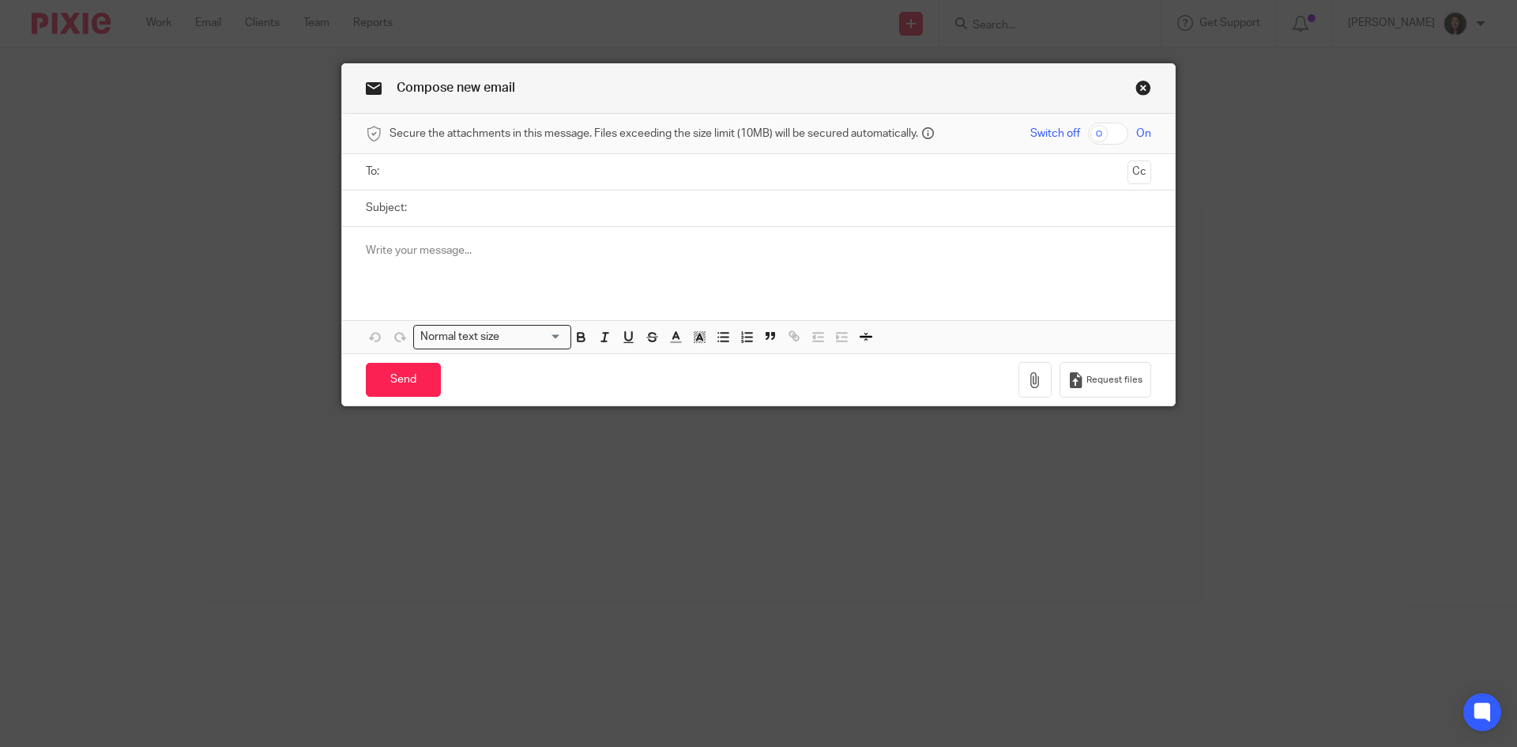
click at [393, 248] on p at bounding box center [759, 251] width 786 height 16
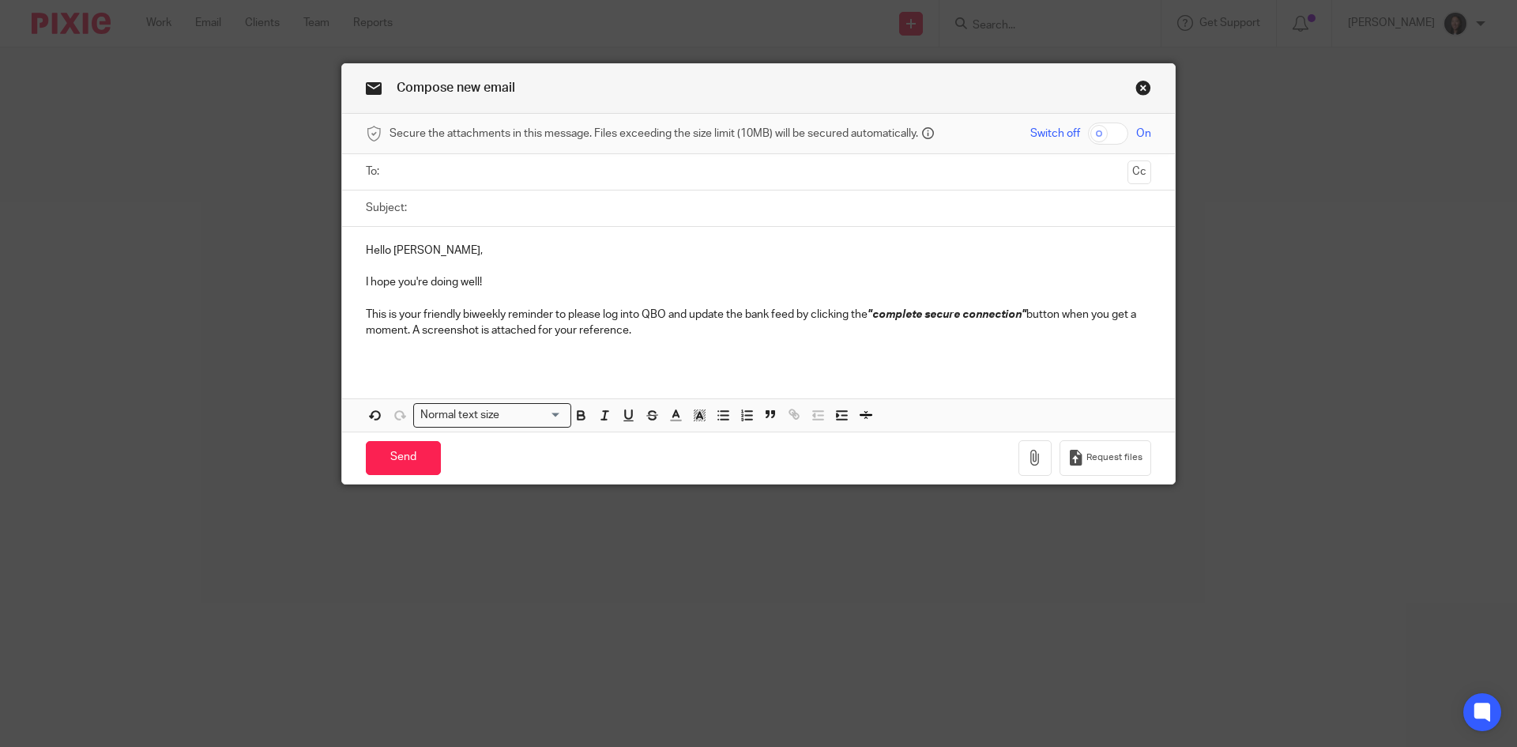
click at [652, 331] on p "This is your friendly biweekly reminder to please log into QBO and update the b…" at bounding box center [759, 323] width 786 height 32
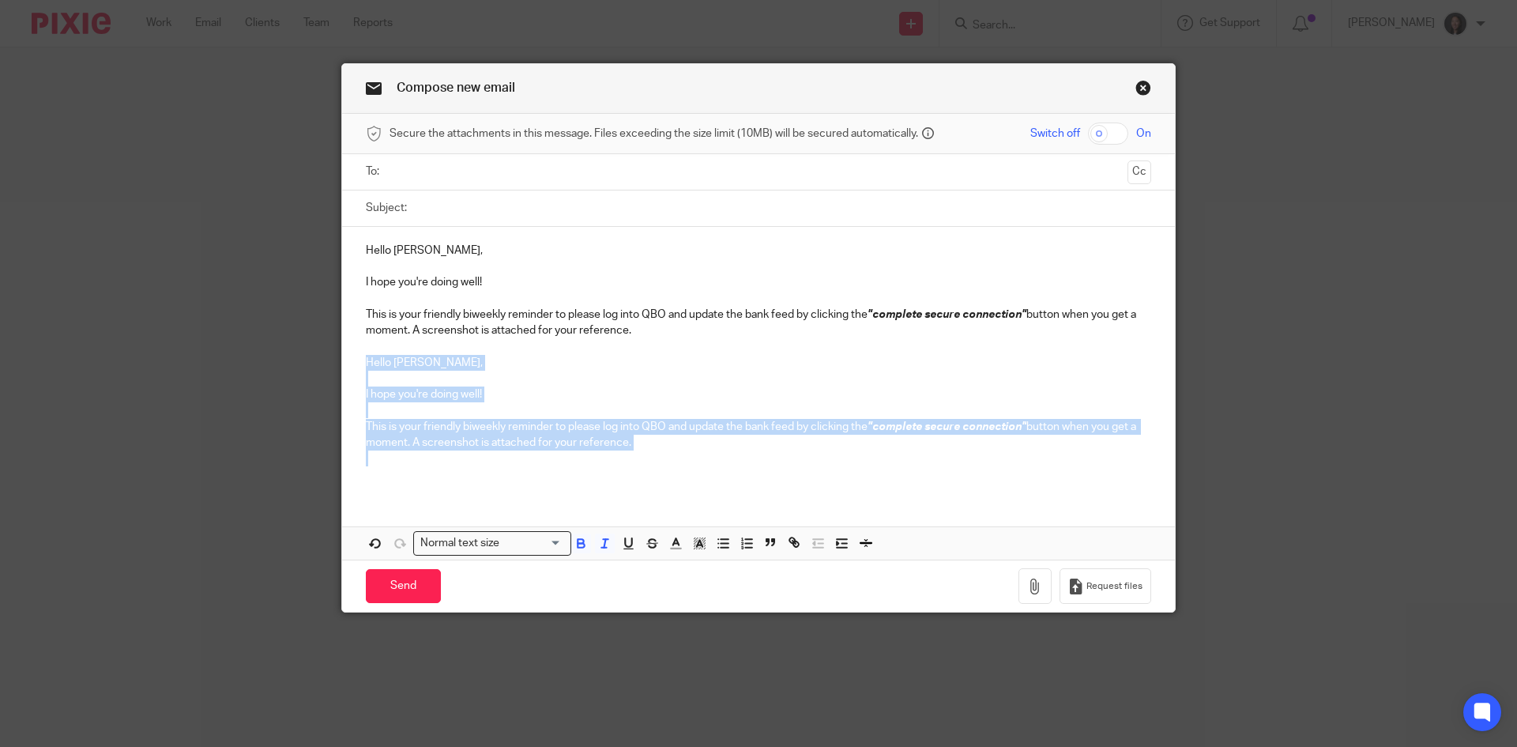
drag, startPoint x: 356, startPoint y: 367, endPoint x: 704, endPoint y: 452, distance: 358.0
click at [704, 452] on div "Hello [PERSON_NAME], I hope you're doing well! This is your friendly biweekly r…" at bounding box center [758, 361] width 833 height 268
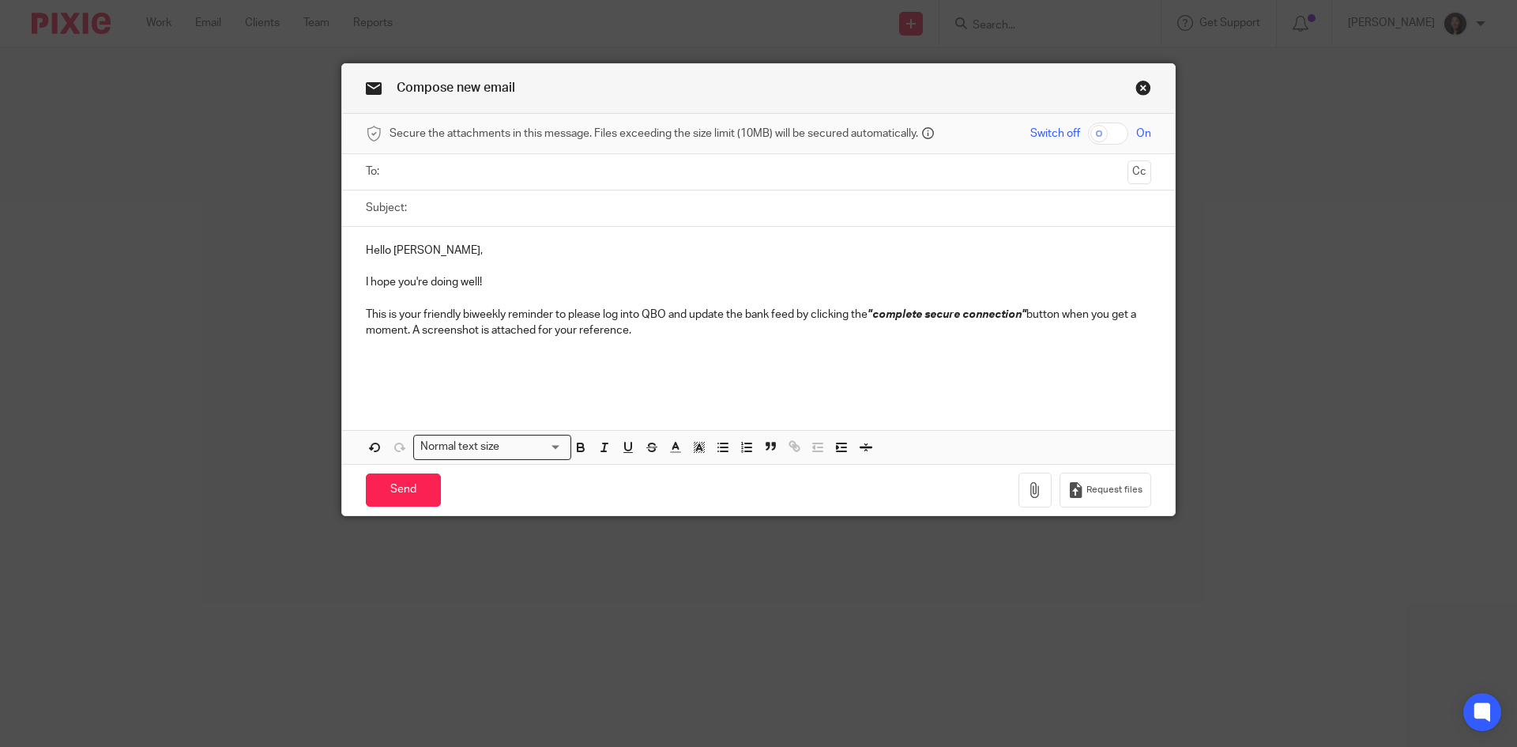
click at [643, 334] on p "This is your friendly biweekly reminder to please log into QBO and update the b…" at bounding box center [759, 323] width 786 height 32
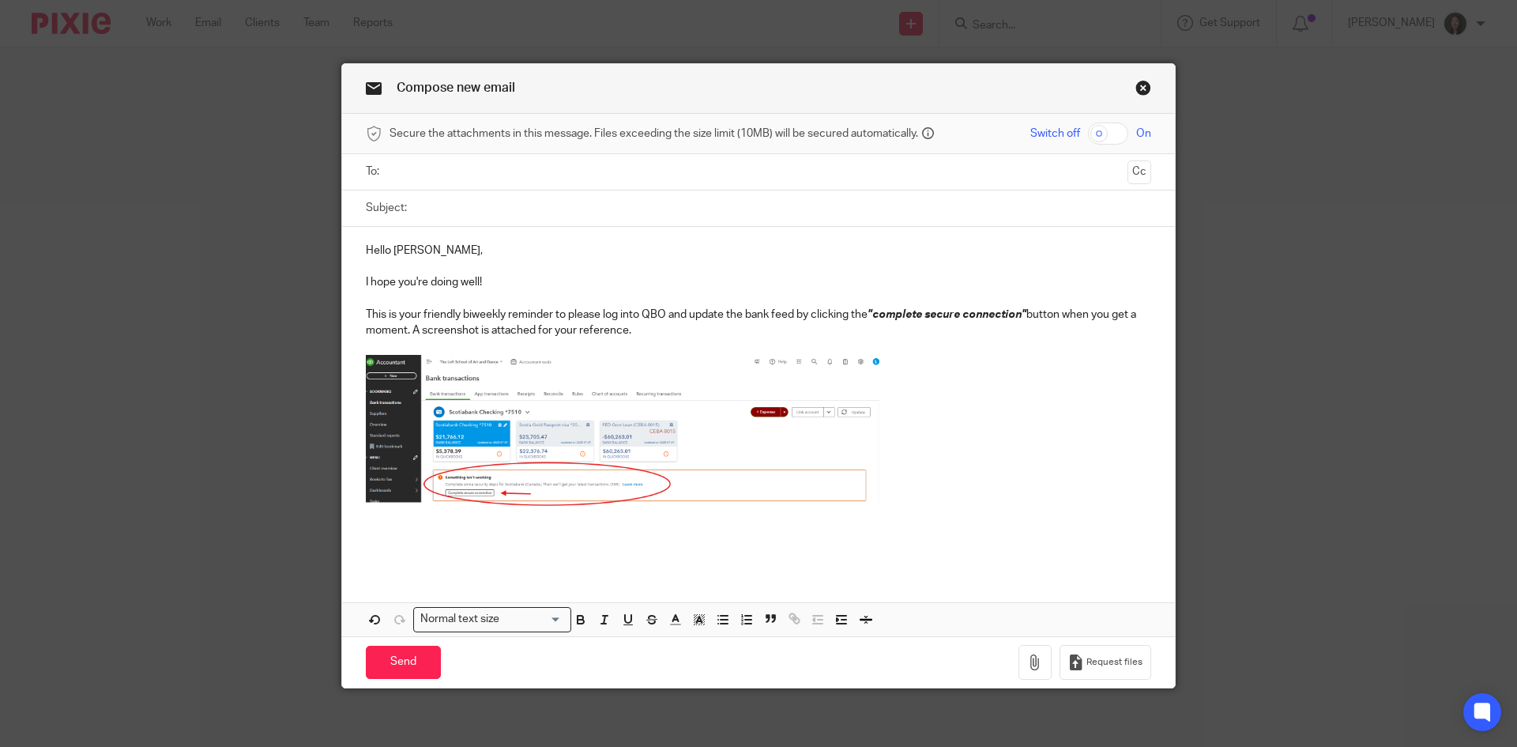
click at [416, 558] on p at bounding box center [759, 551] width 786 height 16
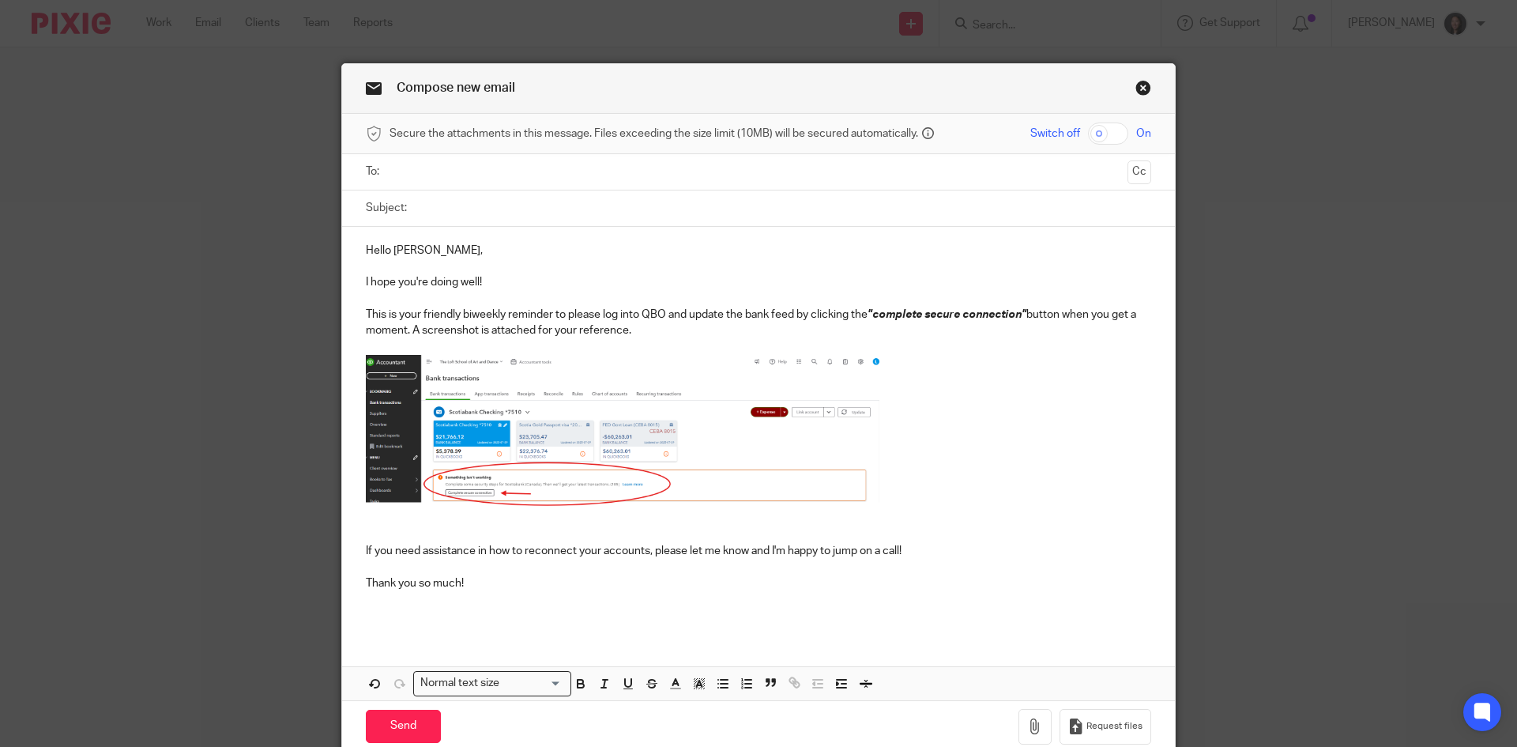
click at [351, 550] on div "Hello [PERSON_NAME], I hope you're doing well! This is your friendly biweekly r…" at bounding box center [758, 431] width 833 height 409
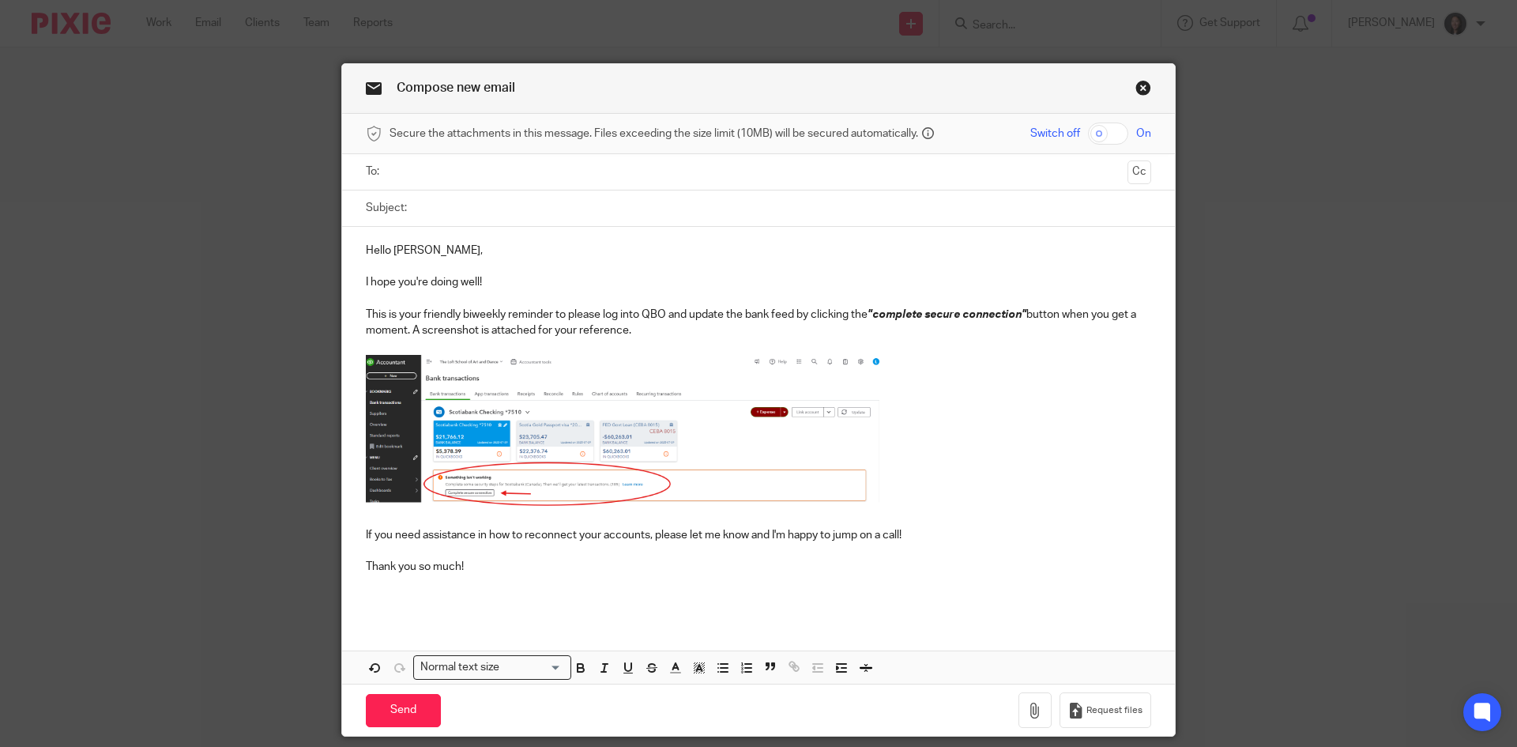
click at [537, 177] on input "text" at bounding box center [758, 172] width 726 height 18
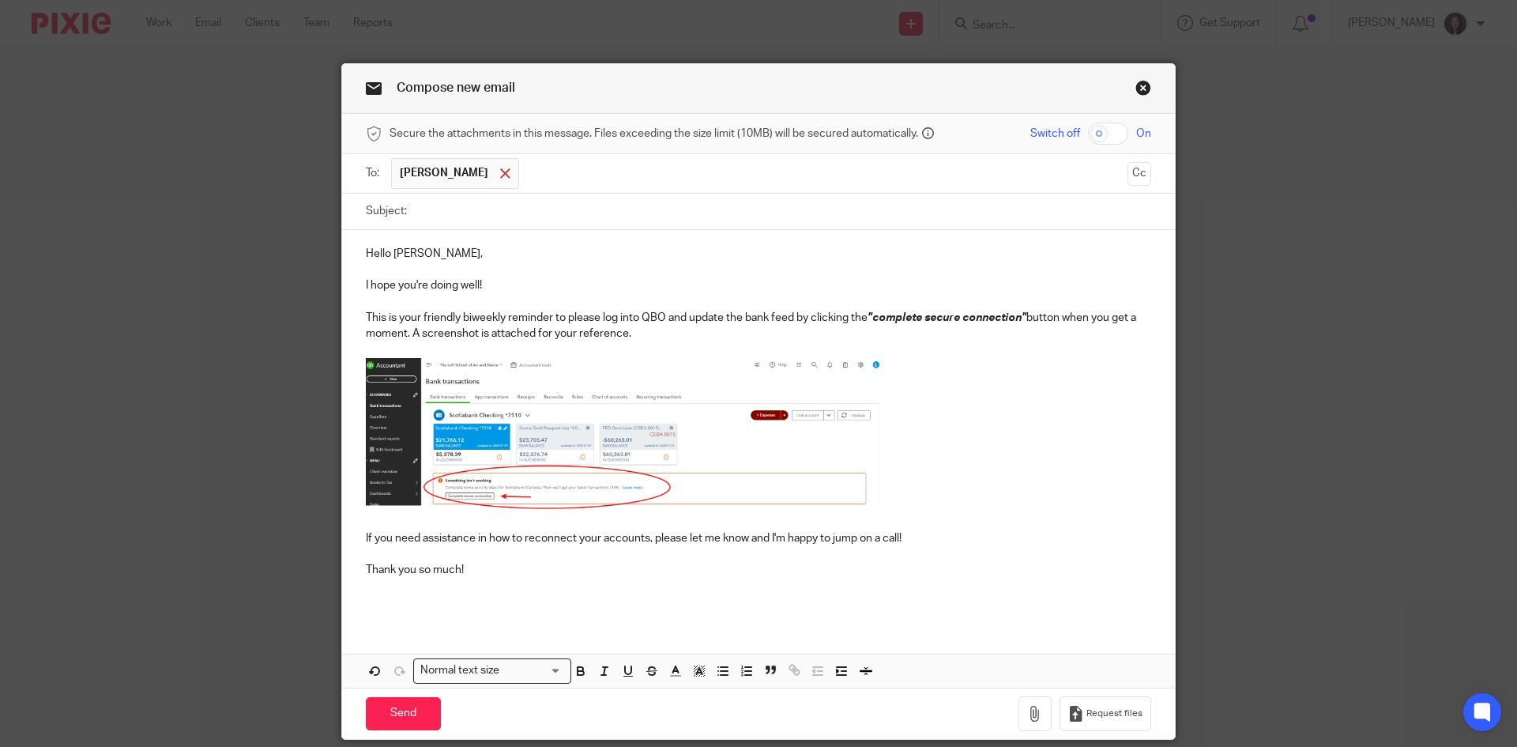
click at [500, 170] on span at bounding box center [505, 173] width 10 height 10
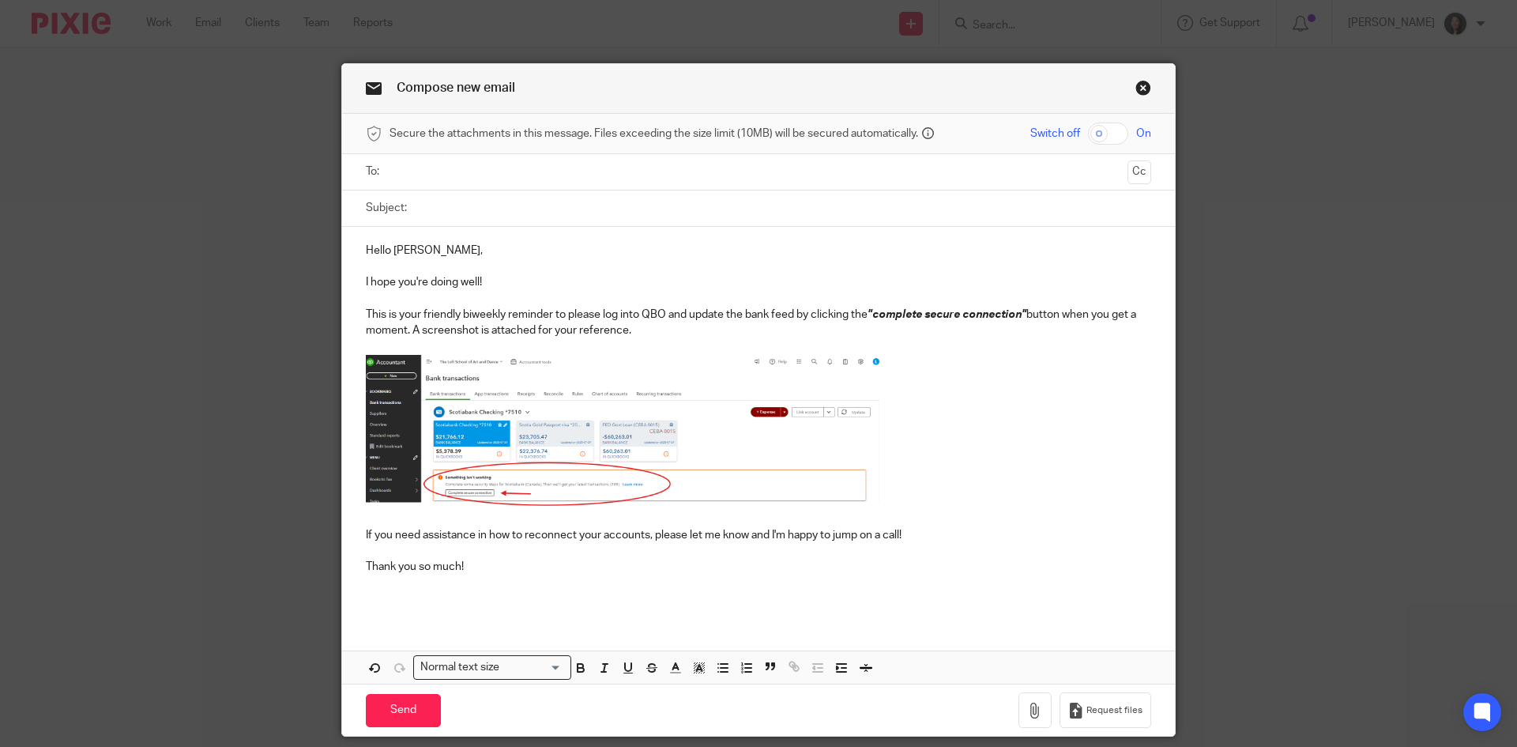
click at [527, 179] on input "text" at bounding box center [758, 172] width 726 height 18
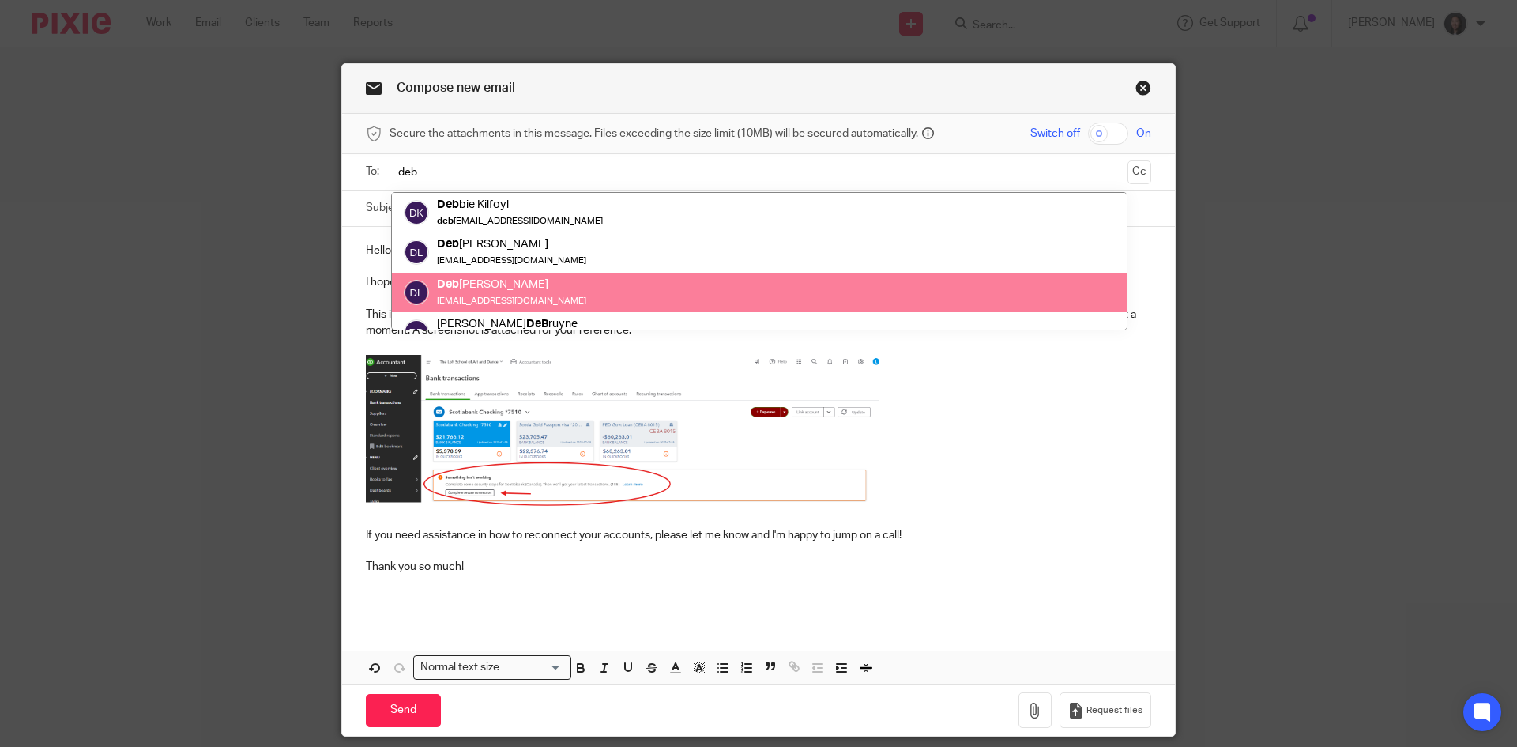
type input "deb"
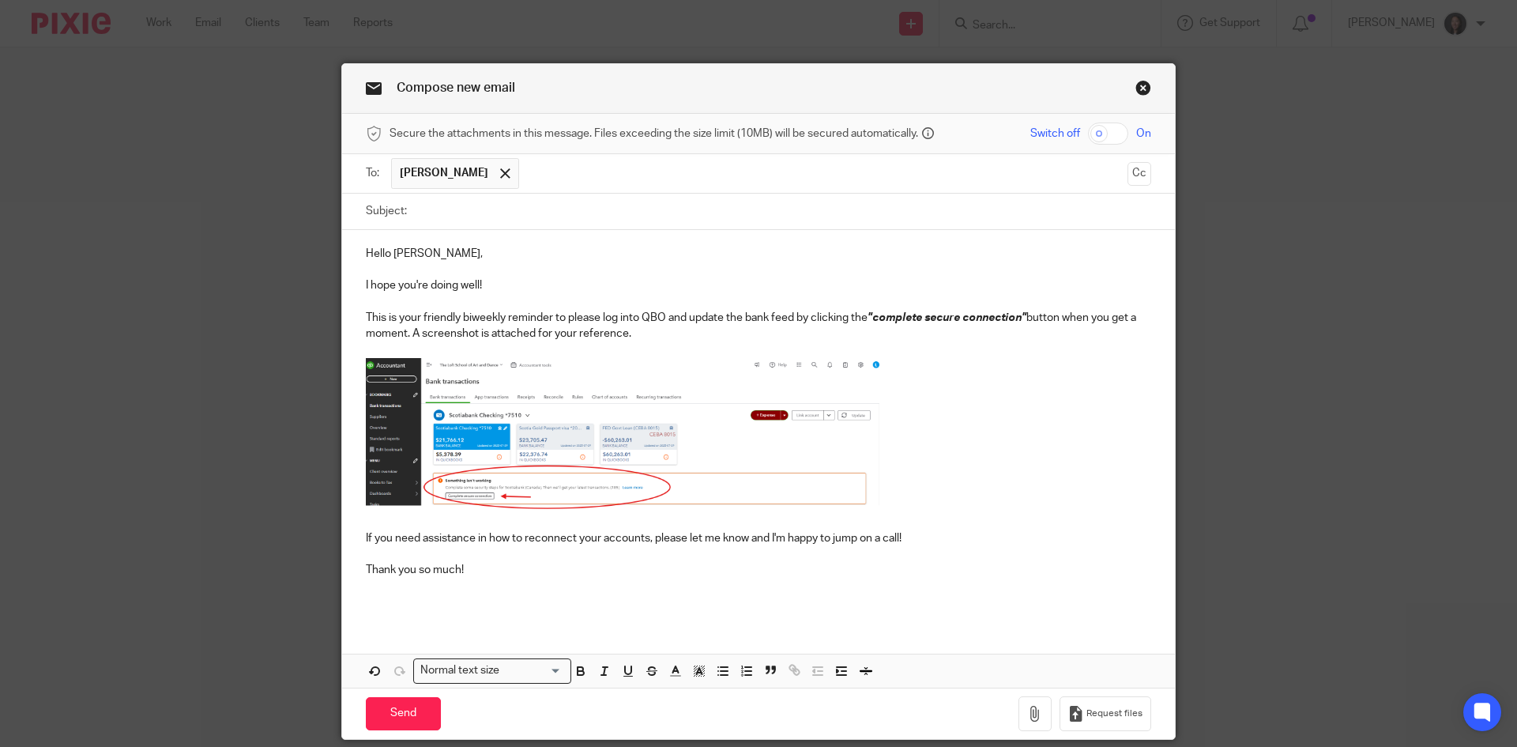
click at [584, 215] on input "Subject:" at bounding box center [783, 212] width 737 height 36
paste input "QBO Reconnection ("complete secure connection") Request - Friendly Biweekly Rem…"
type input "QBO Reconnection ("complete secure connection") Request - Friendly Biweekly Rem…"
click at [428, 622] on div "Hello Deborah, I hope you're doing well! This is your friendly biweekly reminde…" at bounding box center [758, 426] width 833 height 392
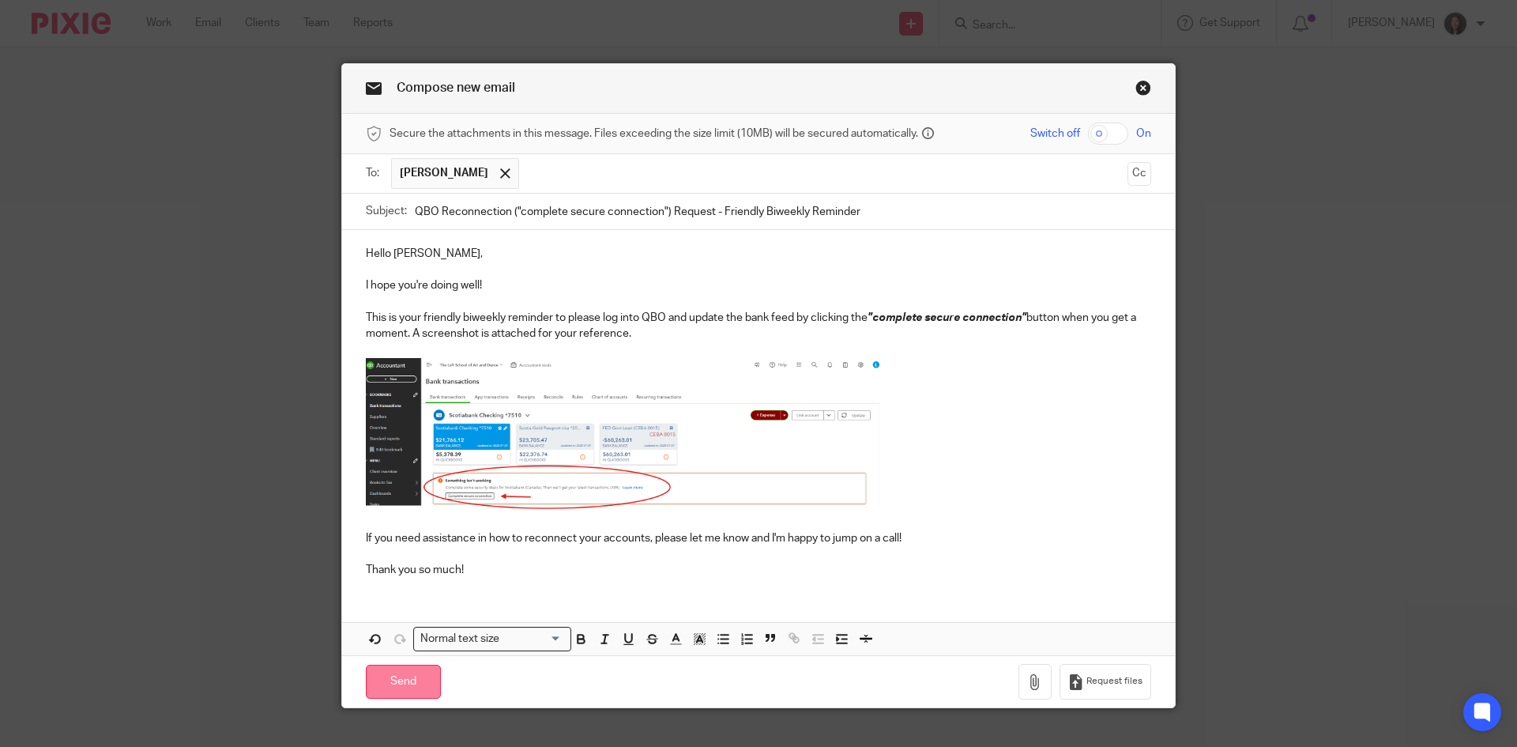
click at [402, 683] on input "Send" at bounding box center [403, 682] width 75 height 34
